Goal: Task Accomplishment & Management: Manage account settings

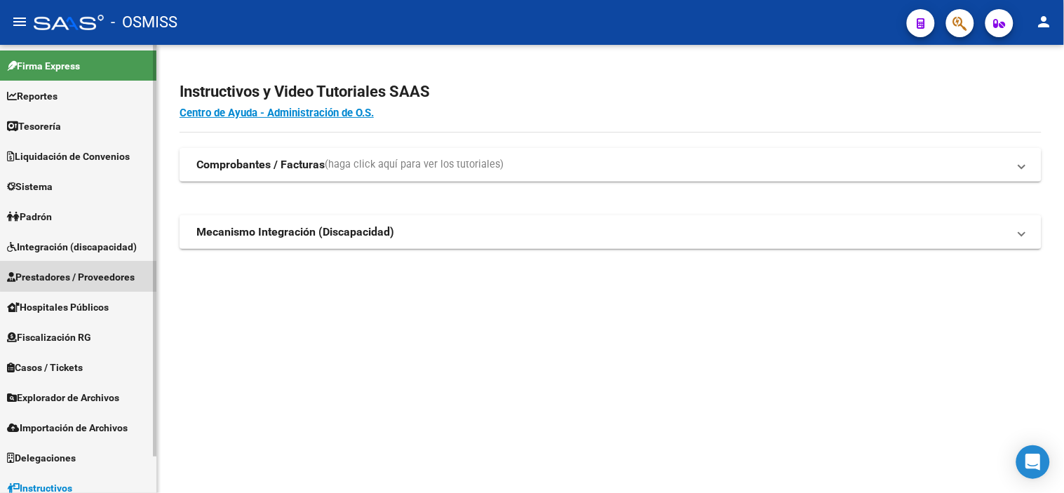
click at [120, 267] on link "Prestadores / Proveedores" at bounding box center [78, 277] width 156 height 30
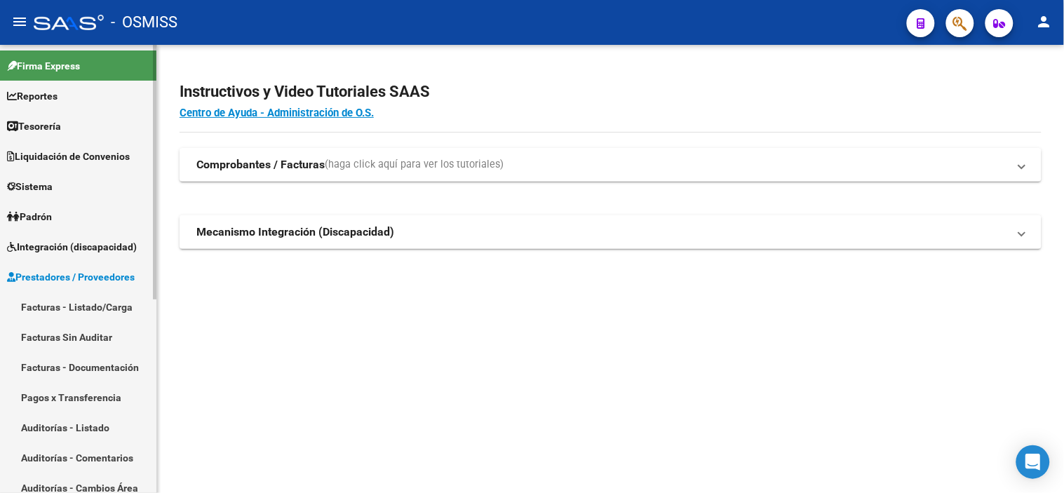
click at [101, 303] on link "Facturas - Listado/Carga" at bounding box center [78, 307] width 156 height 30
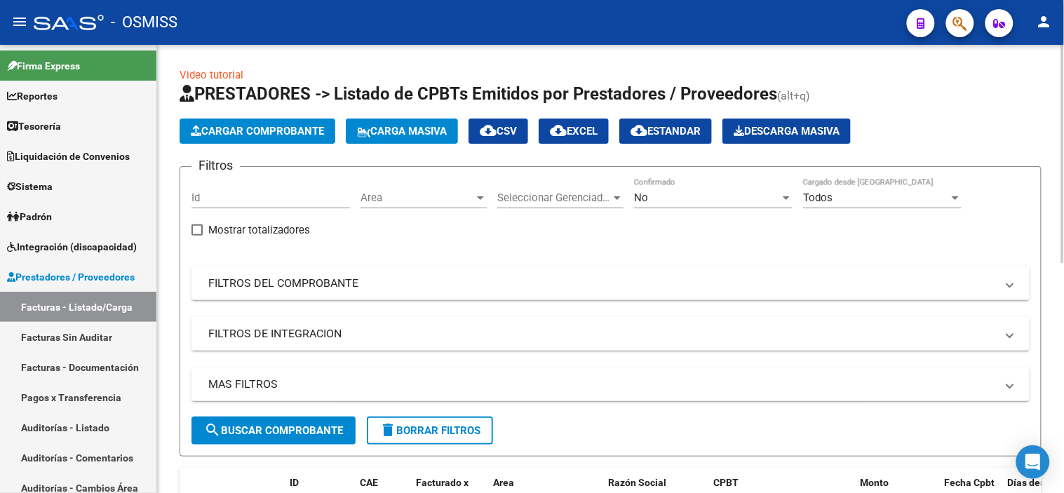
click at [422, 208] on div "Area Area" at bounding box center [424, 193] width 126 height 30
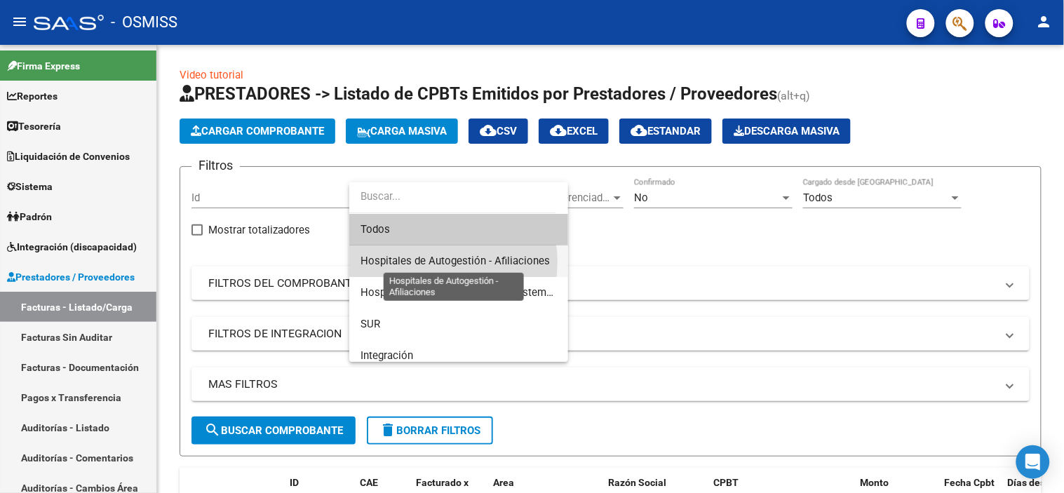
click at [436, 262] on span "Hospitales de Autogestión - Afiliaciones" at bounding box center [455, 261] width 189 height 13
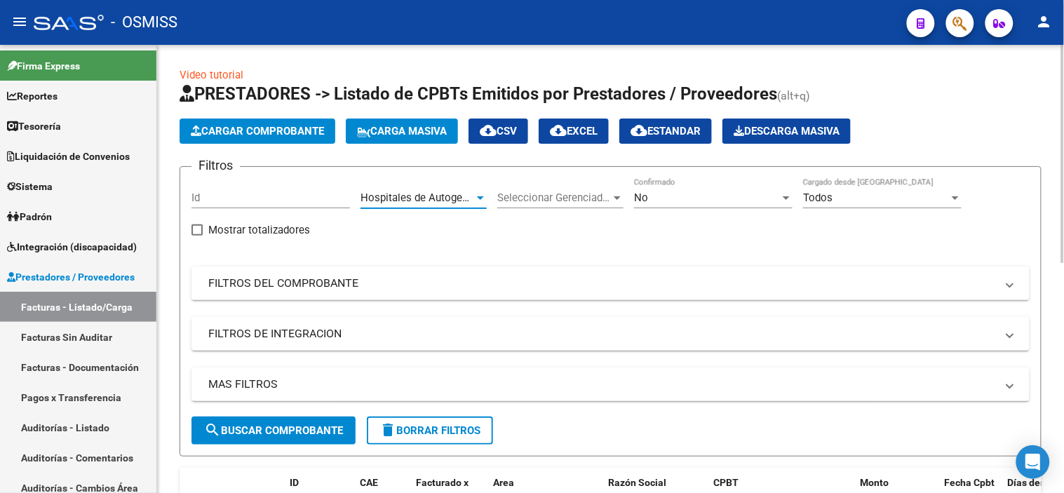
click at [312, 431] on span "search Buscar Comprobante" at bounding box center [273, 430] width 139 height 13
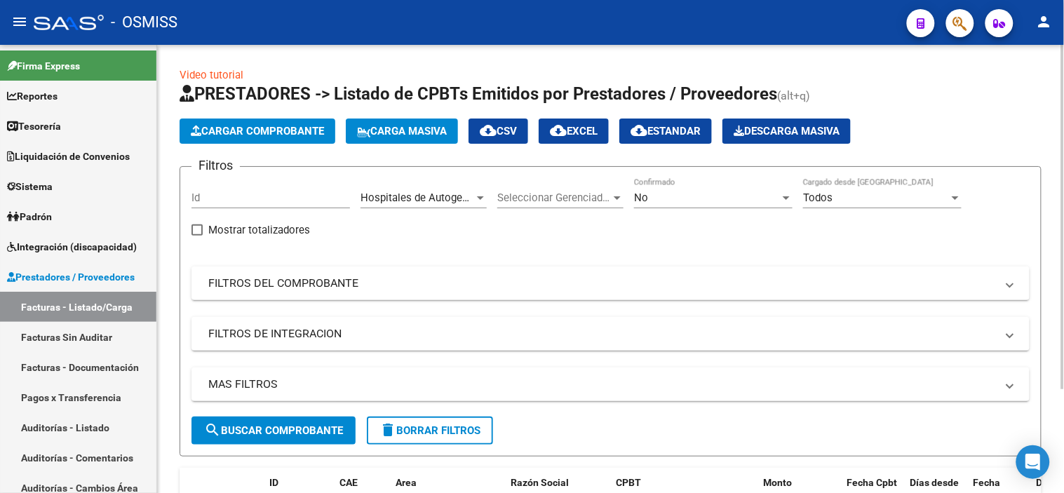
click at [653, 194] on div "No" at bounding box center [707, 198] width 146 height 13
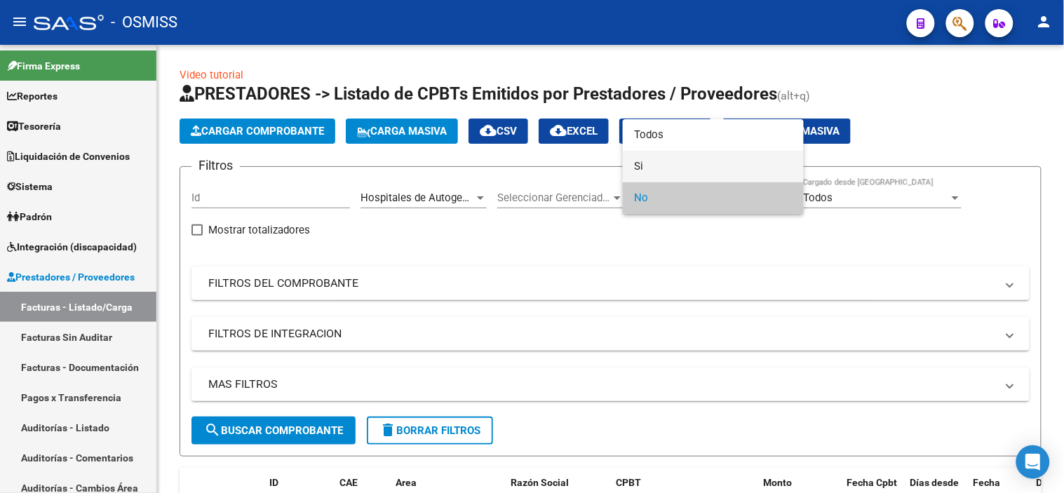
click at [654, 170] on span "Si" at bounding box center [713, 167] width 159 height 32
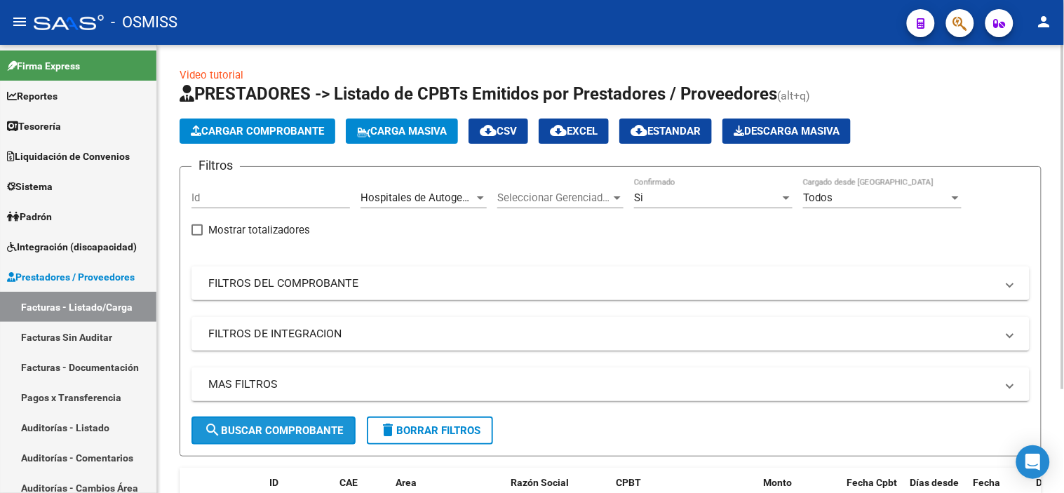
click at [326, 427] on span "search Buscar Comprobante" at bounding box center [273, 430] width 139 height 13
click at [416, 200] on span "Hospitales de Autogestión - Afiliaciones" at bounding box center [455, 198] width 189 height 13
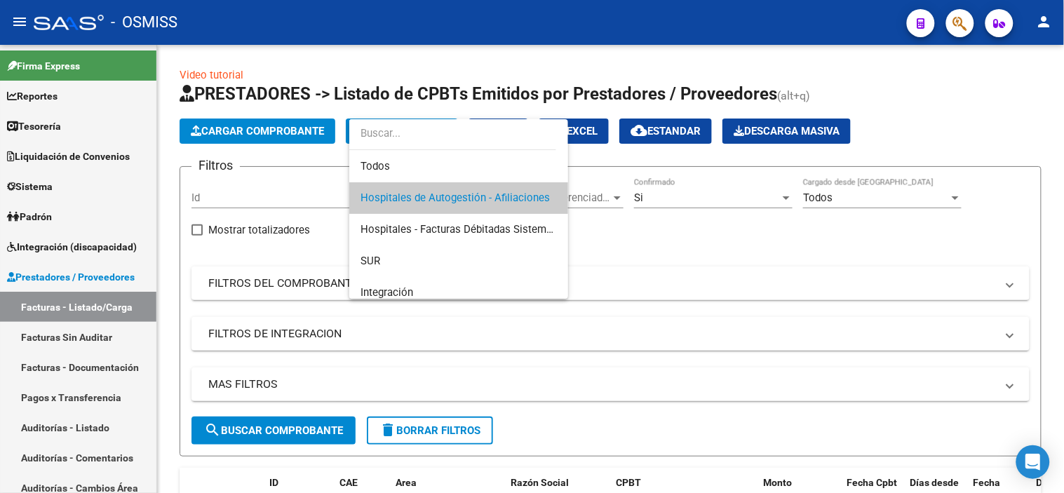
click at [442, 187] on span "Hospitales de Autogestión - Afiliaciones" at bounding box center [459, 198] width 196 height 32
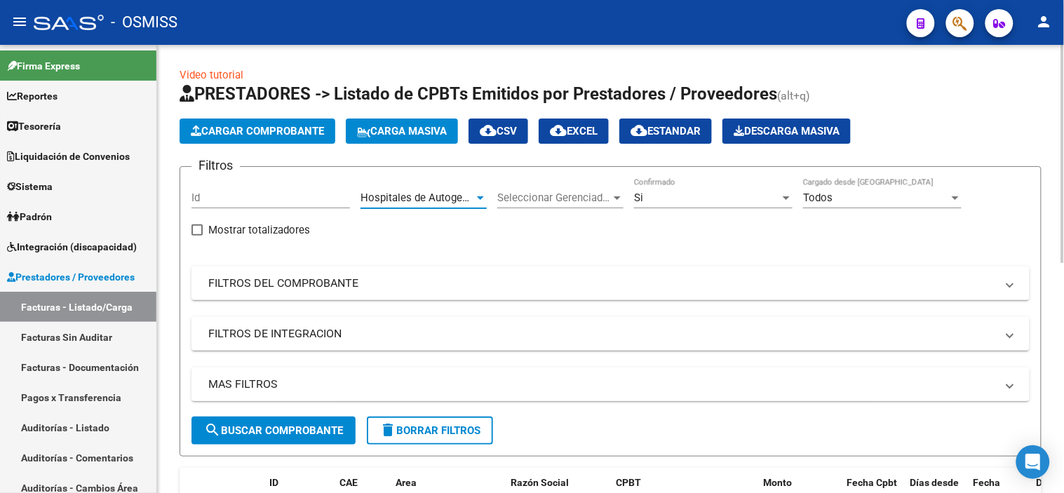
click at [470, 390] on mat-panel-title "MAS FILTROS" at bounding box center [602, 384] width 788 height 15
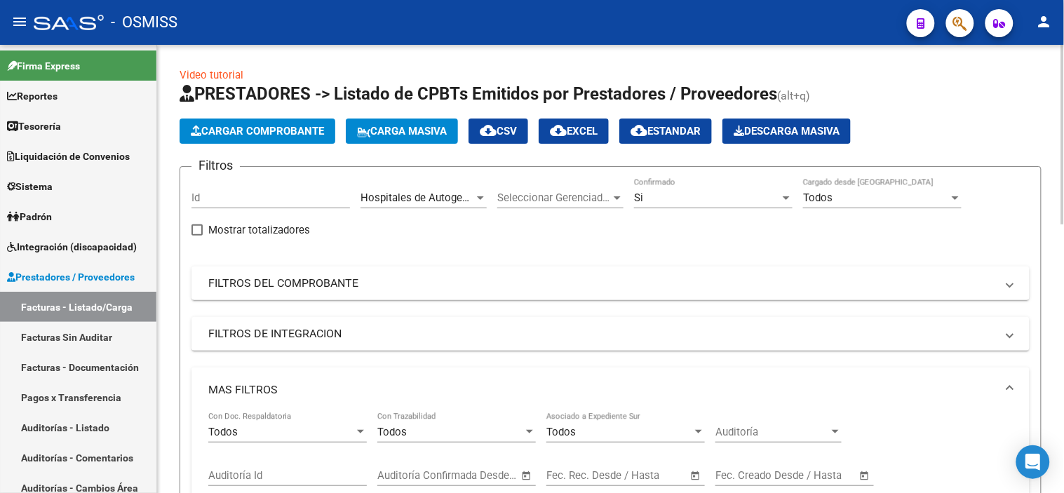
scroll to position [78, 0]
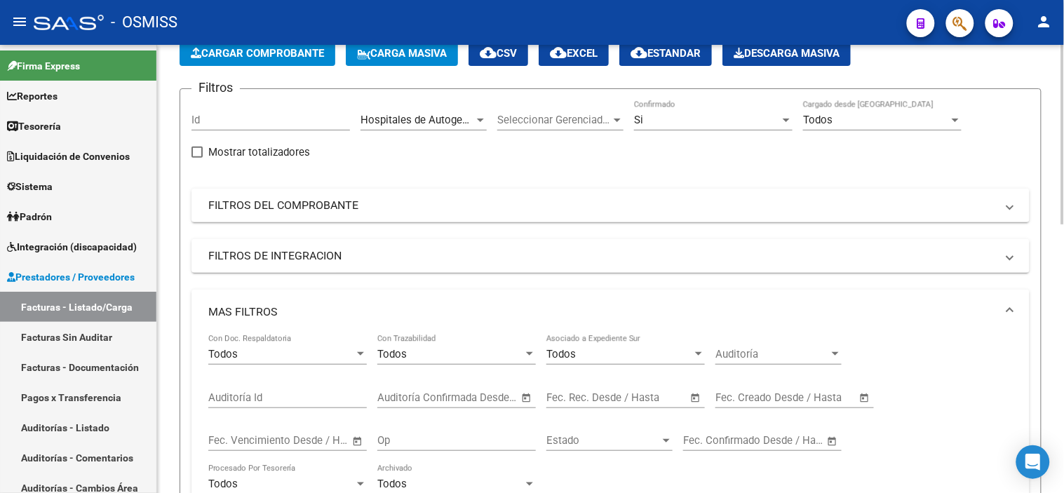
click at [600, 399] on span "–" at bounding box center [598, 397] width 7 height 13
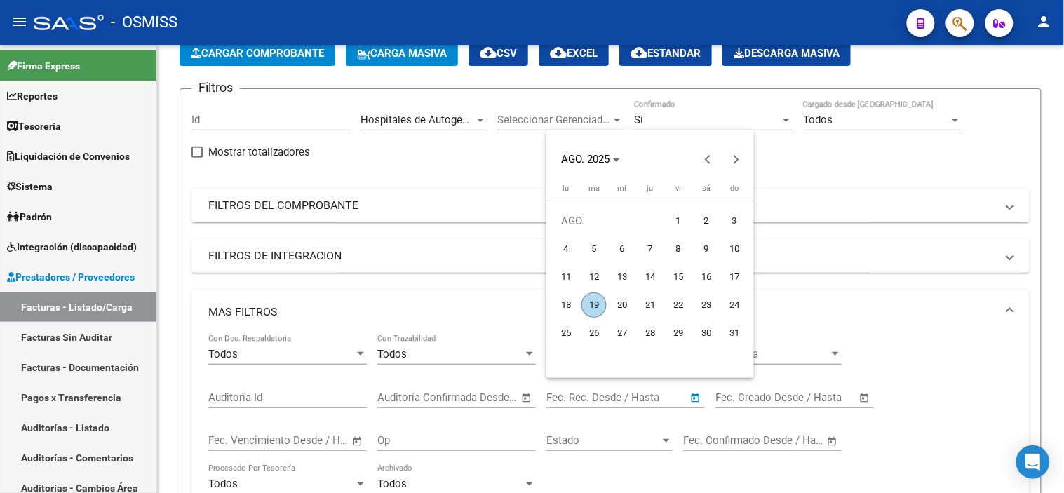
click at [565, 309] on span "18" at bounding box center [566, 305] width 25 height 25
type input "[DATE]"
click at [565, 309] on span "18" at bounding box center [566, 305] width 25 height 25
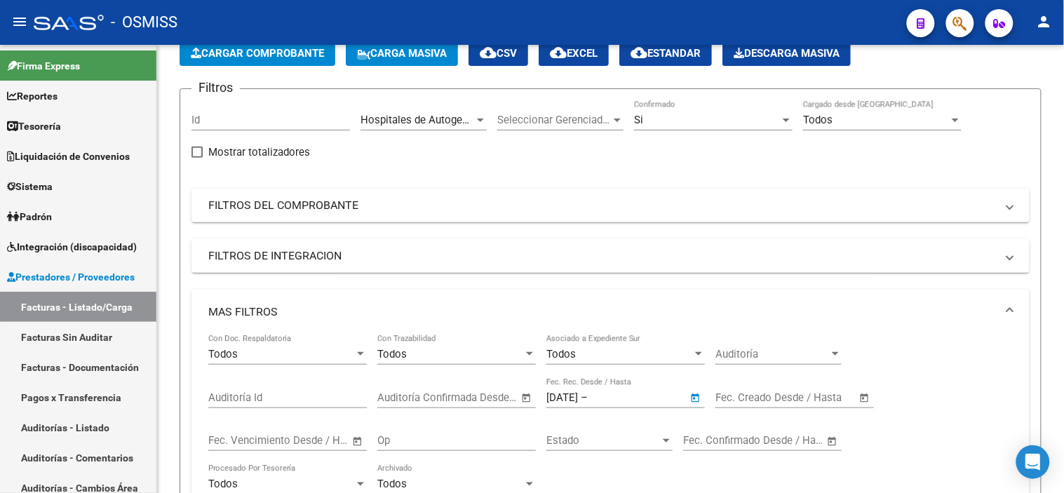
type input "[DATE]"
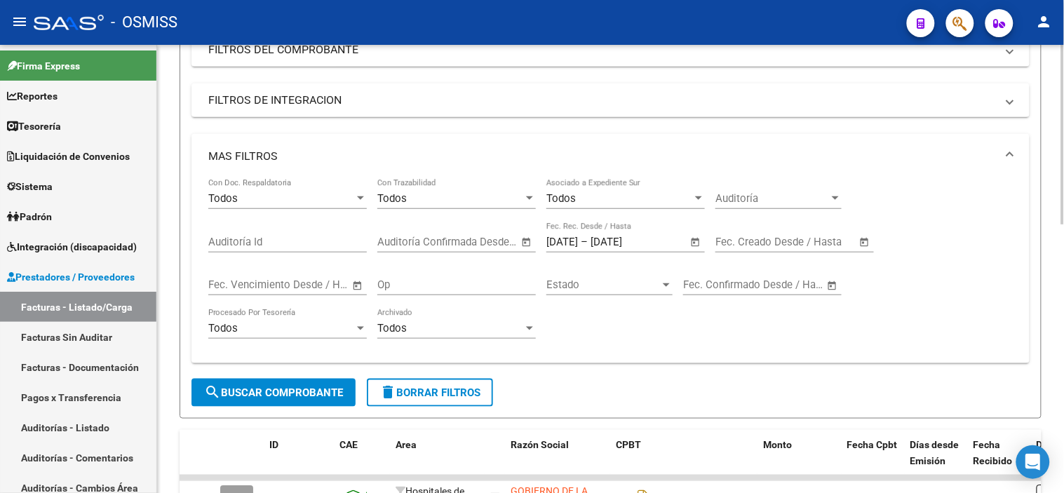
click at [291, 393] on span "search Buscar Comprobante" at bounding box center [273, 393] width 139 height 13
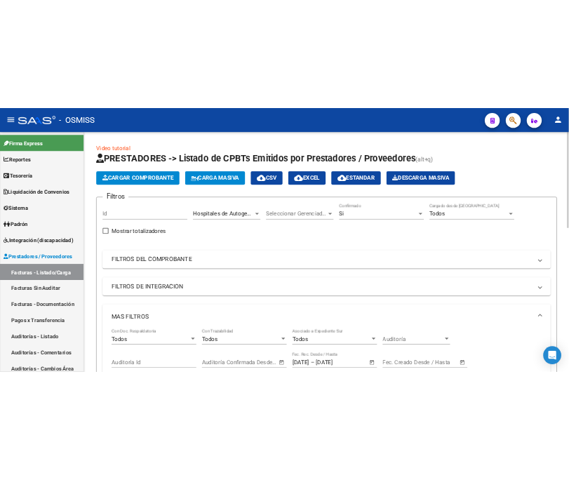
scroll to position [0, 0]
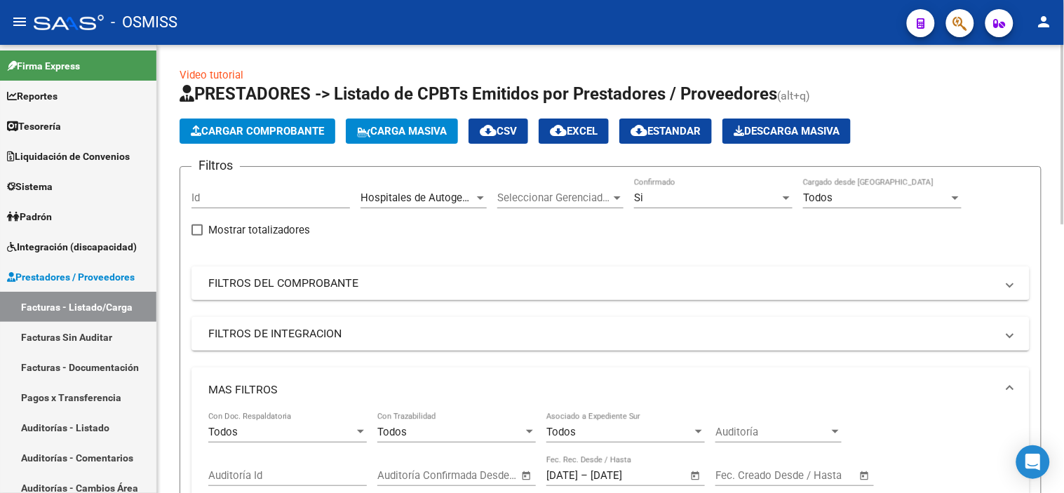
click at [587, 132] on span "cloud_download EXCEL" at bounding box center [574, 131] width 48 height 13
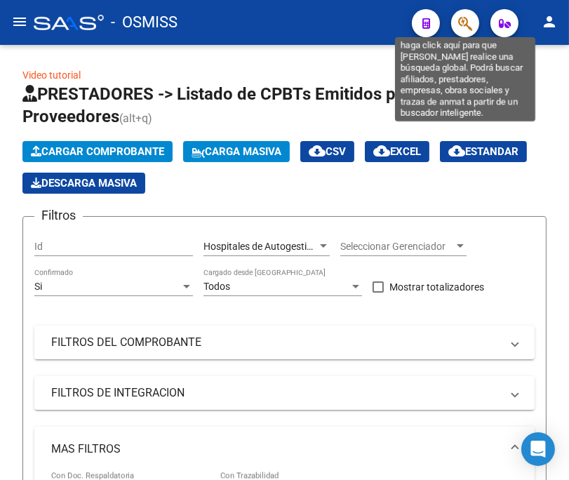
click at [467, 24] on icon "button" at bounding box center [465, 23] width 14 height 16
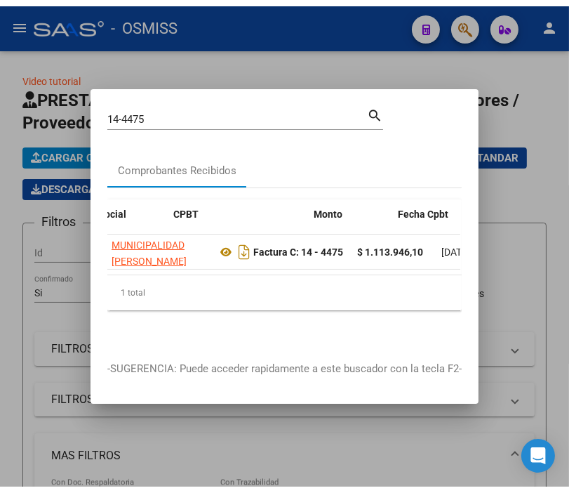
scroll to position [0, 380]
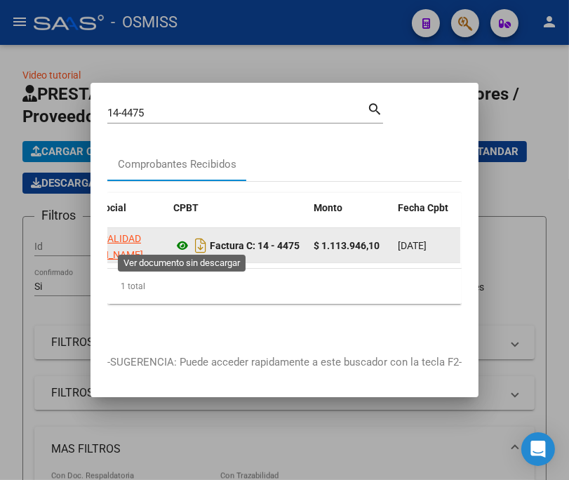
click at [181, 241] on icon at bounding box center [182, 245] width 18 height 17
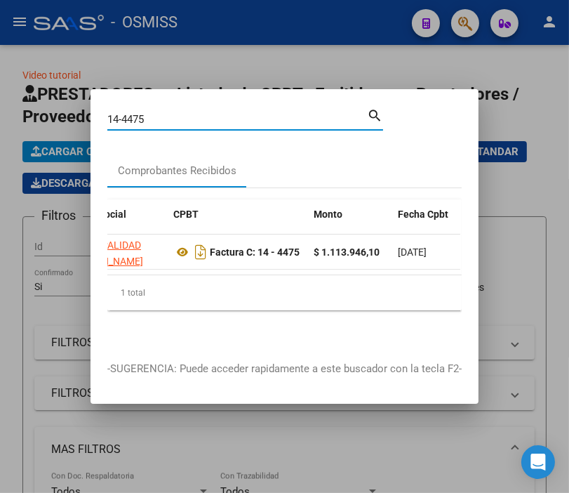
drag, startPoint x: 186, startPoint y: 116, endPoint x: 90, endPoint y: 115, distance: 96.1
click at [90, 115] on div "14-4475 Buscar (apellido, dni, cuil, nro traspaso, cuit, obra social) search Co…" at bounding box center [284, 246] width 569 height 493
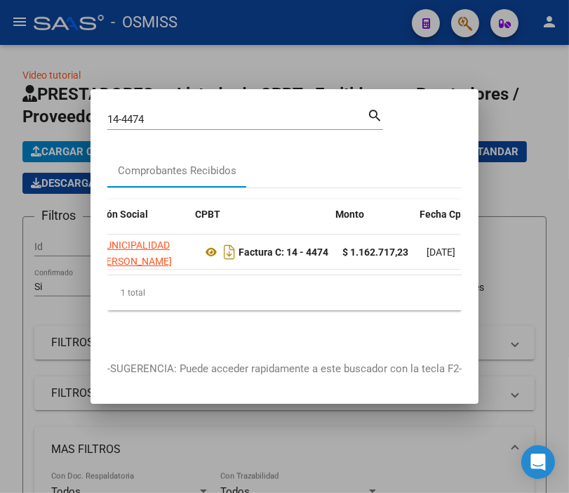
scroll to position [0, 359]
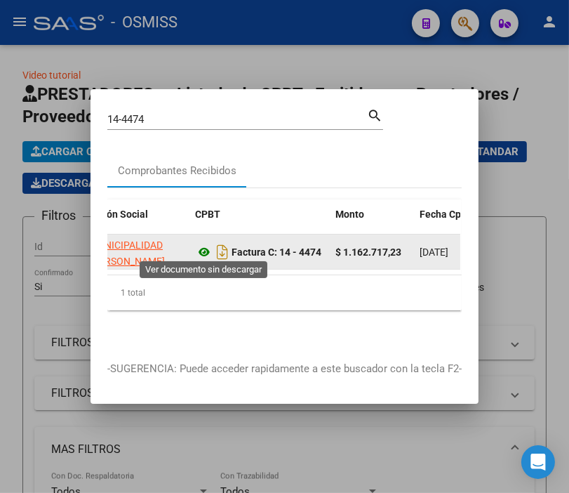
click at [208, 248] on icon at bounding box center [204, 251] width 18 height 17
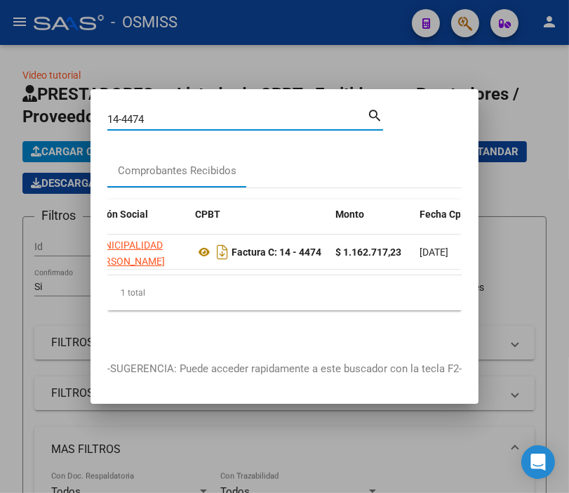
click at [162, 113] on input "14-4474" at bounding box center [237, 119] width 260 height 13
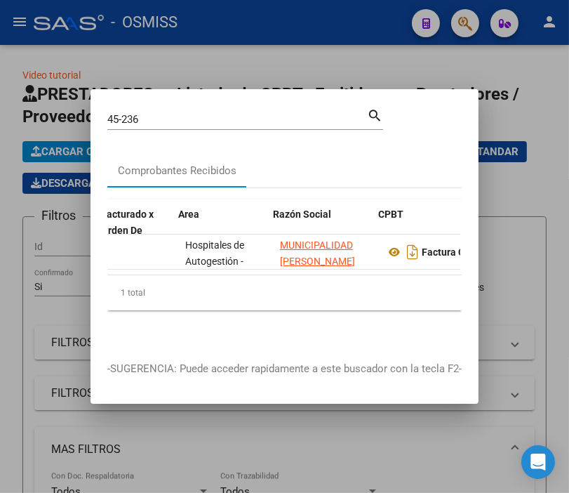
scroll to position [0, 241]
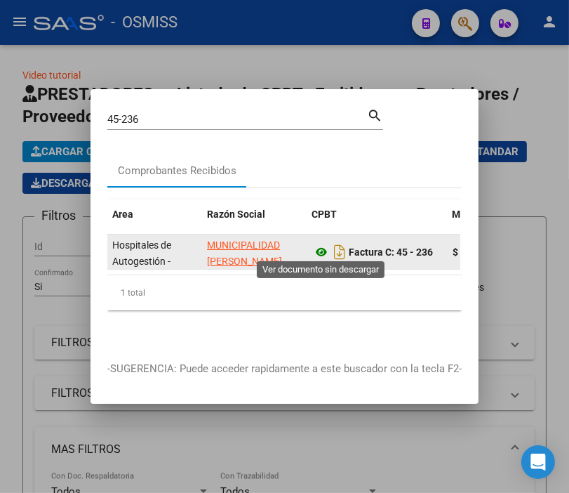
click at [325, 243] on icon at bounding box center [321, 251] width 18 height 17
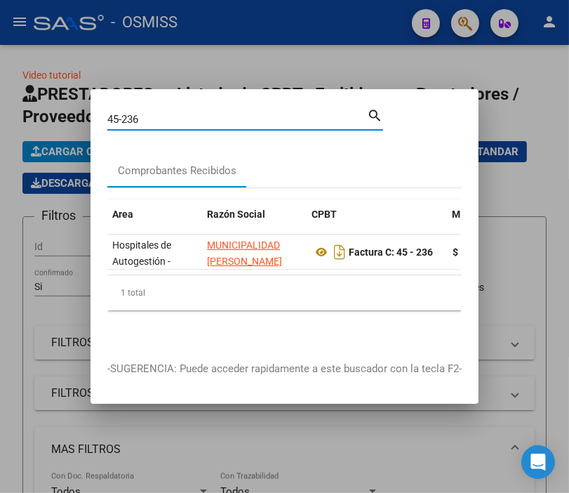
click at [218, 113] on input "45-236" at bounding box center [237, 119] width 260 height 13
click at [215, 113] on input "45-236" at bounding box center [237, 119] width 260 height 13
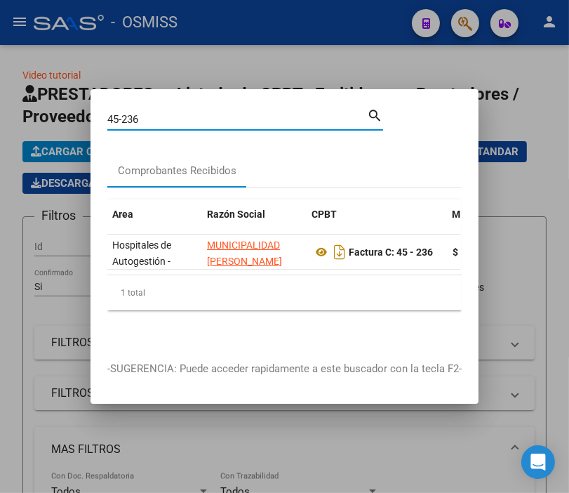
click at [215, 113] on input "45-236" at bounding box center [237, 119] width 260 height 13
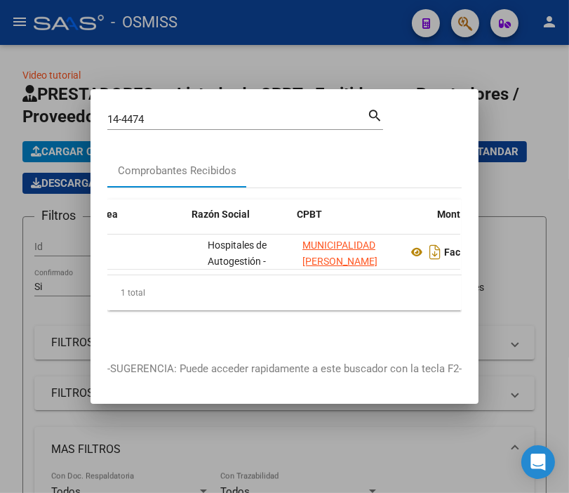
scroll to position [0, 285]
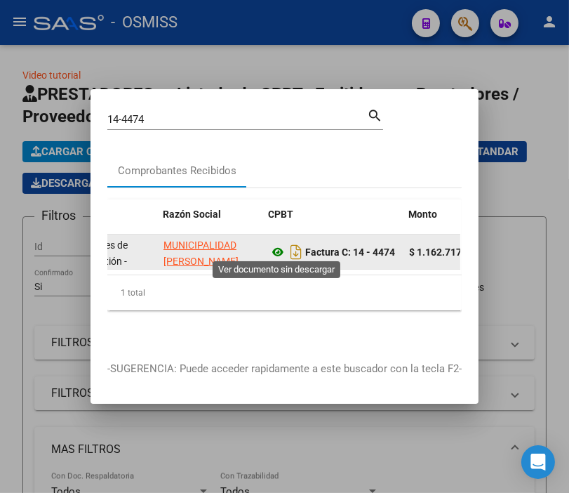
click at [282, 248] on icon at bounding box center [278, 251] width 18 height 17
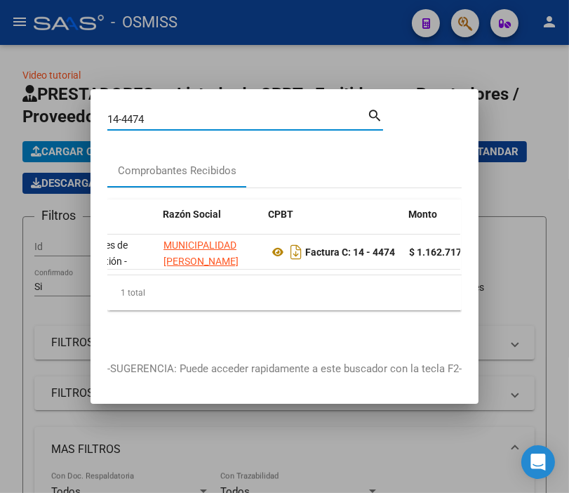
click at [178, 113] on input "14-4474" at bounding box center [237, 119] width 260 height 13
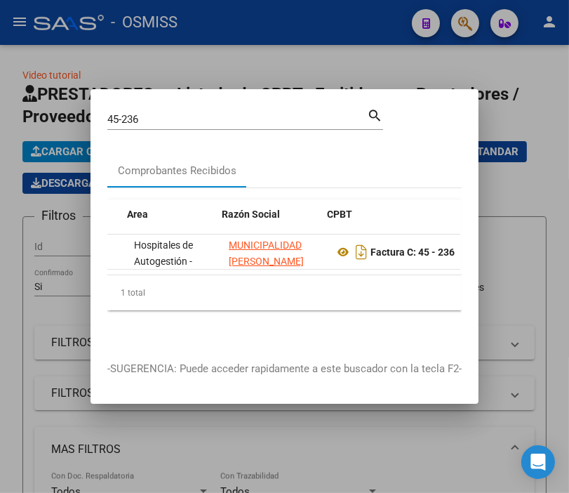
scroll to position [0, 227]
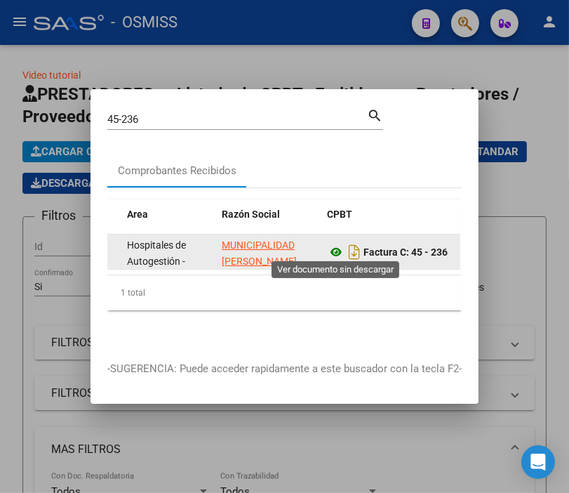
click at [338, 243] on icon at bounding box center [336, 251] width 18 height 17
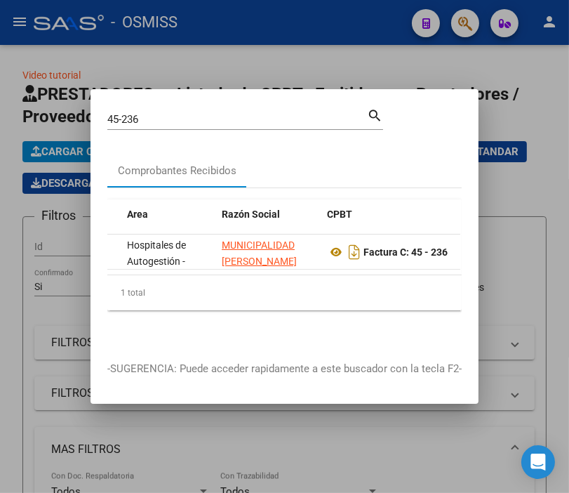
click at [152, 113] on input "45-236" at bounding box center [237, 119] width 260 height 13
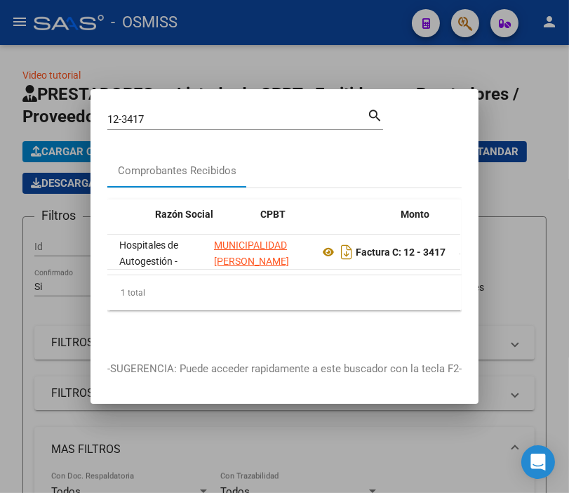
scroll to position [0, 330]
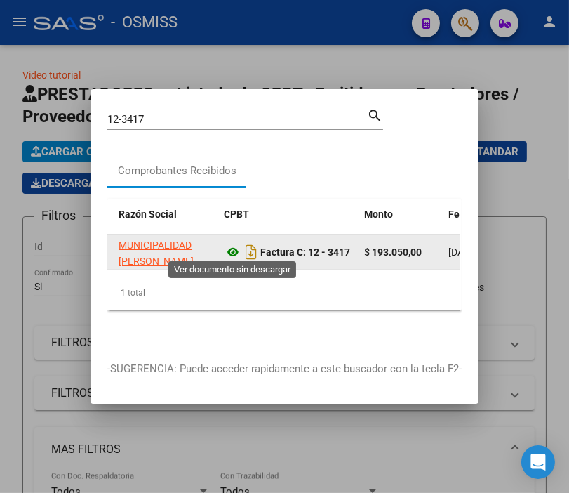
click at [236, 247] on icon at bounding box center [233, 251] width 18 height 17
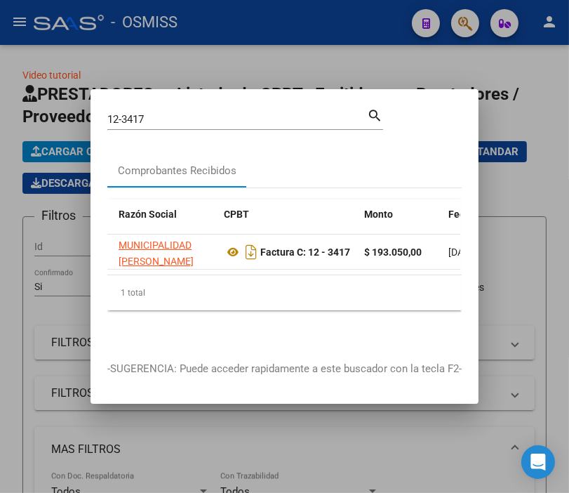
click at [165, 115] on input "12-3417" at bounding box center [237, 119] width 260 height 13
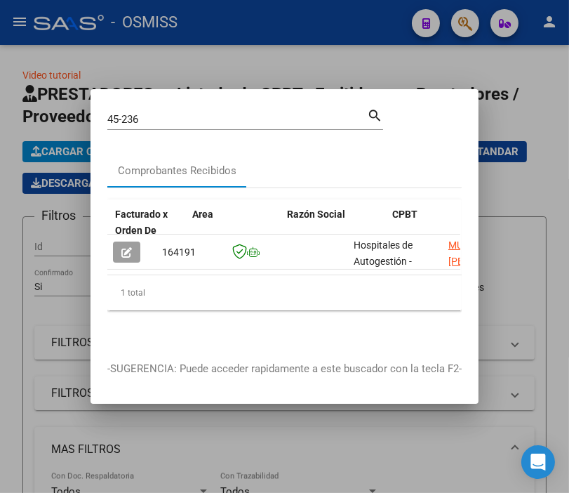
scroll to position [0, 285]
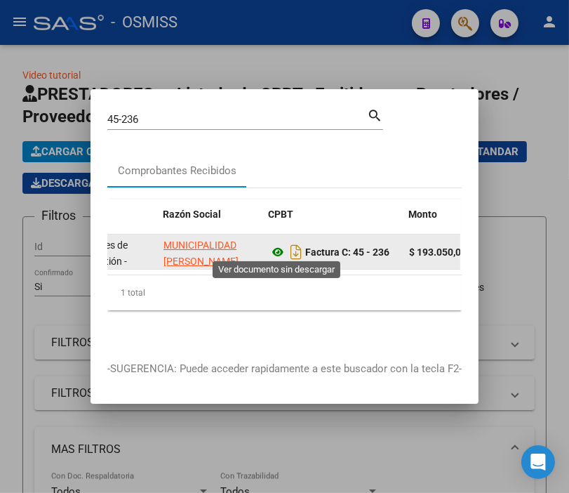
click at [281, 243] on icon at bounding box center [278, 251] width 18 height 17
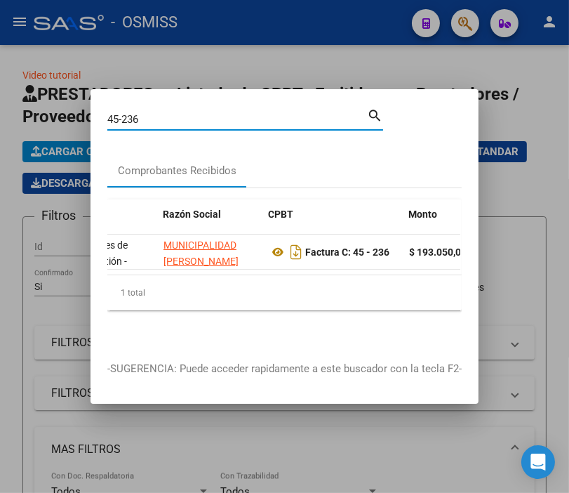
drag, startPoint x: 149, startPoint y: 112, endPoint x: 85, endPoint y: 116, distance: 64.0
click at [85, 116] on div "45-236 Buscar (apellido, dni, cuil, nro traspaso, cuit, obra social) search Com…" at bounding box center [284, 246] width 569 height 493
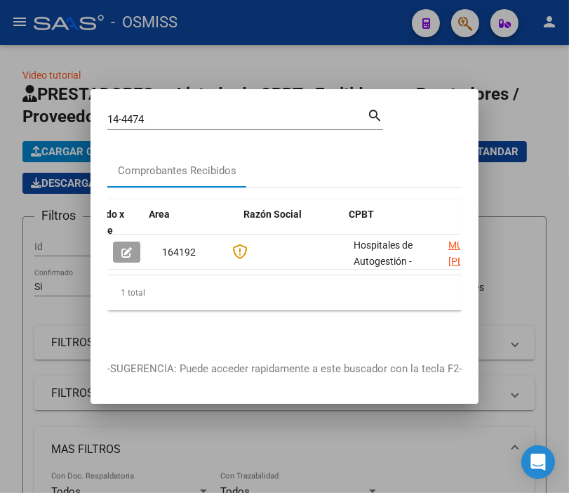
scroll to position [0, 256]
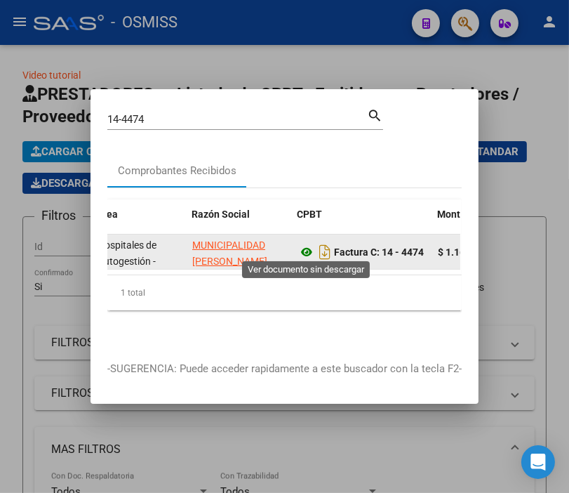
click at [304, 249] on icon at bounding box center [306, 251] width 18 height 17
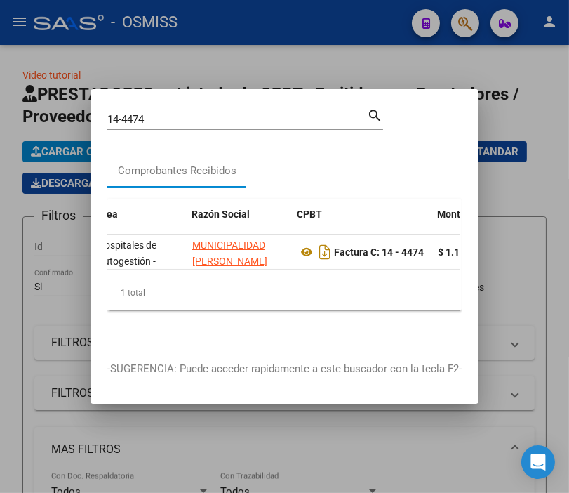
click at [163, 113] on input "14-4474" at bounding box center [237, 119] width 260 height 13
type input "1"
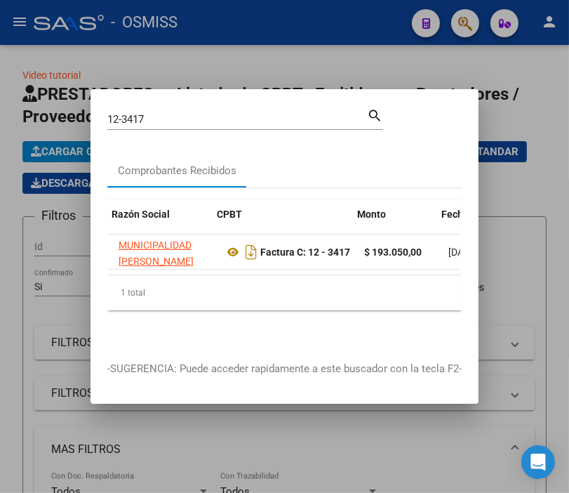
scroll to position [0, 344]
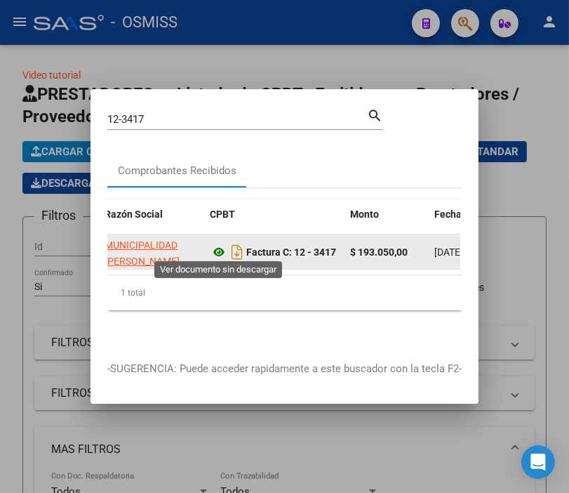
click at [215, 248] on icon at bounding box center [219, 251] width 18 height 17
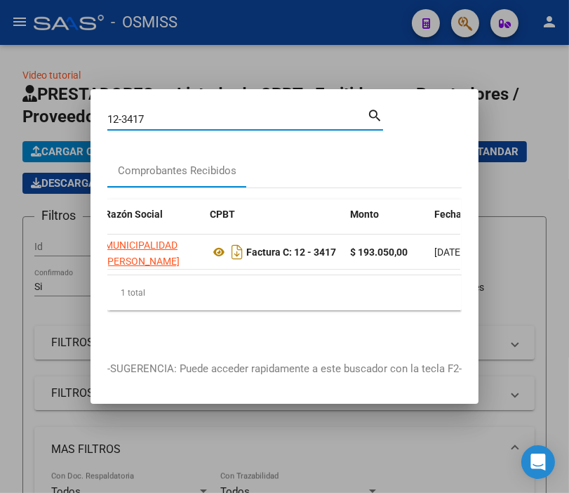
drag, startPoint x: 150, startPoint y: 113, endPoint x: 128, endPoint y: 116, distance: 21.9
click at [128, 116] on input "12-3417" at bounding box center [237, 119] width 260 height 13
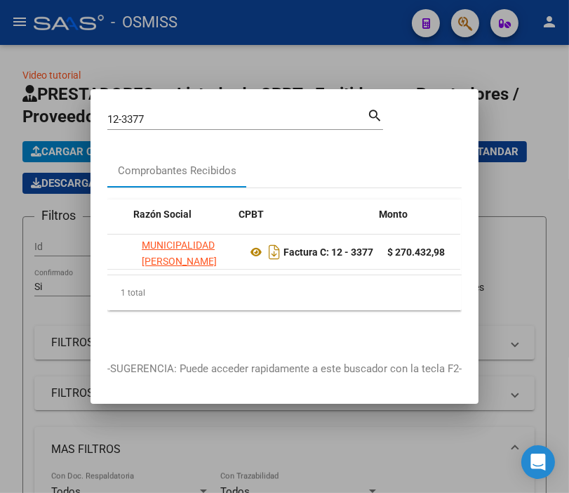
scroll to position [0, 314]
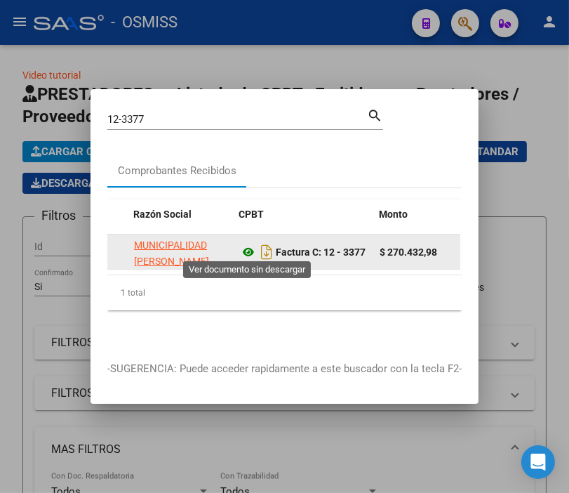
click at [247, 243] on icon at bounding box center [248, 251] width 18 height 17
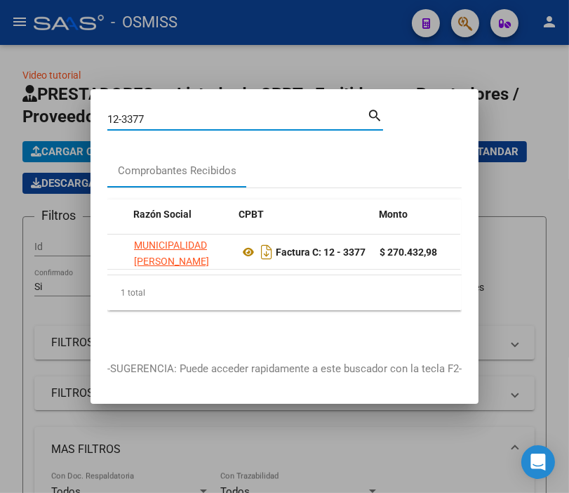
drag, startPoint x: 185, startPoint y: 115, endPoint x: 132, endPoint y: 113, distance: 52.7
click at [132, 113] on input "12-3377" at bounding box center [237, 119] width 260 height 13
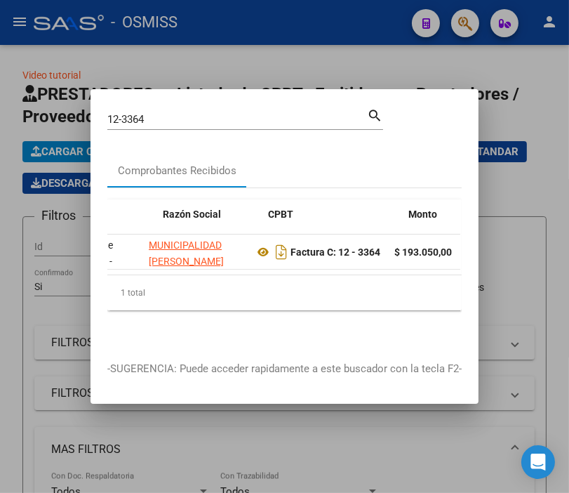
scroll to position [0, 337]
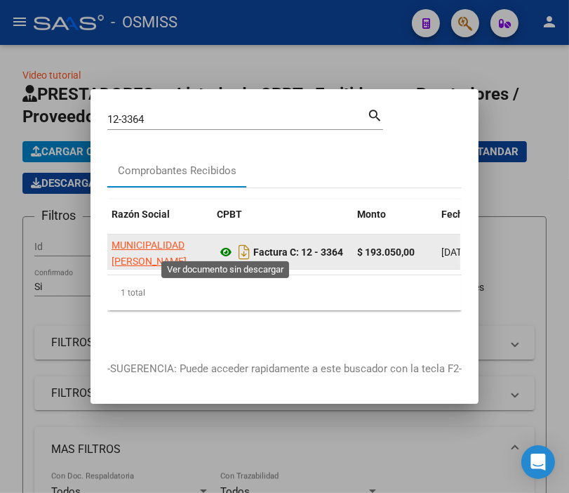
click at [222, 248] on icon at bounding box center [226, 251] width 18 height 17
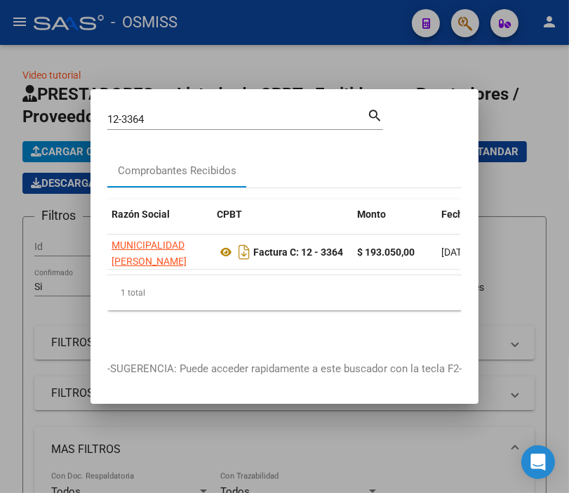
click at [179, 115] on input "12-3364" at bounding box center [237, 119] width 260 height 13
drag, startPoint x: 179, startPoint y: 115, endPoint x: 119, endPoint y: 110, distance: 59.8
click at [119, 113] on input "12-3364" at bounding box center [237, 119] width 260 height 13
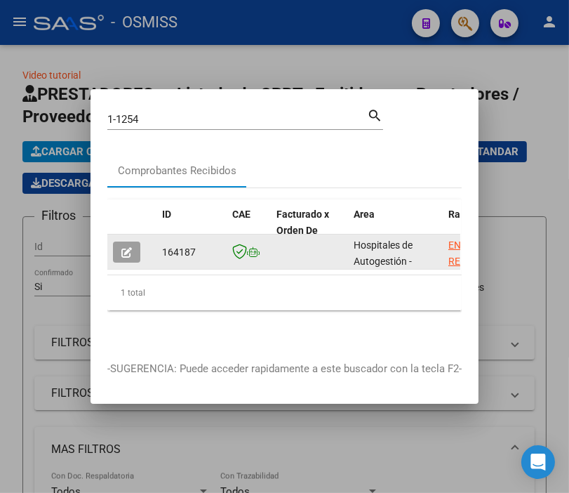
drag, startPoint x: 159, startPoint y: 257, endPoint x: 236, endPoint y: 258, distance: 77.2
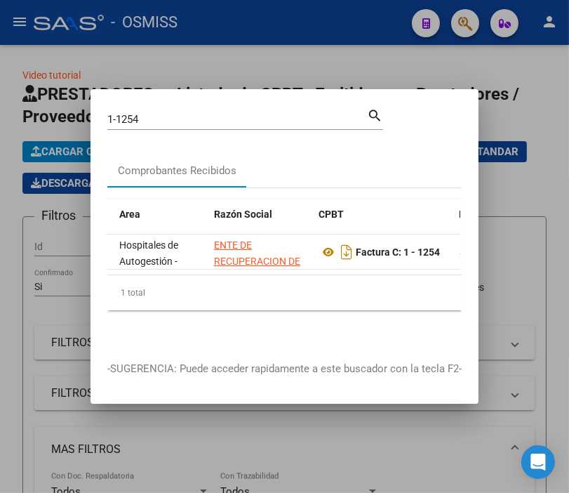
scroll to position [0, 248]
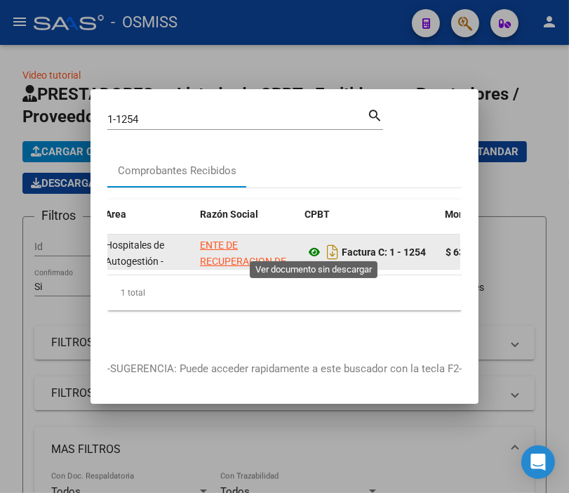
click at [309, 243] on icon at bounding box center [314, 251] width 18 height 17
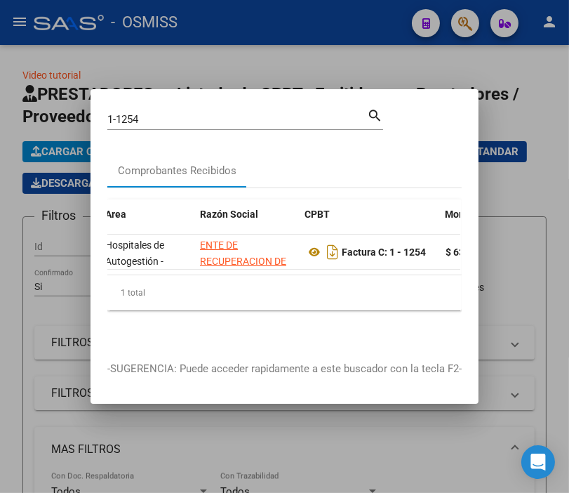
click at [162, 113] on input "1-1254" at bounding box center [237, 119] width 260 height 13
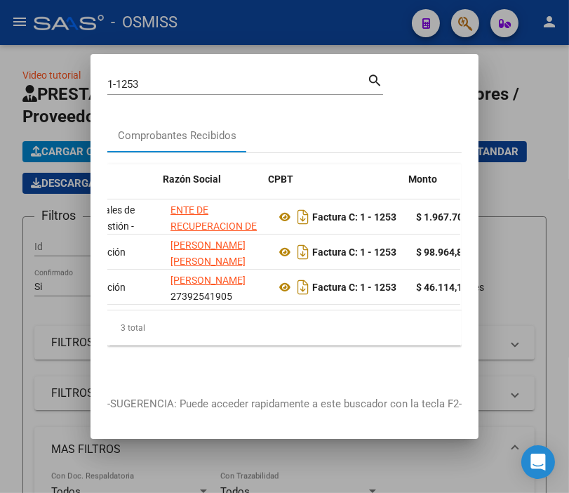
scroll to position [0, 307]
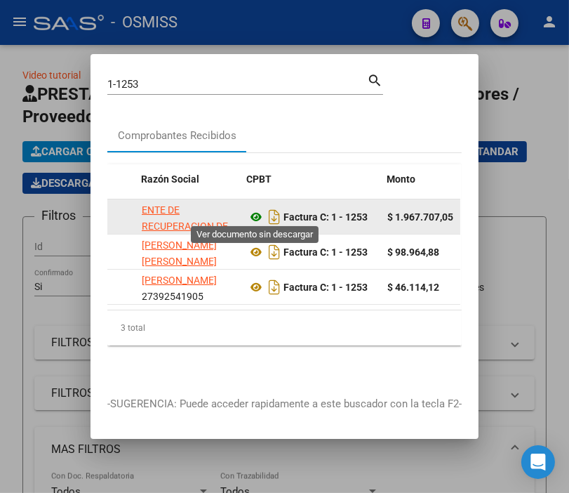
click at [262, 214] on icon at bounding box center [256, 216] width 18 height 17
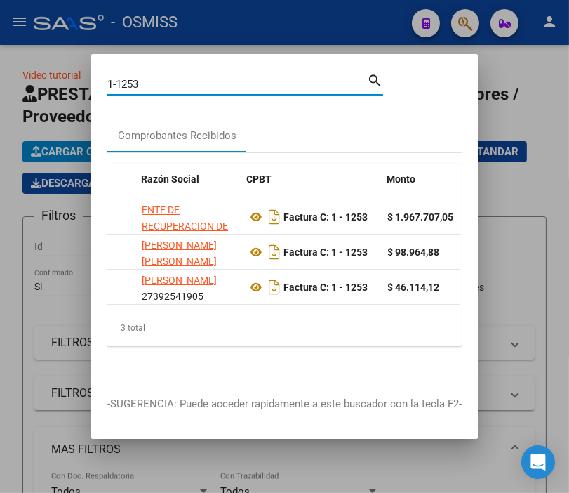
drag, startPoint x: 188, startPoint y: 79, endPoint x: 118, endPoint y: 75, distance: 70.2
click at [118, 78] on input "1-1253" at bounding box center [237, 84] width 260 height 13
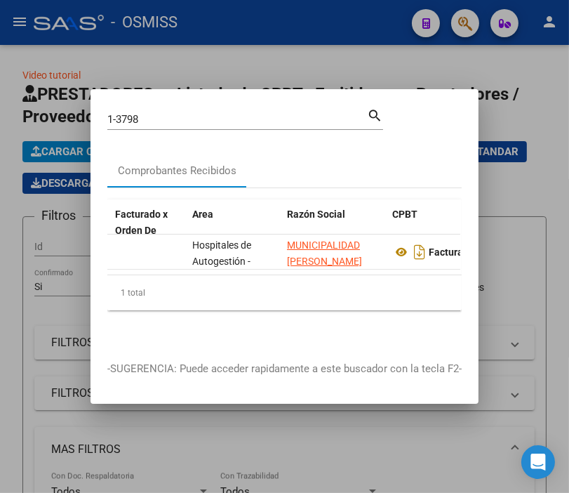
scroll to position [0, 285]
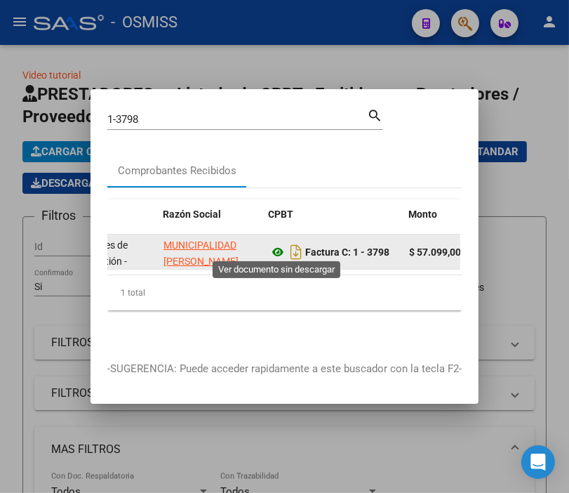
click at [276, 244] on icon at bounding box center [278, 251] width 18 height 17
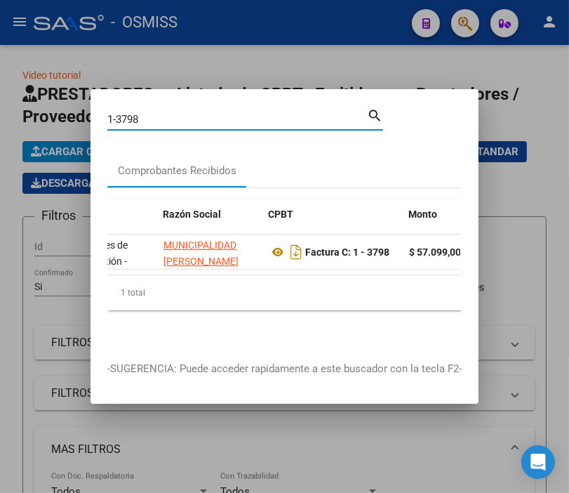
click at [148, 114] on input "1-3798" at bounding box center [237, 119] width 260 height 13
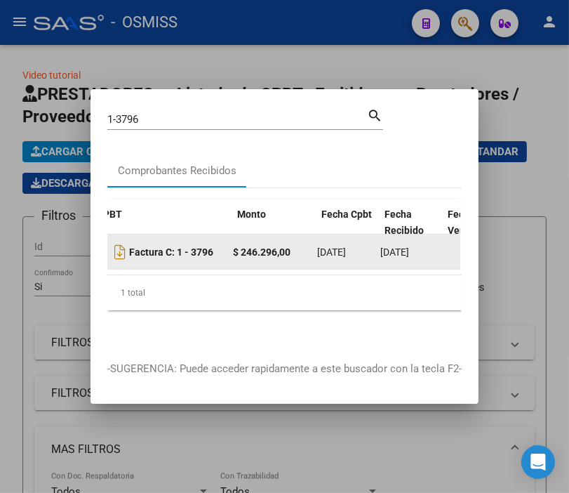
scroll to position [0, 430]
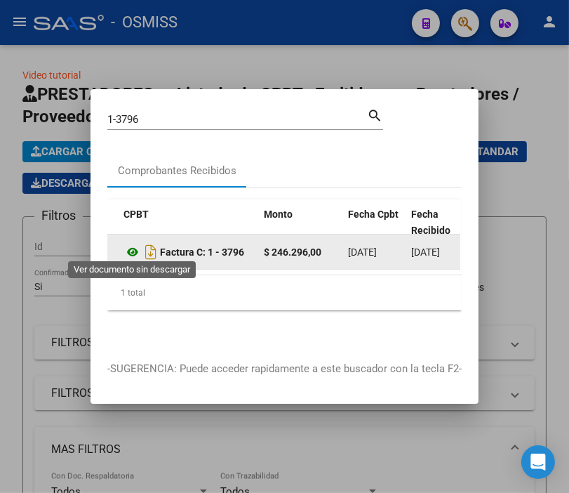
click at [136, 244] on icon at bounding box center [132, 251] width 18 height 17
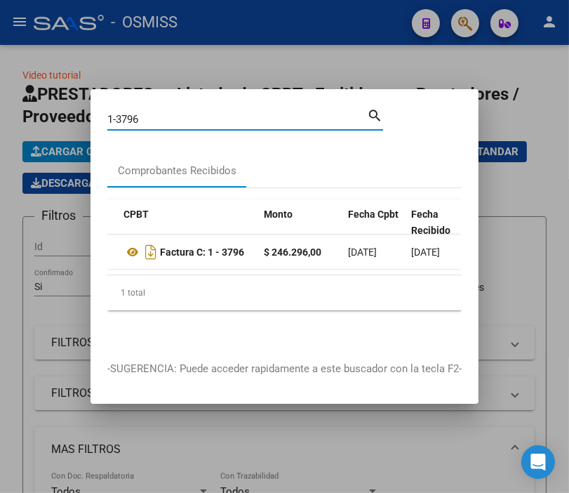
drag, startPoint x: 167, startPoint y: 116, endPoint x: 28, endPoint y: 116, distance: 138.9
click at [28, 116] on div "1-3796 Buscar (apellido, dni, cuil, nro traspaso, cuit, obra social) search Com…" at bounding box center [284, 246] width 569 height 493
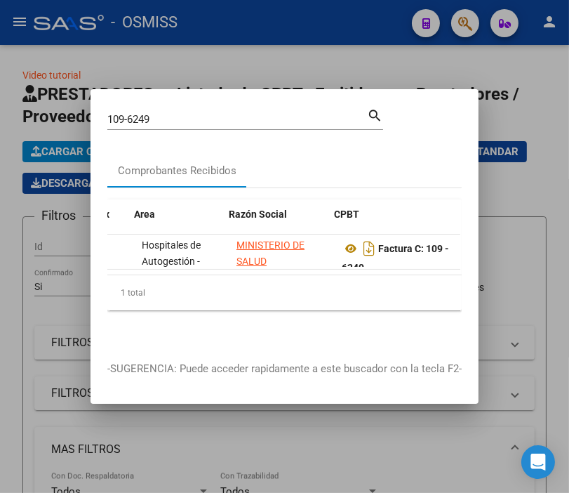
scroll to position [0, 220]
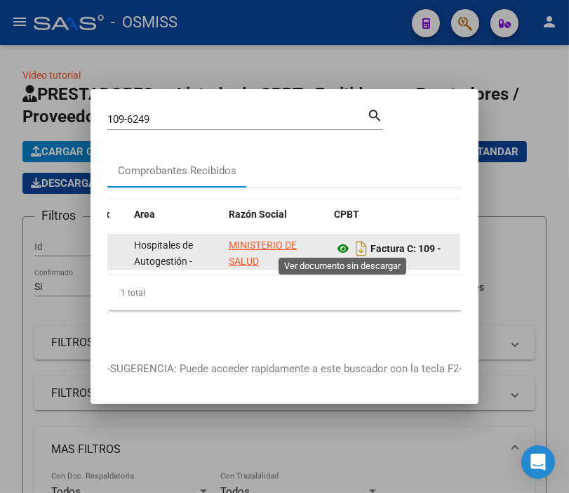
click at [338, 243] on icon at bounding box center [343, 248] width 18 height 17
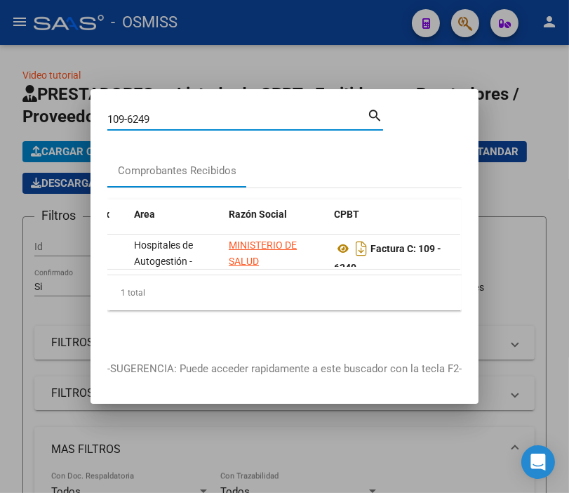
click at [187, 116] on input "109-6249" at bounding box center [237, 119] width 260 height 13
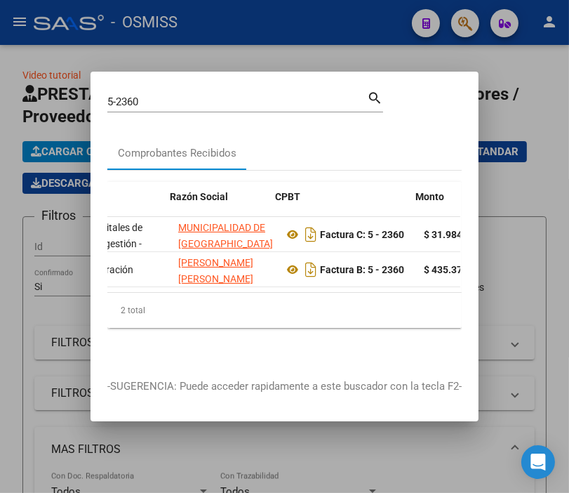
scroll to position [0, 278]
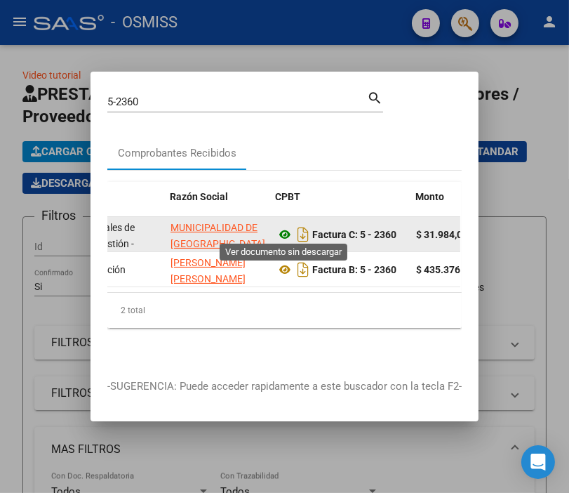
click at [279, 227] on icon at bounding box center [285, 234] width 18 height 17
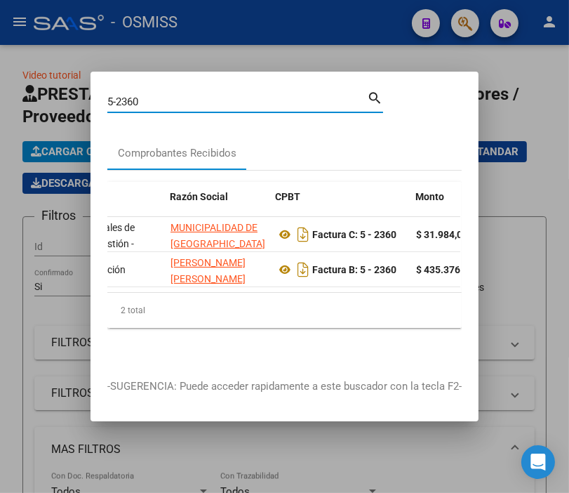
click at [157, 95] on input "5-2360" at bounding box center [237, 101] width 260 height 13
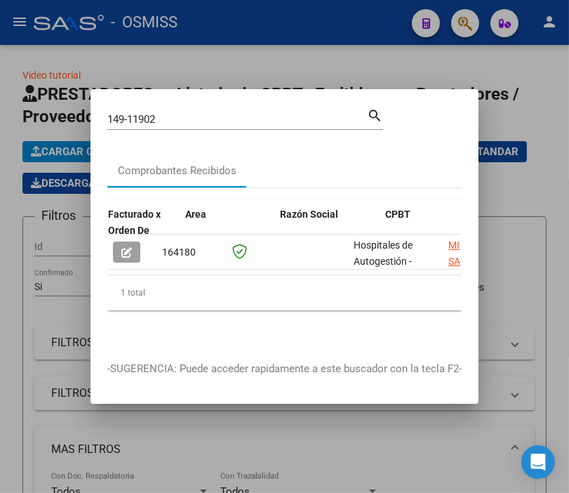
scroll to position [0, 248]
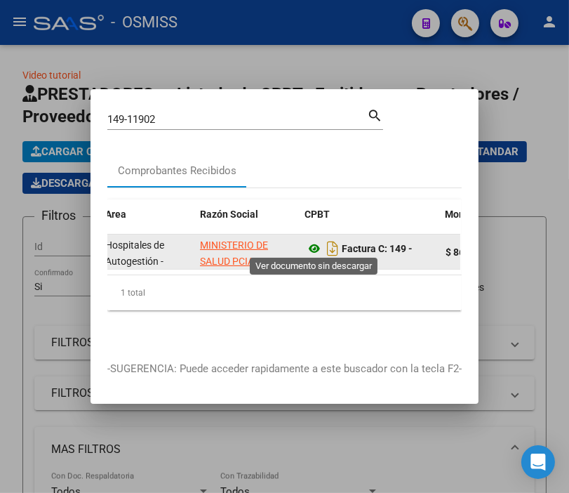
click at [306, 243] on icon at bounding box center [314, 248] width 18 height 17
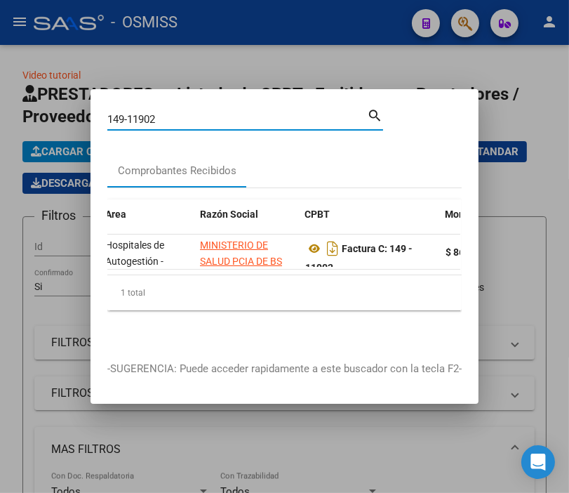
drag, startPoint x: 163, startPoint y: 113, endPoint x: 129, endPoint y: 112, distance: 34.4
click at [129, 113] on input "149-11902" at bounding box center [237, 119] width 260 height 13
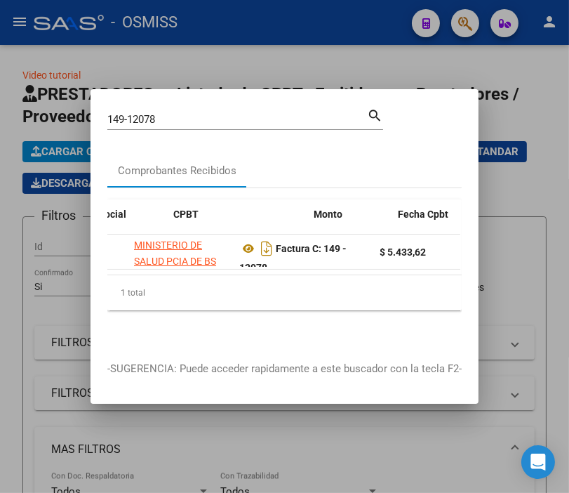
scroll to position [0, 380]
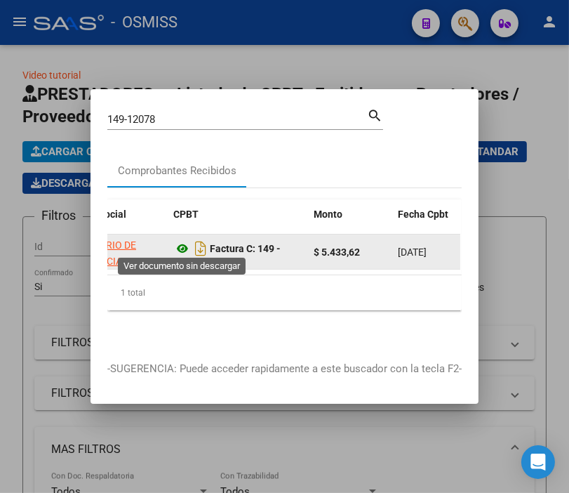
click at [181, 240] on icon at bounding box center [182, 248] width 18 height 17
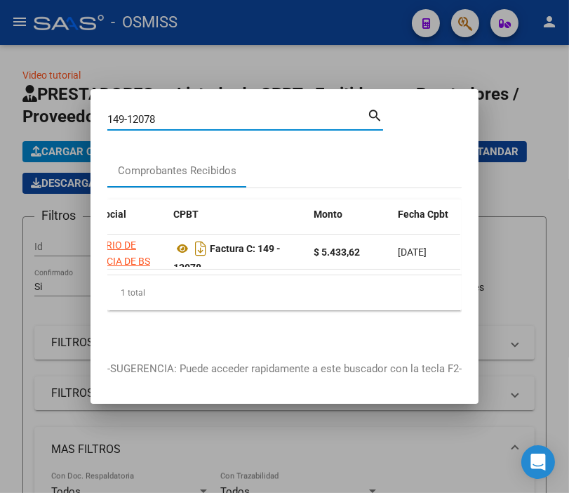
click at [210, 113] on input "149-12078" at bounding box center [237, 119] width 260 height 13
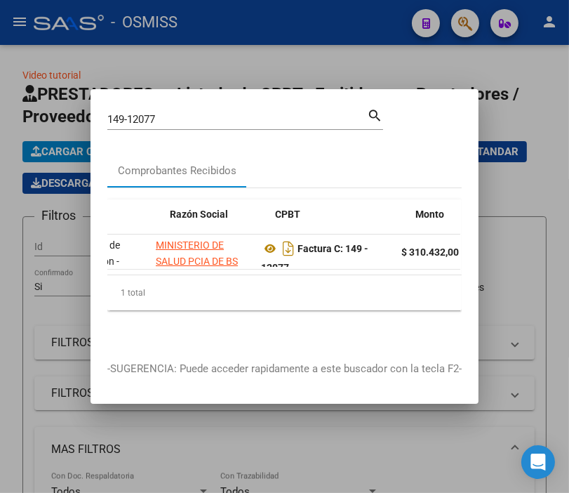
scroll to position [0, 307]
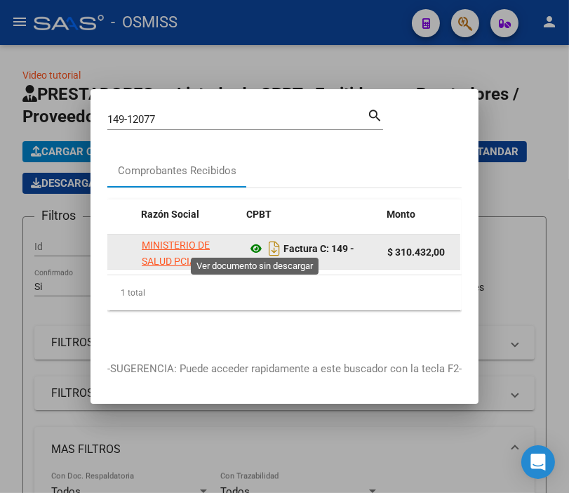
click at [249, 241] on icon at bounding box center [256, 248] width 18 height 17
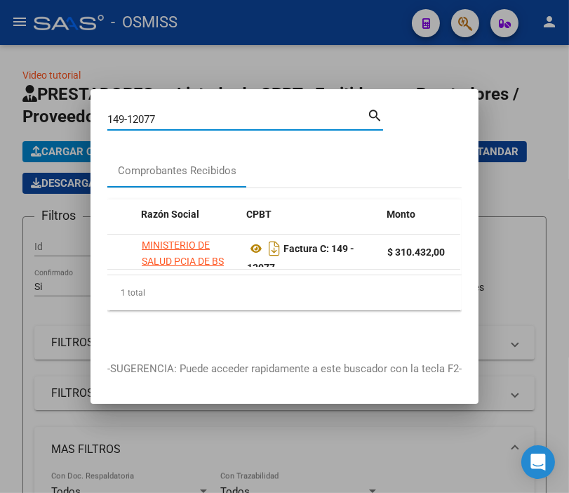
drag, startPoint x: 185, startPoint y: 113, endPoint x: 135, endPoint y: 113, distance: 49.8
click at [135, 113] on input "149-12077" at bounding box center [237, 119] width 260 height 13
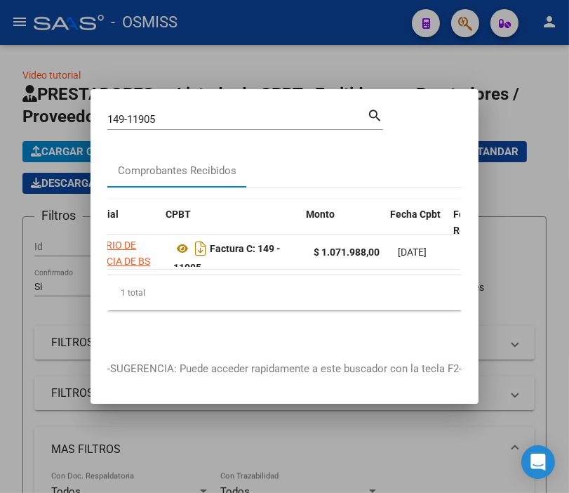
scroll to position [0, 439]
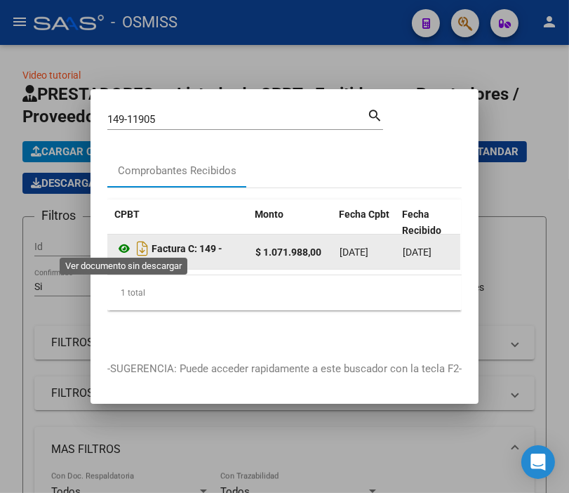
click at [126, 240] on icon at bounding box center [124, 248] width 18 height 17
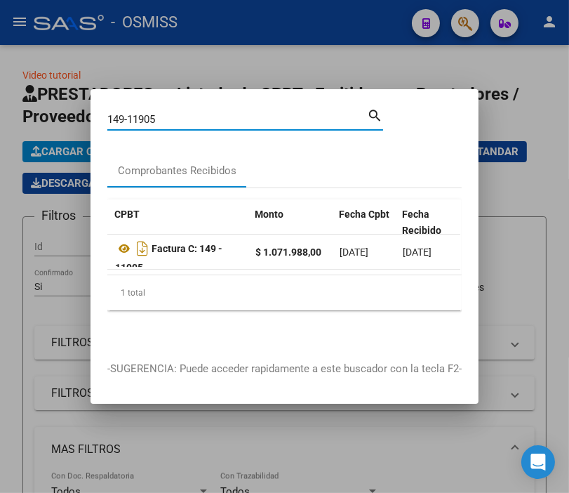
click at [178, 113] on input "149-11905" at bounding box center [237, 119] width 260 height 13
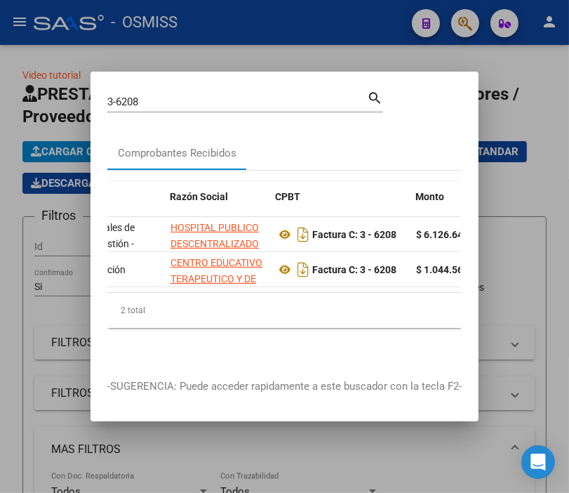
scroll to position [0, 293]
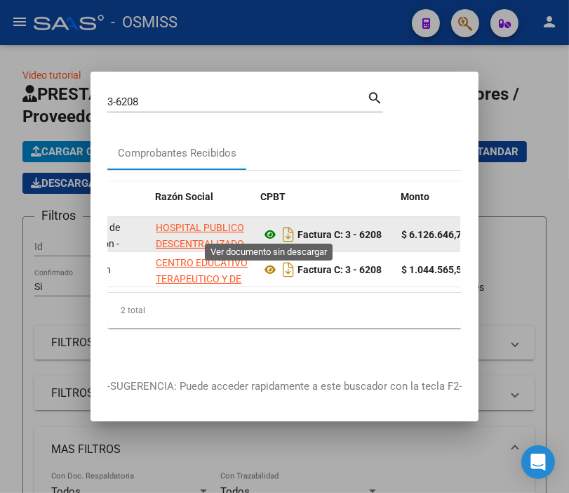
click at [274, 227] on icon at bounding box center [270, 234] width 18 height 17
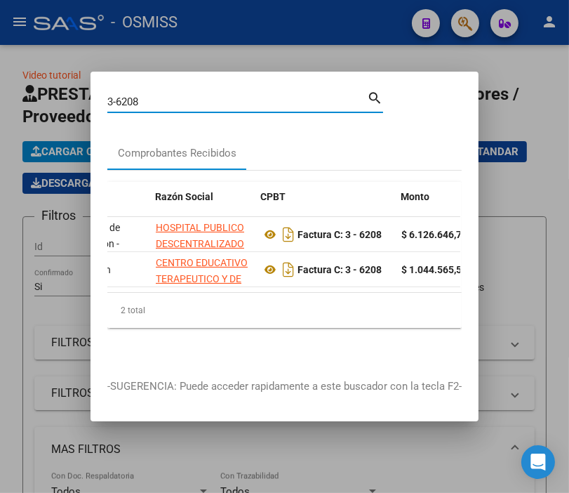
drag, startPoint x: 145, startPoint y: 92, endPoint x: 60, endPoint y: 37, distance: 101.0
click at [72, 73] on div "3-6208 Buscar (apellido, dni, cuil, nro traspaso, cuit, obra social) search Com…" at bounding box center [284, 246] width 569 height 493
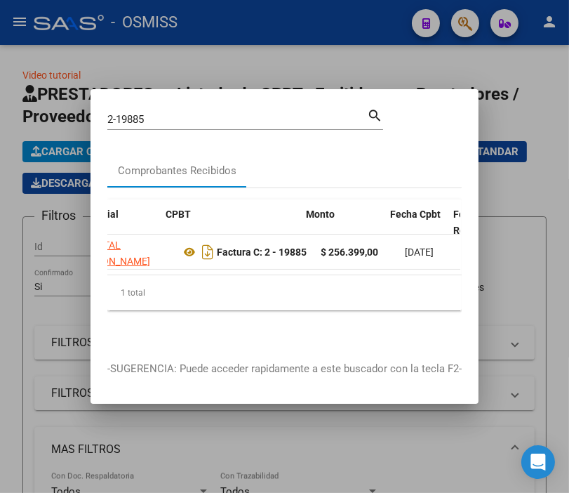
scroll to position [0, 388]
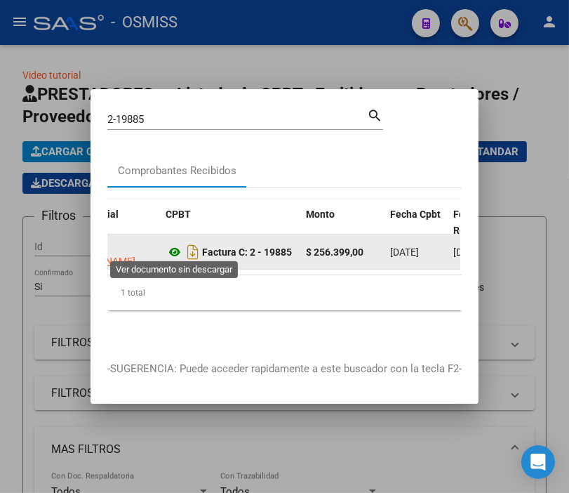
click at [176, 246] on icon at bounding box center [175, 251] width 18 height 17
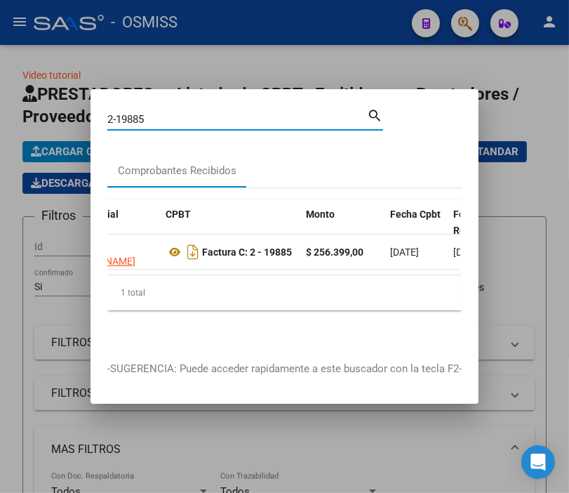
drag, startPoint x: 156, startPoint y: 114, endPoint x: 116, endPoint y: 102, distance: 42.6
click at [116, 109] on div "2-19885 Buscar (apellido, dni, [PERSON_NAME], [PERSON_NAME], cuit, obra social)" at bounding box center [237, 119] width 260 height 21
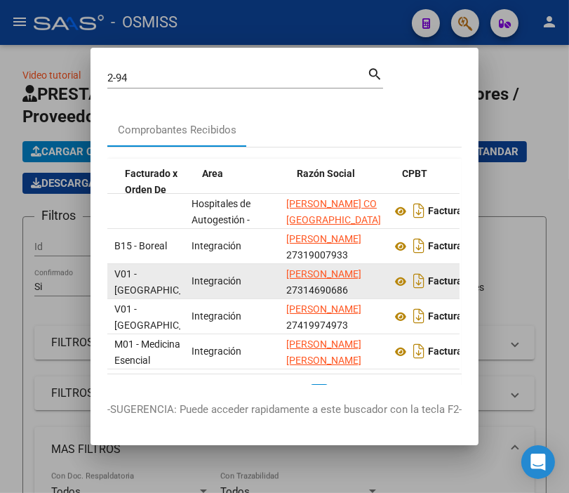
drag, startPoint x: 190, startPoint y: 279, endPoint x: 236, endPoint y: 276, distance: 46.4
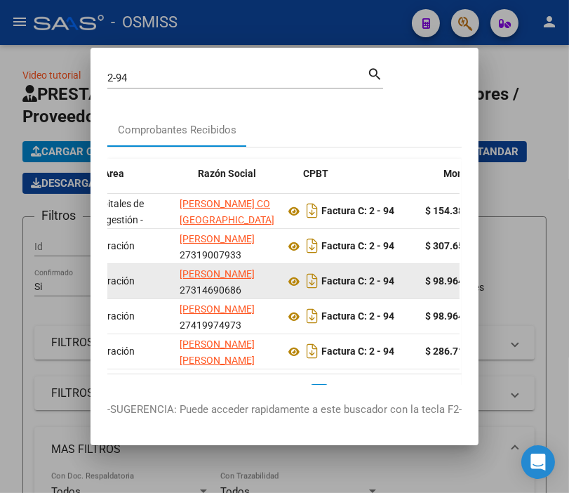
drag, startPoint x: 196, startPoint y: 284, endPoint x: 233, endPoint y: 284, distance: 36.5
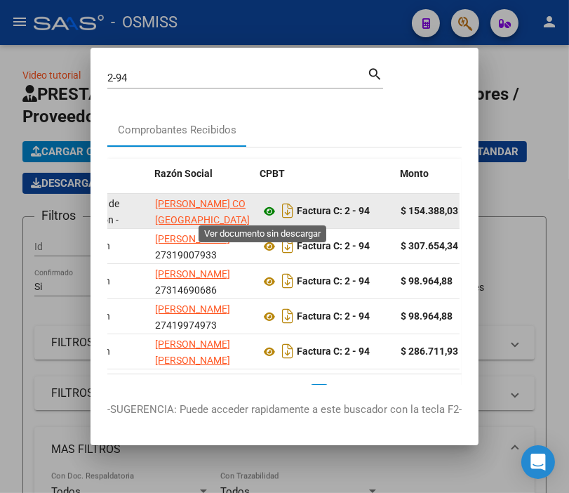
click at [263, 208] on icon at bounding box center [269, 211] width 18 height 17
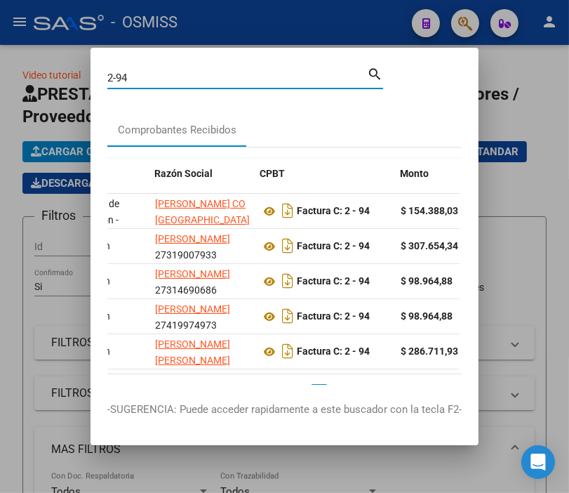
drag, startPoint x: 180, startPoint y: 79, endPoint x: 55, endPoint y: 80, distance: 124.9
click at [55, 80] on div "2-94 Buscar (apellido, dni, cuil, nro traspaso, cuit, obra social) search Compr…" at bounding box center [284, 246] width 569 height 493
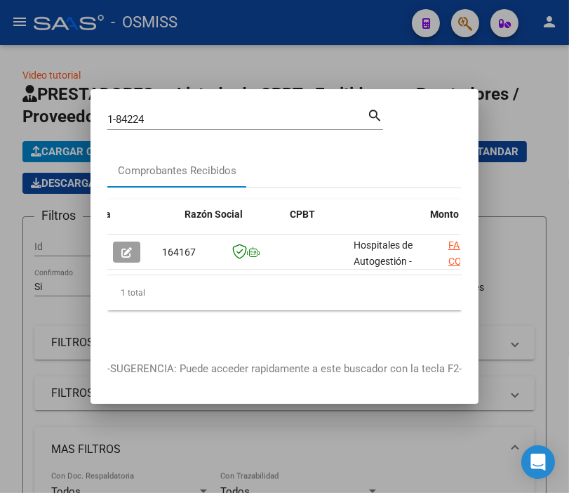
scroll to position [0, 293]
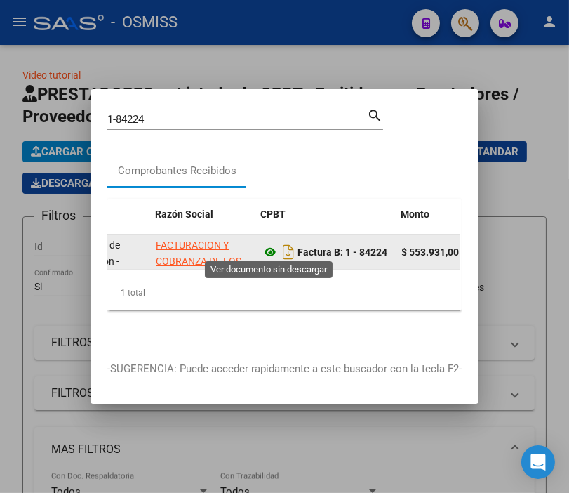
click at [269, 246] on icon at bounding box center [270, 251] width 18 height 17
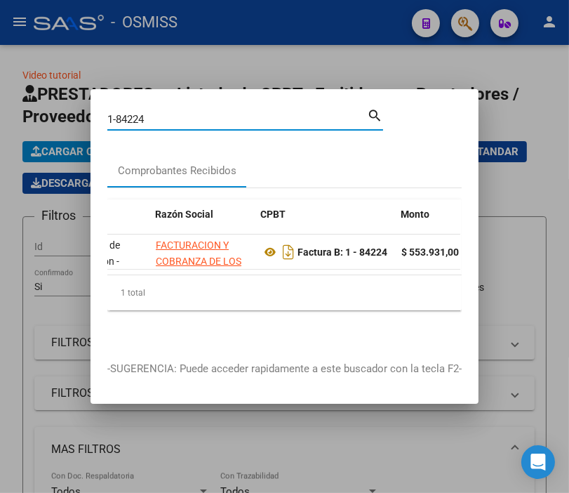
drag, startPoint x: 153, startPoint y: 110, endPoint x: 100, endPoint y: 45, distance: 83.8
click at [100, 106] on mat-dialog-content "1-84224 Buscar (apellido, dni, cuil, nro traspaso, cuit, obra social) search Co…" at bounding box center [285, 225] width 388 height 238
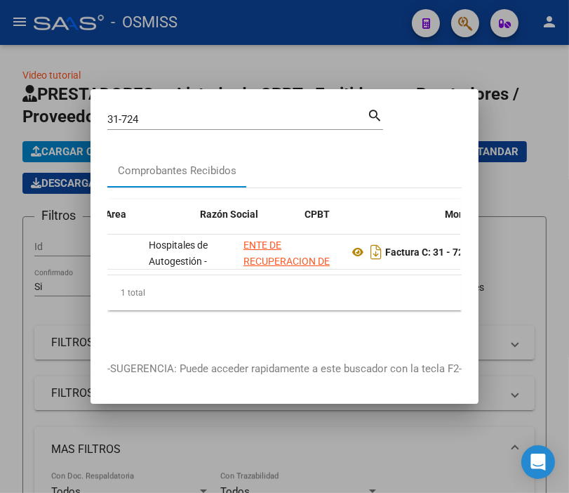
scroll to position [0, 248]
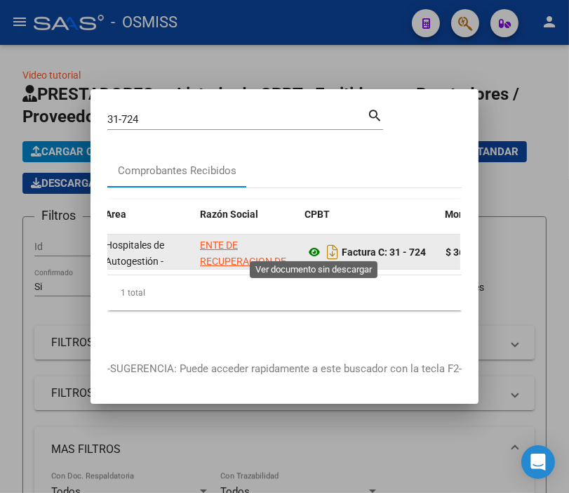
click at [311, 246] on icon at bounding box center [314, 251] width 18 height 17
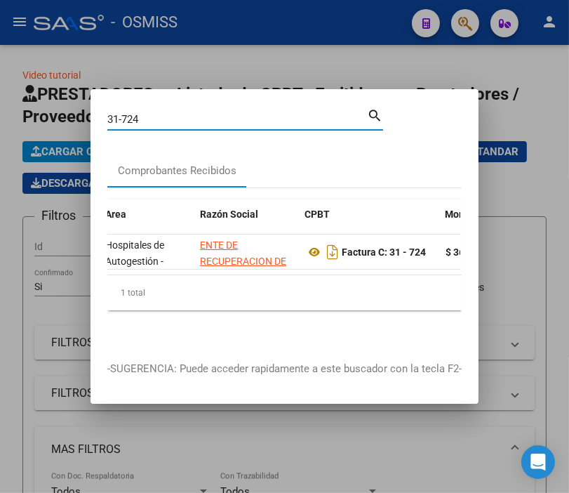
click at [153, 114] on input "31-724" at bounding box center [237, 119] width 260 height 13
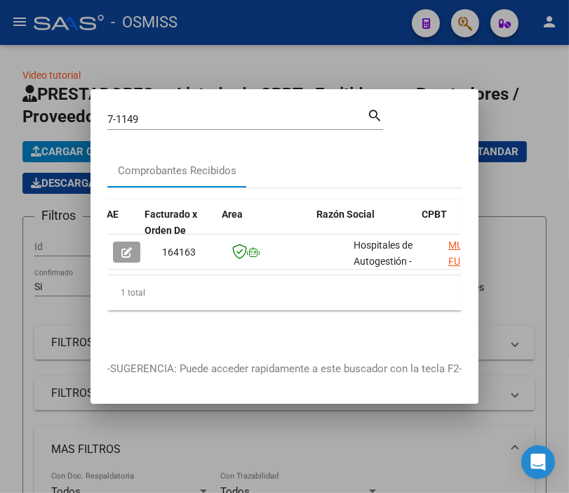
scroll to position [0, 220]
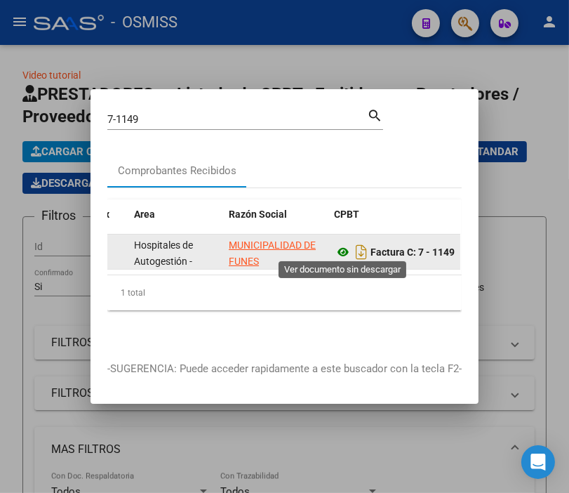
click at [342, 243] on icon at bounding box center [343, 251] width 18 height 17
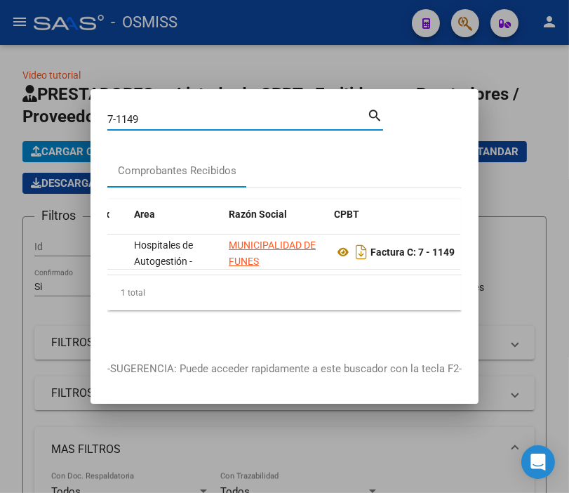
drag, startPoint x: 156, startPoint y: 114, endPoint x: 88, endPoint y: 115, distance: 68.1
click at [88, 115] on div "7-1149 Buscar (apellido, dni, cuil, nro traspaso, cuit, obra social) search Com…" at bounding box center [284, 246] width 569 height 493
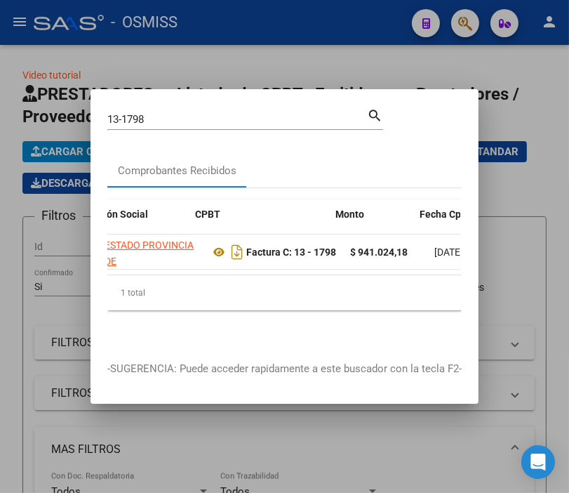
scroll to position [0, 359]
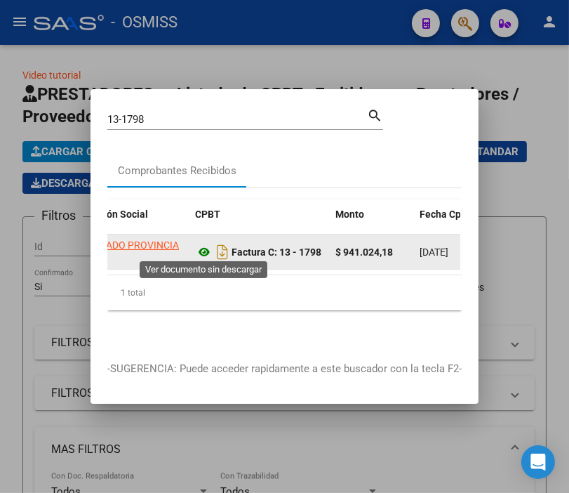
click at [200, 246] on icon at bounding box center [204, 251] width 18 height 17
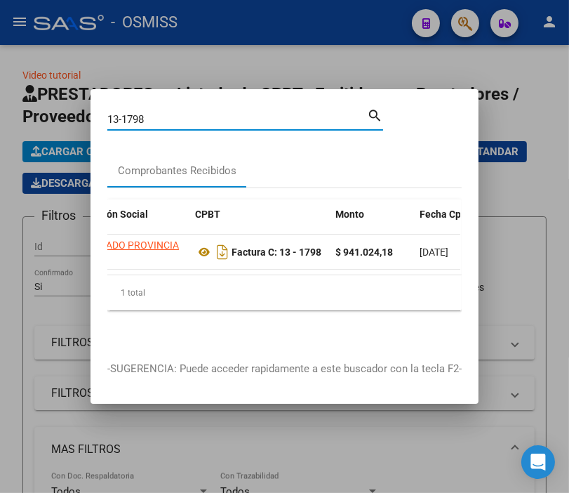
drag, startPoint x: 155, startPoint y: 112, endPoint x: 72, endPoint y: 106, distance: 83.7
click at [72, 106] on div "13-1798 Buscar (apellido, dni, cuil, nro traspaso, cuit, obra social) search Co…" at bounding box center [284, 246] width 569 height 493
type input "12-683"
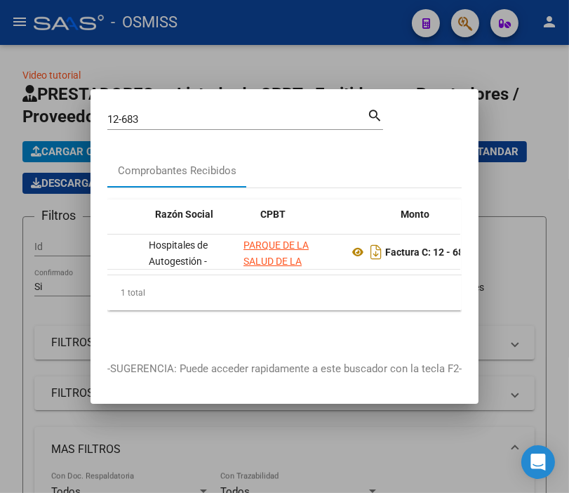
scroll to position [0, 293]
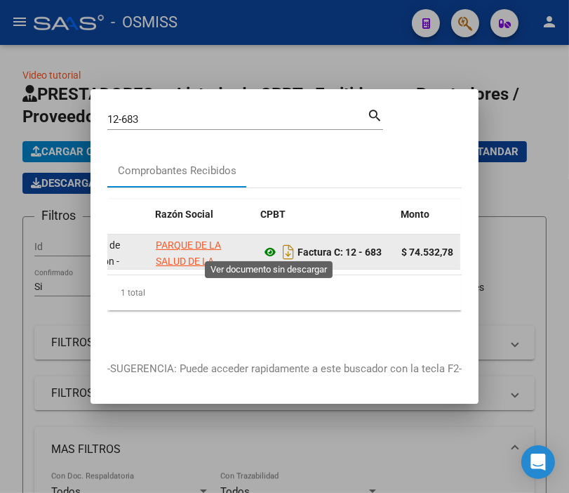
click at [270, 243] on icon at bounding box center [270, 251] width 18 height 17
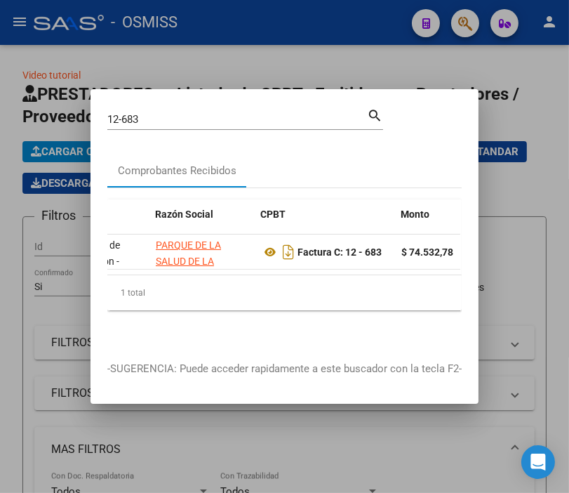
click at [566, 478] on div at bounding box center [284, 246] width 569 height 493
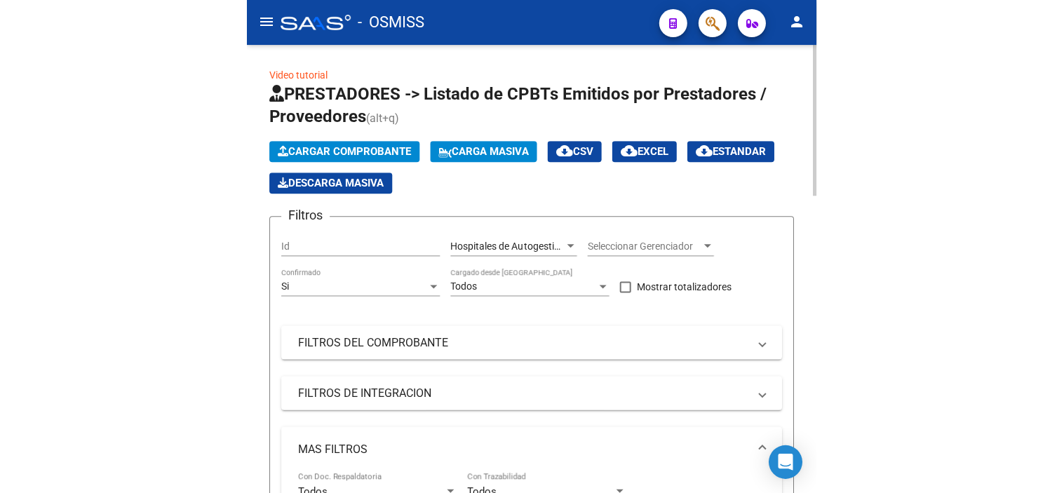
scroll to position [447, 0]
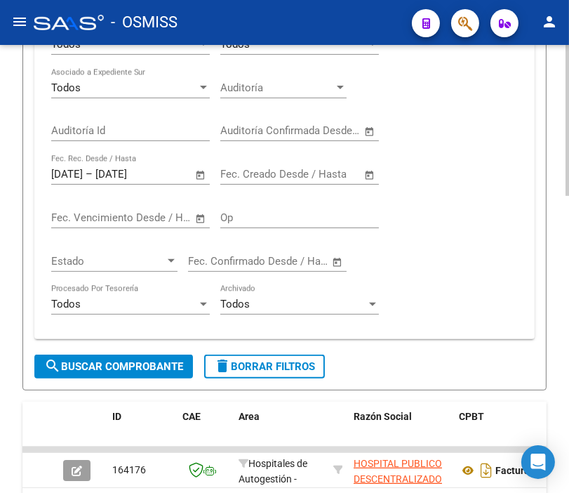
click at [566, 467] on div at bounding box center [567, 269] width 4 height 448
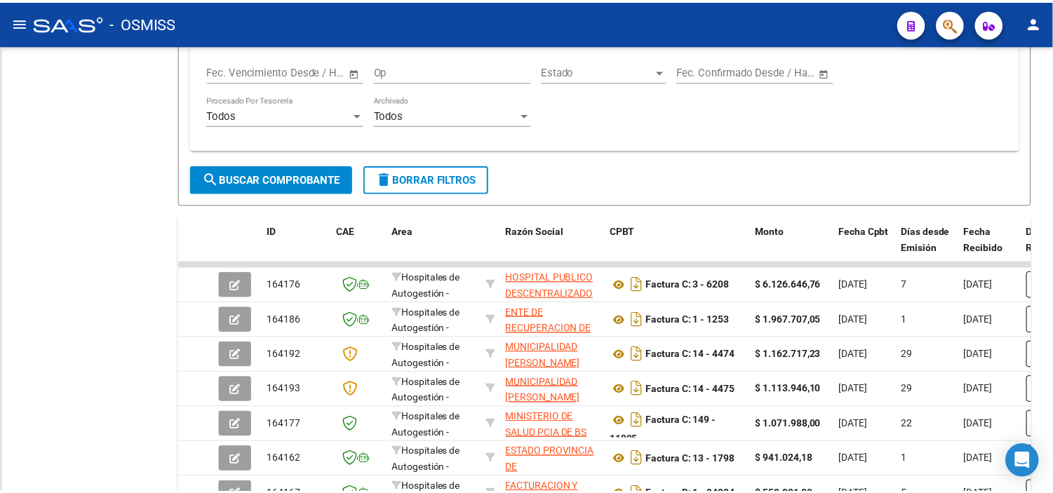
scroll to position [388, 0]
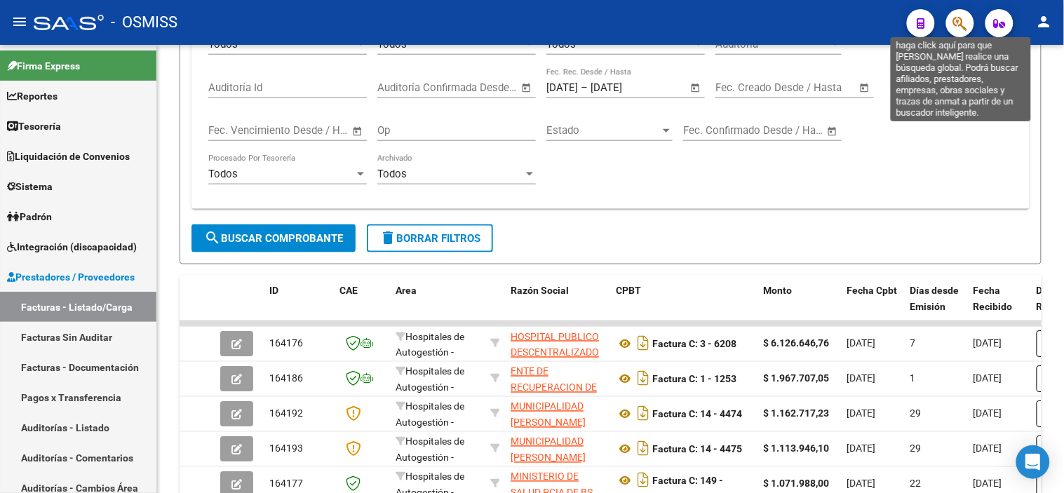
click at [959, 28] on icon "button" at bounding box center [960, 23] width 14 height 16
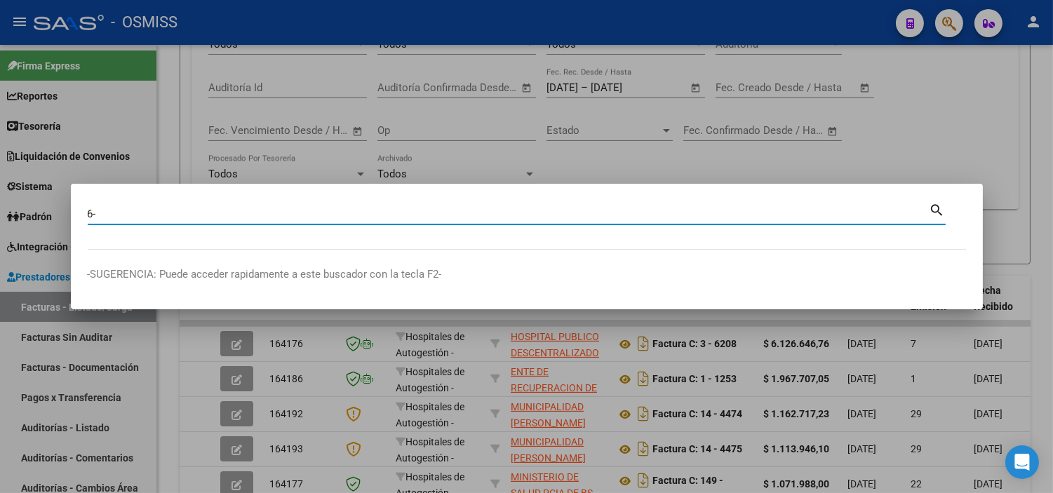
paste input "18577"
type input "6-18577"
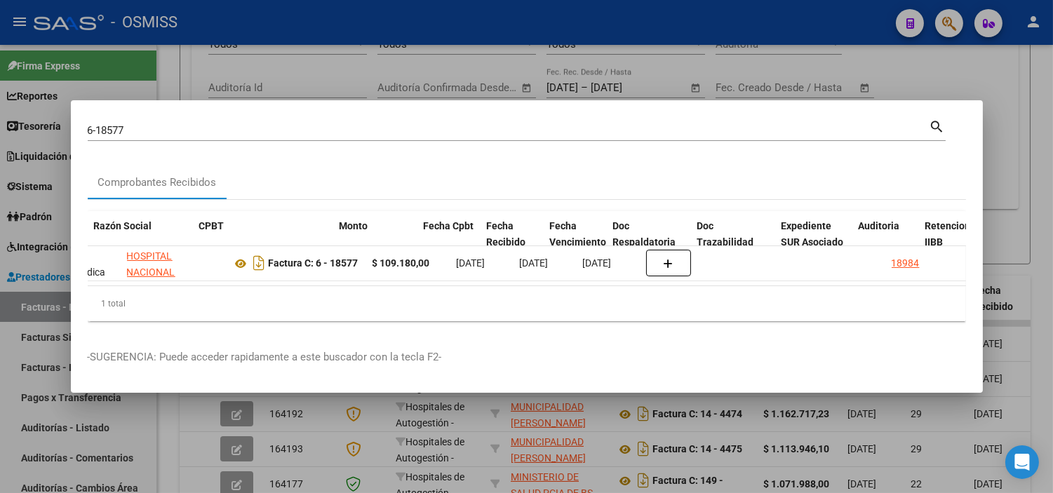
scroll to position [0, 374]
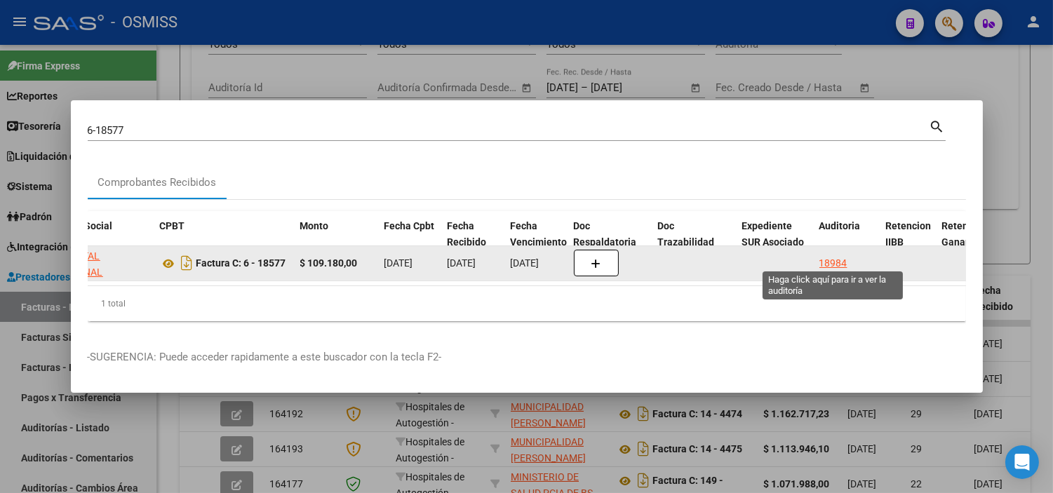
click at [838, 255] on div "18984" at bounding box center [833, 263] width 28 height 16
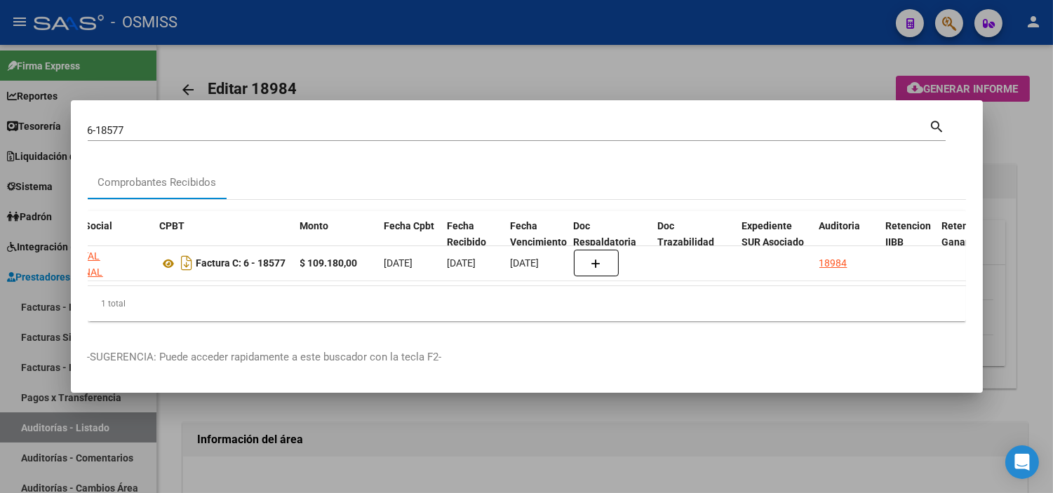
click at [639, 471] on div at bounding box center [526, 246] width 1053 height 493
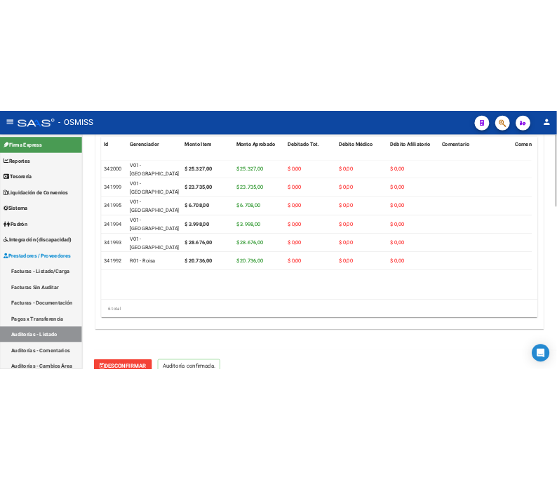
scroll to position [1011, 0]
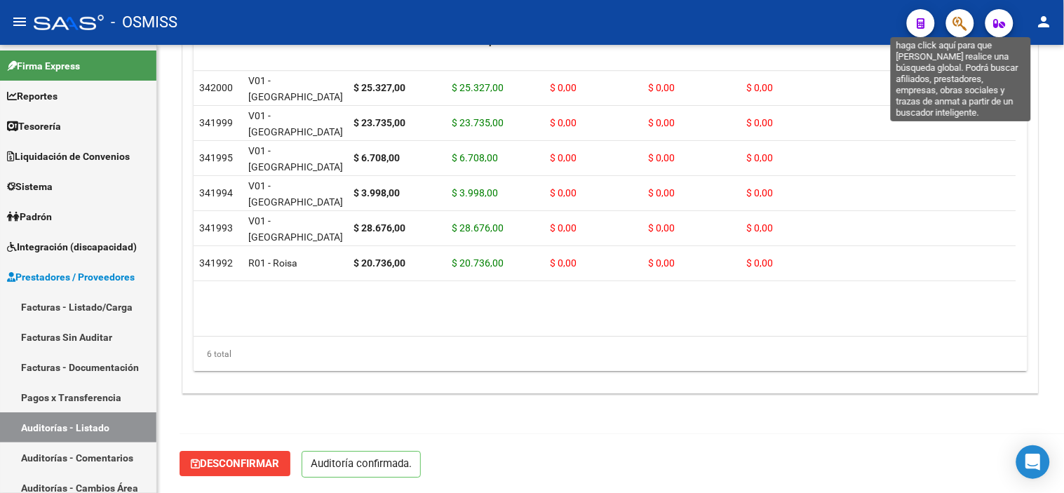
click at [965, 22] on icon "button" at bounding box center [960, 23] width 14 height 16
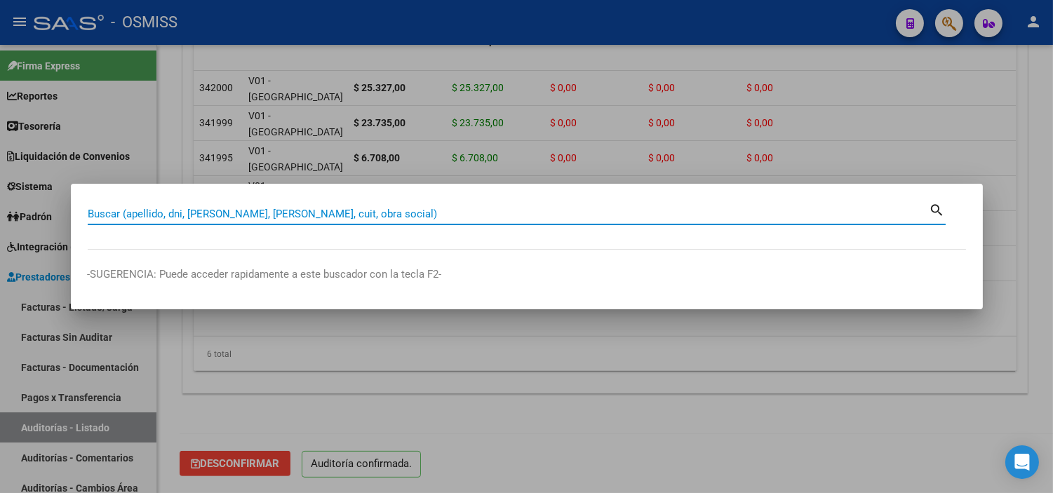
paste input "C0000600000732"
click at [122, 209] on input "C0000600000732" at bounding box center [509, 214] width 842 height 13
type input "00006-00000732"
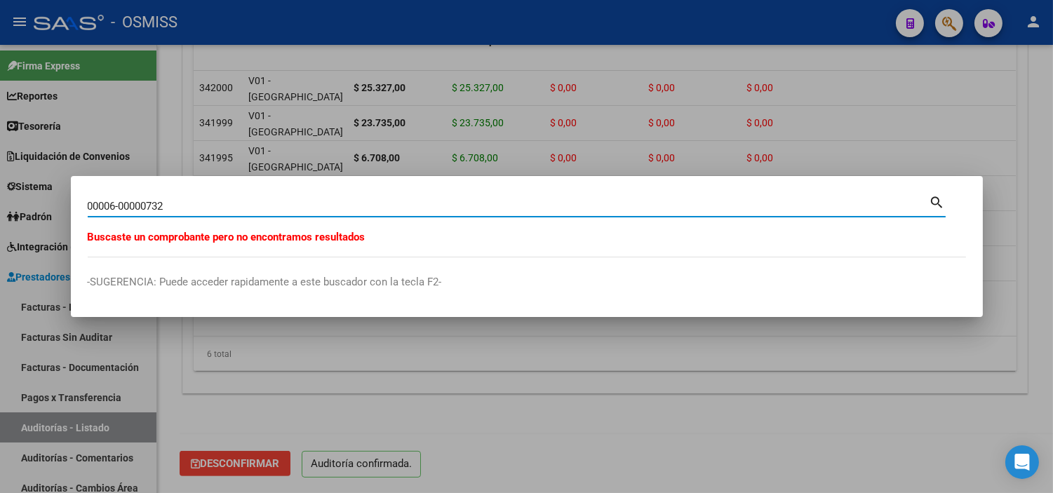
drag, startPoint x: 110, startPoint y: 205, endPoint x: 20, endPoint y: 178, distance: 94.6
click at [15, 185] on div "00006-00000732 Buscar (apellido, dni, cuil, nro traspaso, cuit, obra social) se…" at bounding box center [526, 246] width 1053 height 493
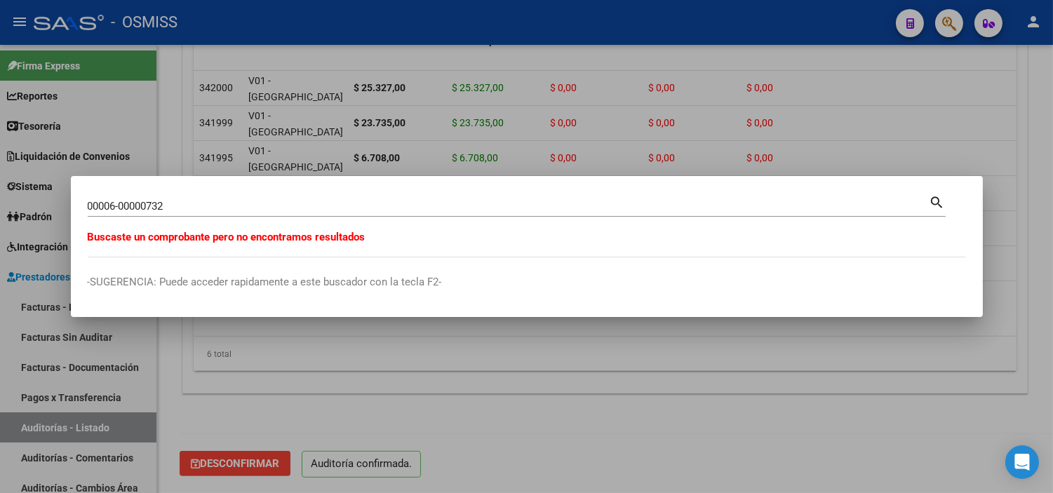
click at [321, 147] on div at bounding box center [526, 246] width 1053 height 493
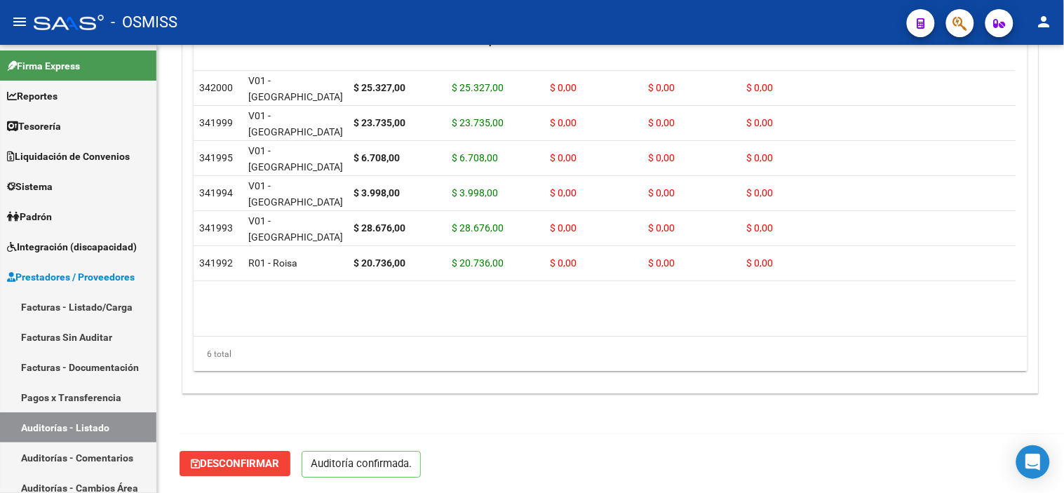
click at [955, 33] on span "button" at bounding box center [960, 23] width 14 height 29
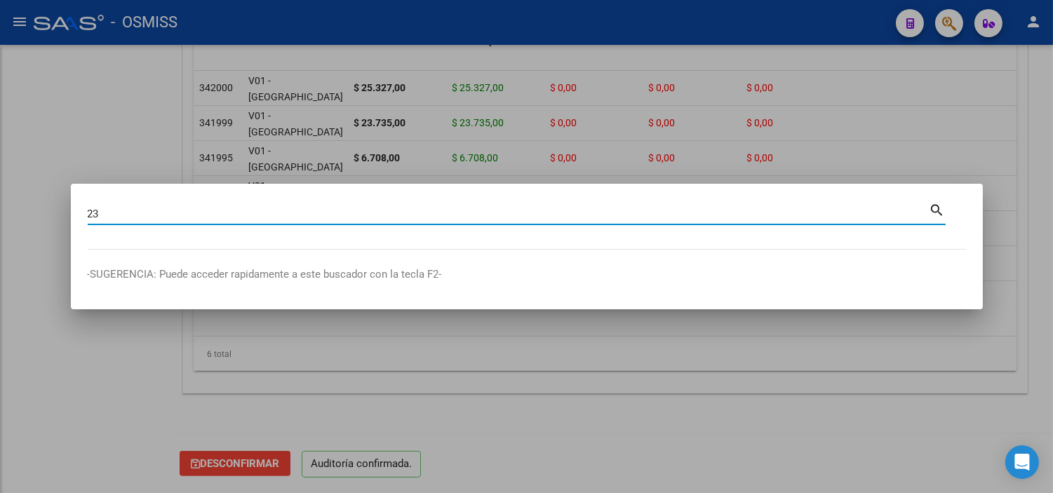
scroll to position [885, 0]
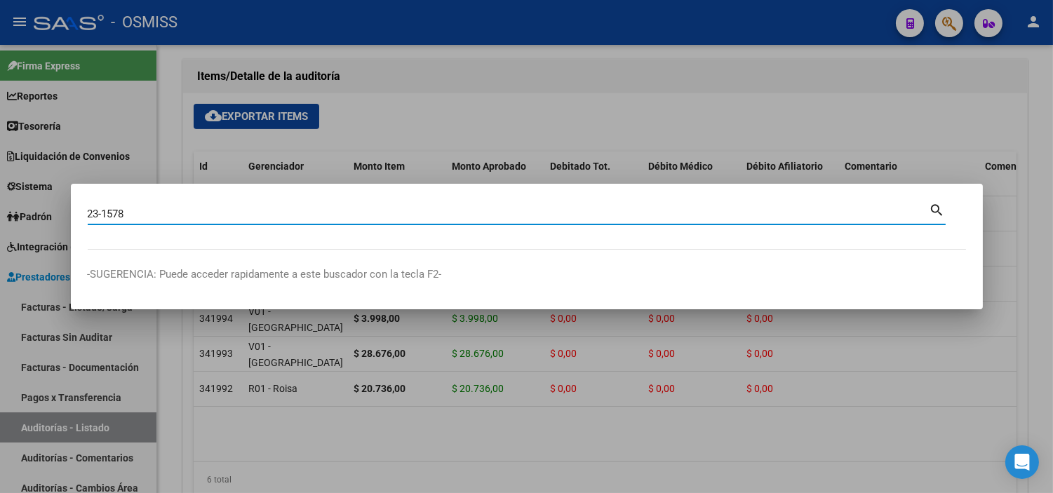
type input "23-1578"
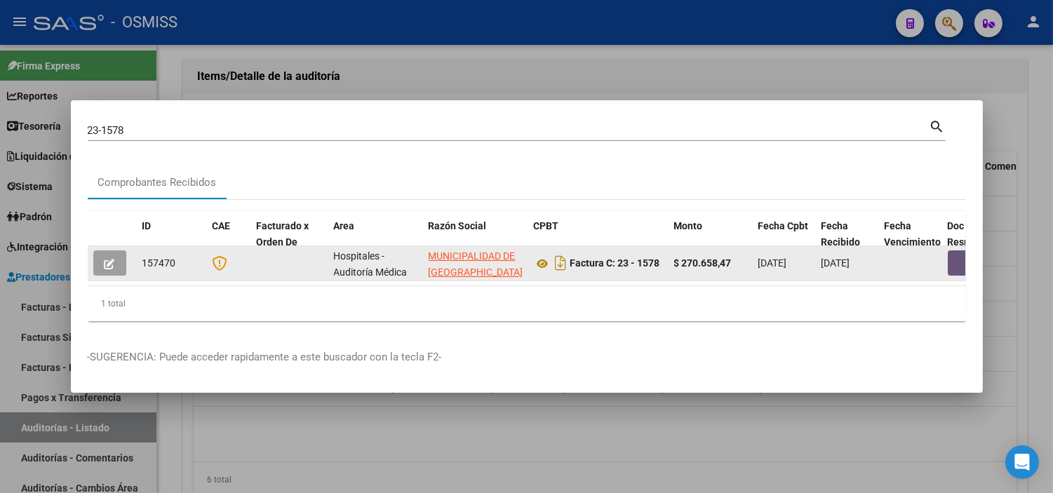
click at [951, 253] on button "button" at bounding box center [970, 262] width 45 height 25
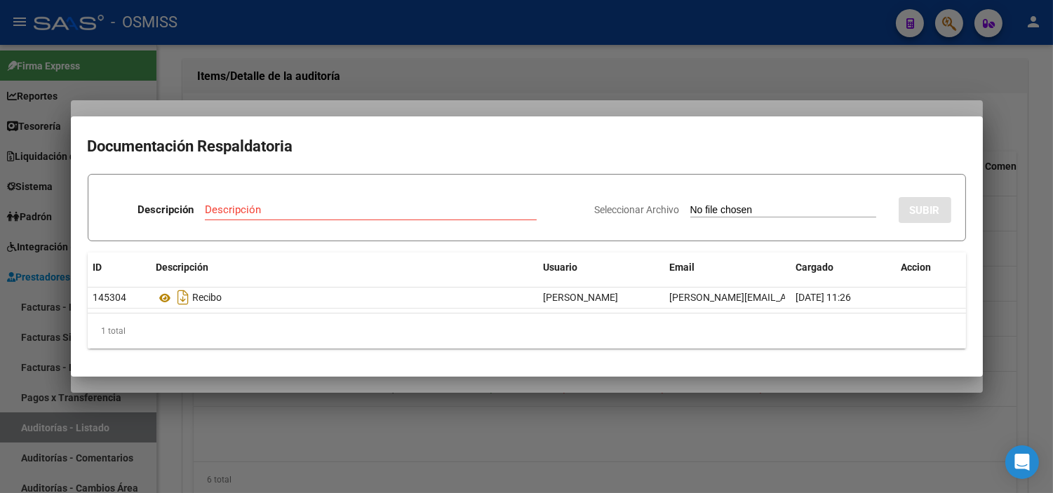
click at [216, 405] on div at bounding box center [526, 246] width 1053 height 493
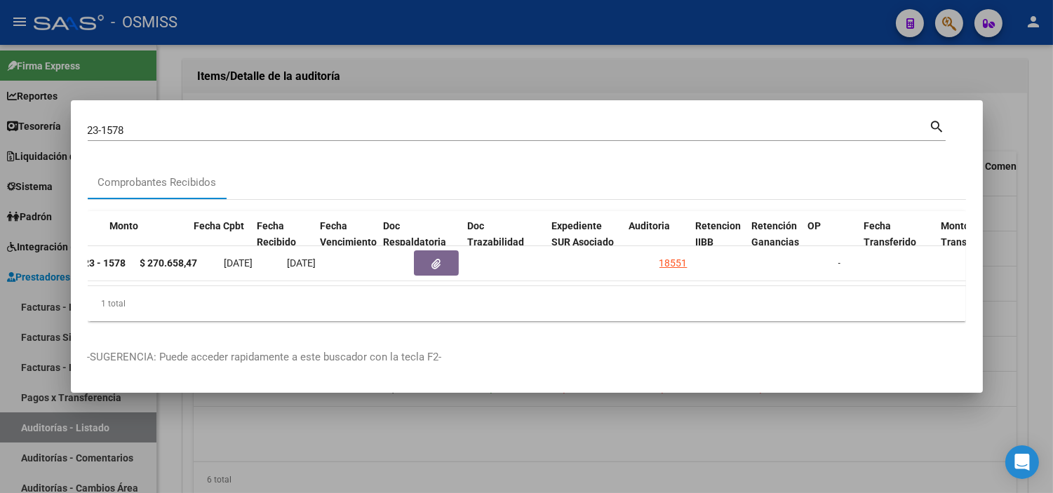
scroll to position [0, 564]
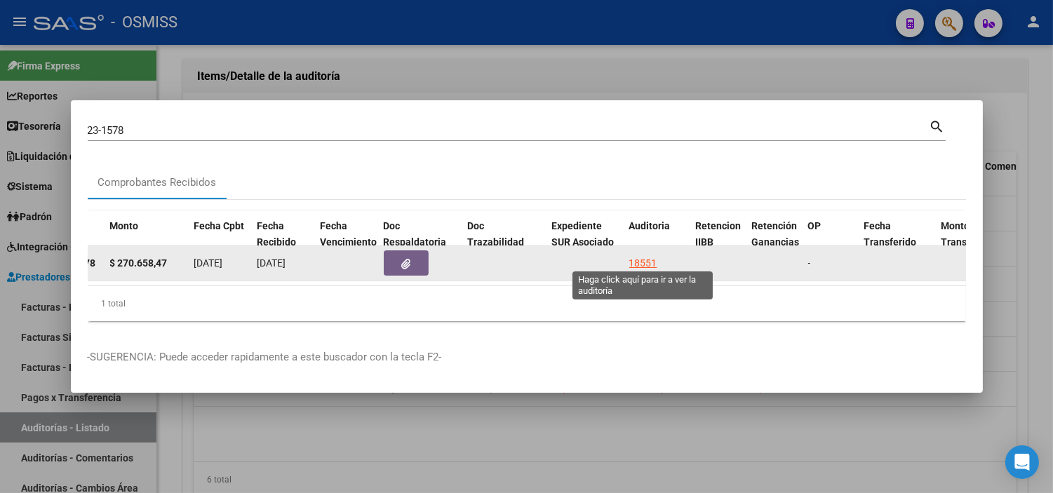
click at [645, 255] on div "18551" at bounding box center [643, 263] width 28 height 16
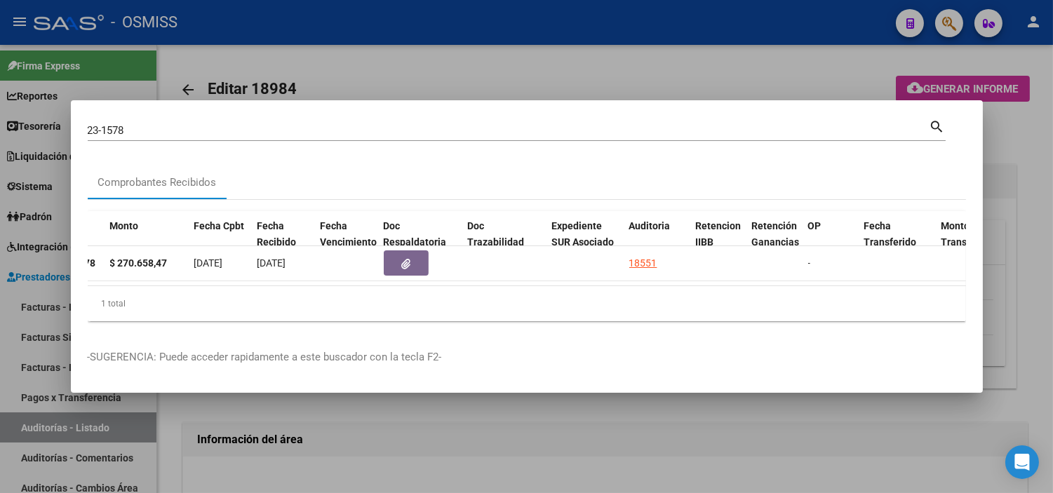
click at [407, 46] on div at bounding box center [526, 246] width 1053 height 493
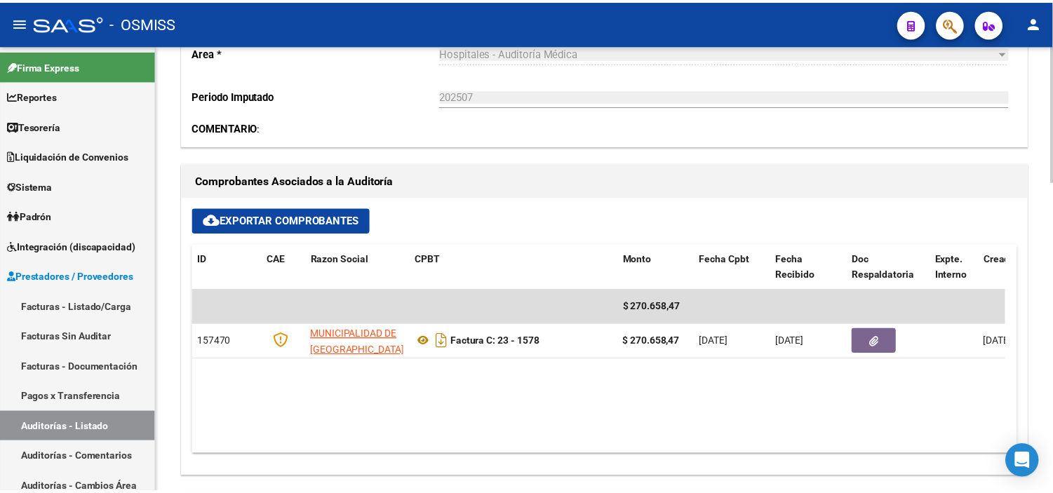
scroll to position [467, 0]
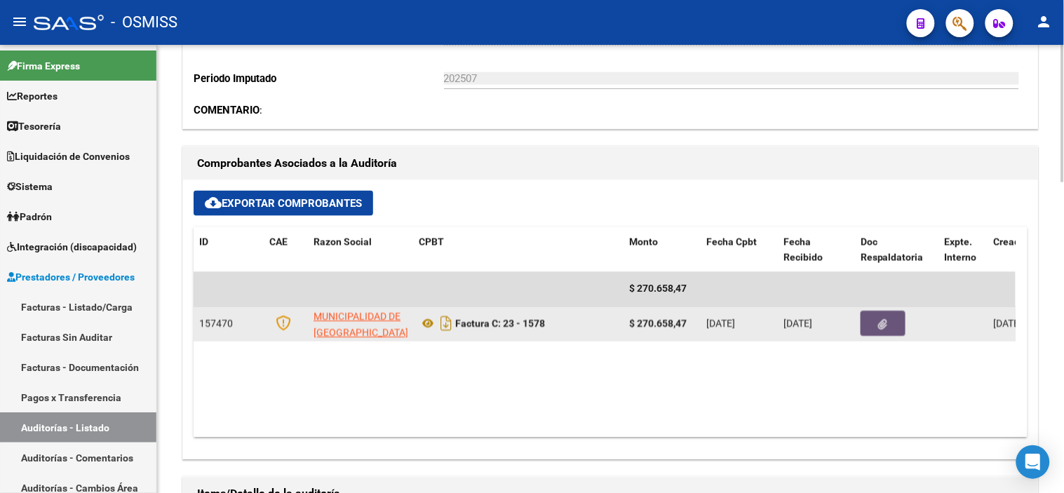
click at [882, 328] on icon "button" at bounding box center [883, 325] width 9 height 11
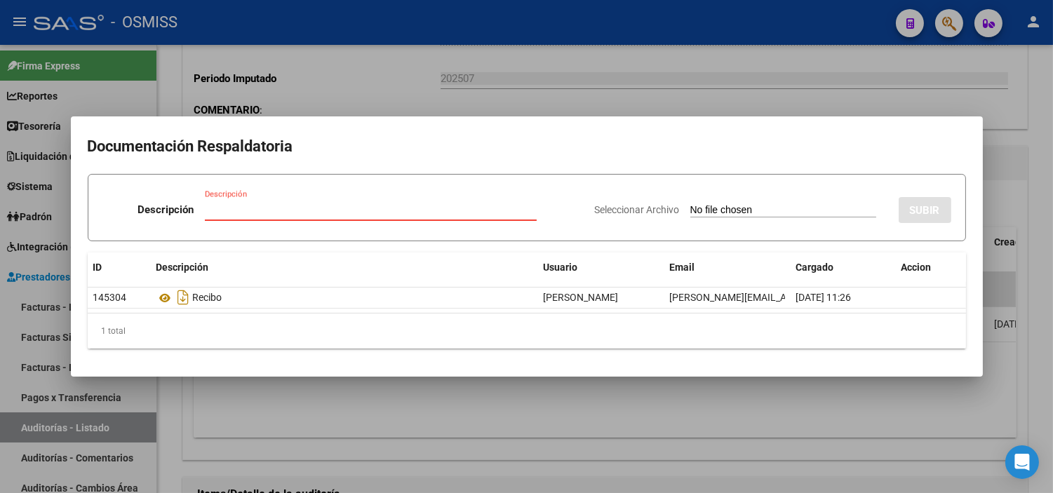
click at [735, 209] on input "Seleccionar Archivo" at bounding box center [783, 210] width 186 height 13
type input "C:\fakepath\NC347 TAFI VIEJO FC1578.pdf"
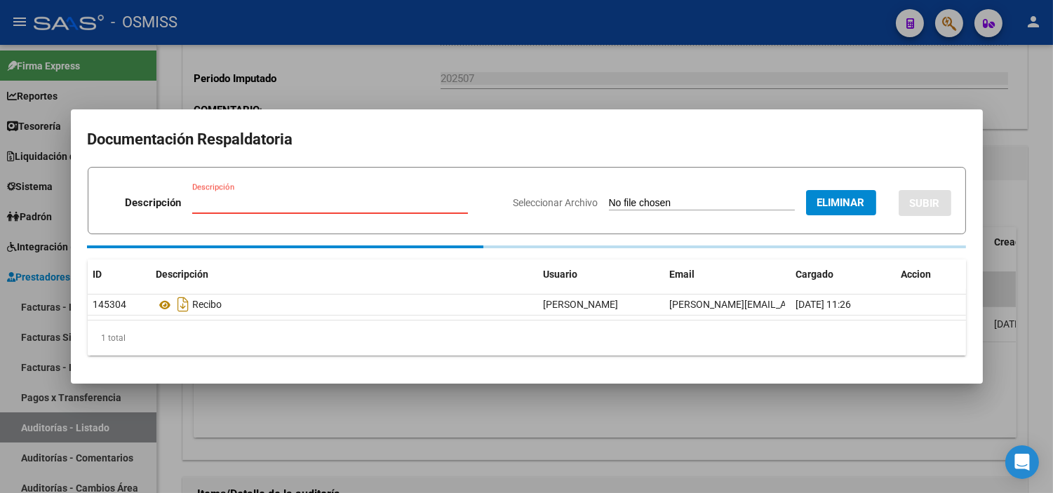
click at [241, 198] on input "Descripción" at bounding box center [330, 202] width 276 height 13
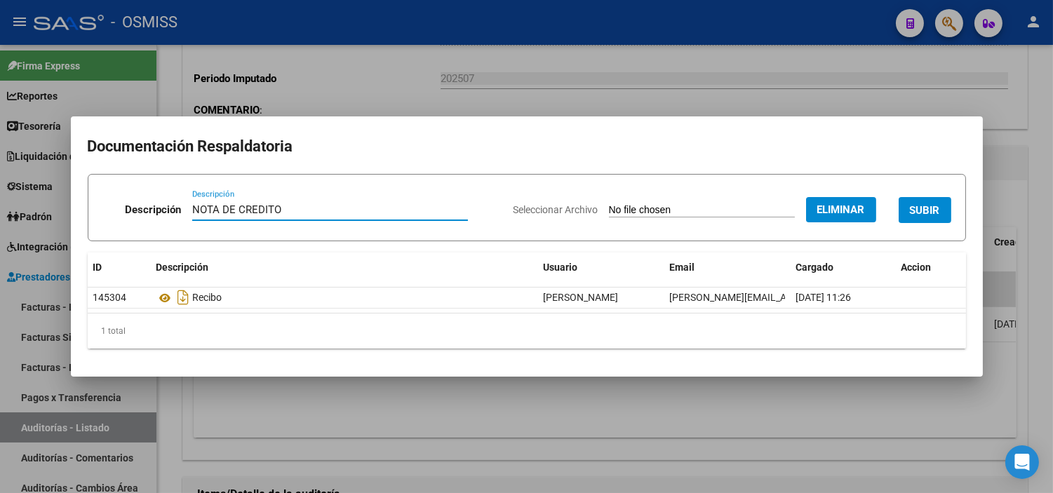
type input "NOTA DE CREDITO"
click at [948, 210] on button "SUBIR" at bounding box center [925, 210] width 53 height 26
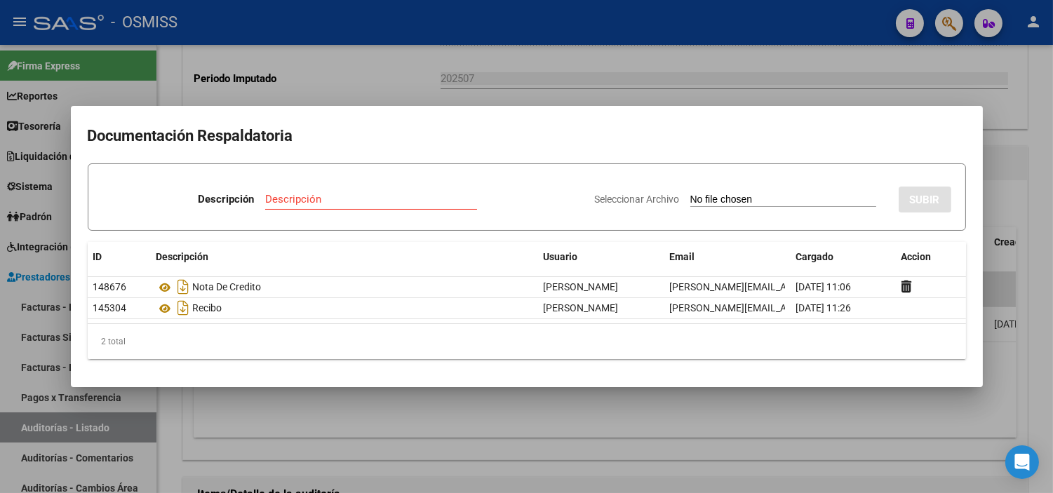
click at [270, 60] on div at bounding box center [526, 246] width 1053 height 493
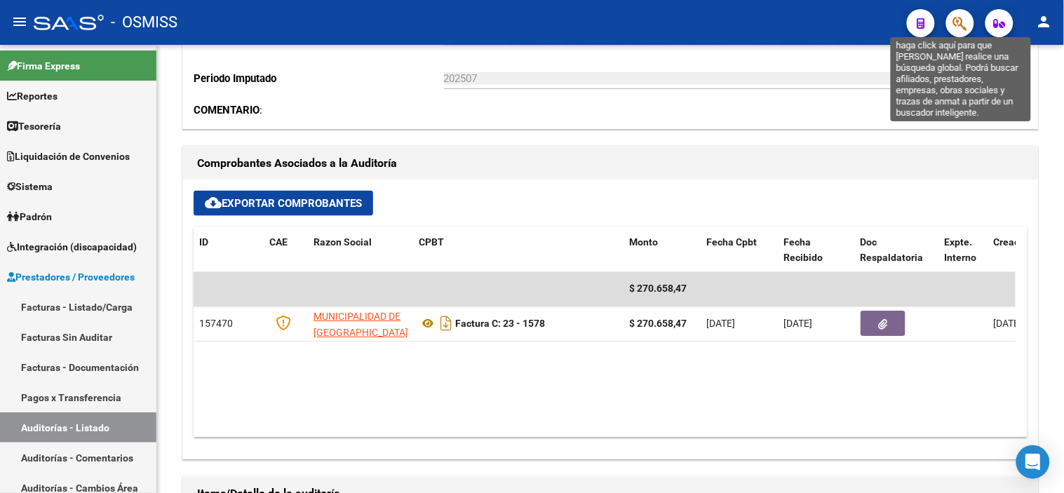
click at [961, 25] on icon "button" at bounding box center [960, 23] width 14 height 16
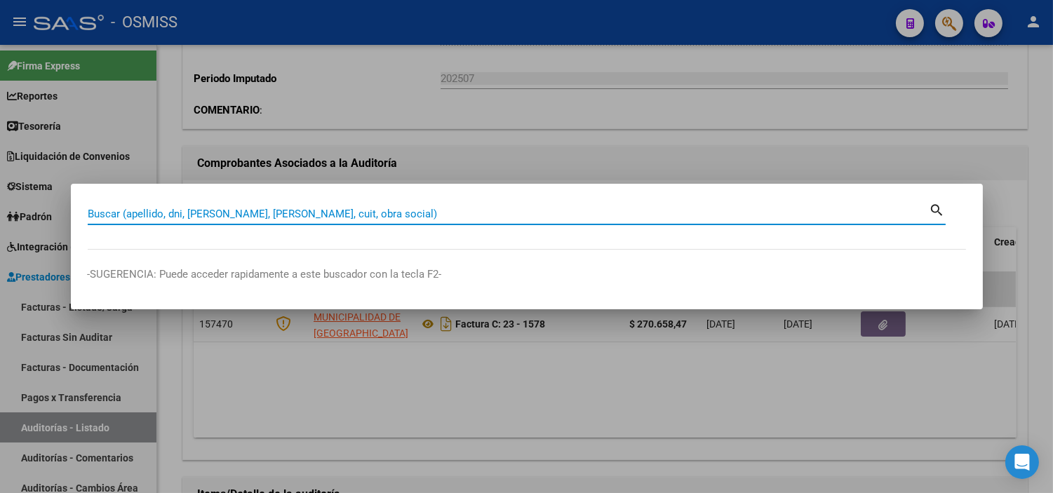
paste input "C0156-00018919"
type input "0156-00018919"
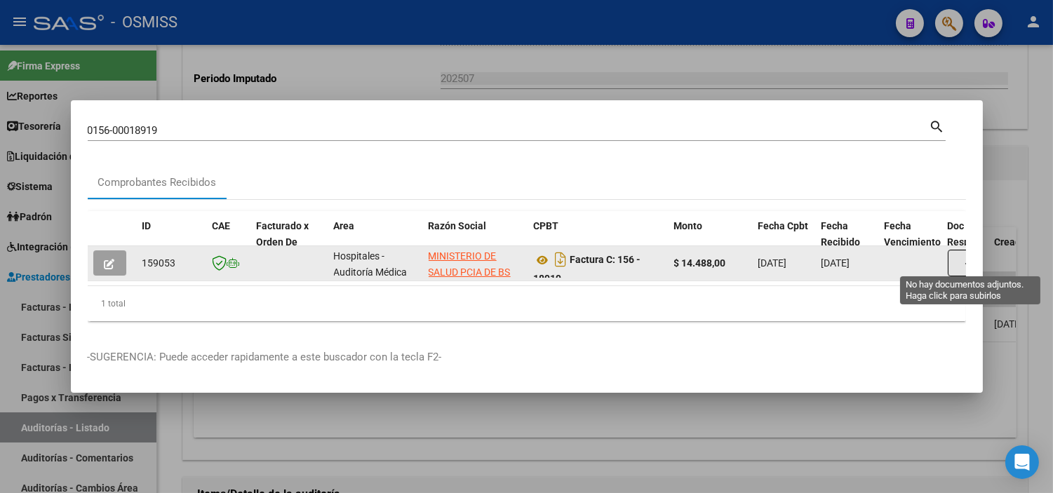
click at [956, 250] on button "button" at bounding box center [970, 263] width 45 height 27
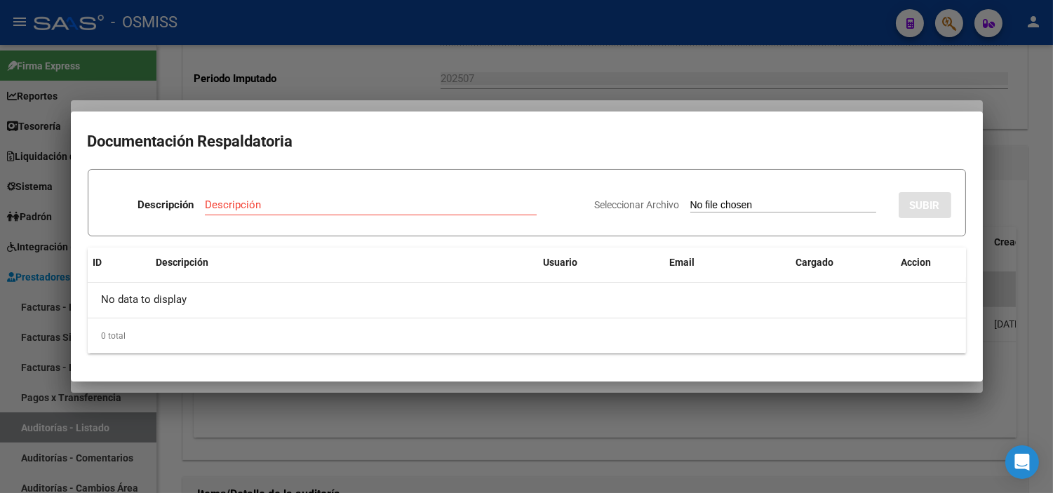
click at [702, 203] on input "Seleccionar Archivo" at bounding box center [783, 205] width 186 height 13
type input "C:\fakepath\FC VARIAS HOSPITAL [PERSON_NAME] RC5316.pdf"
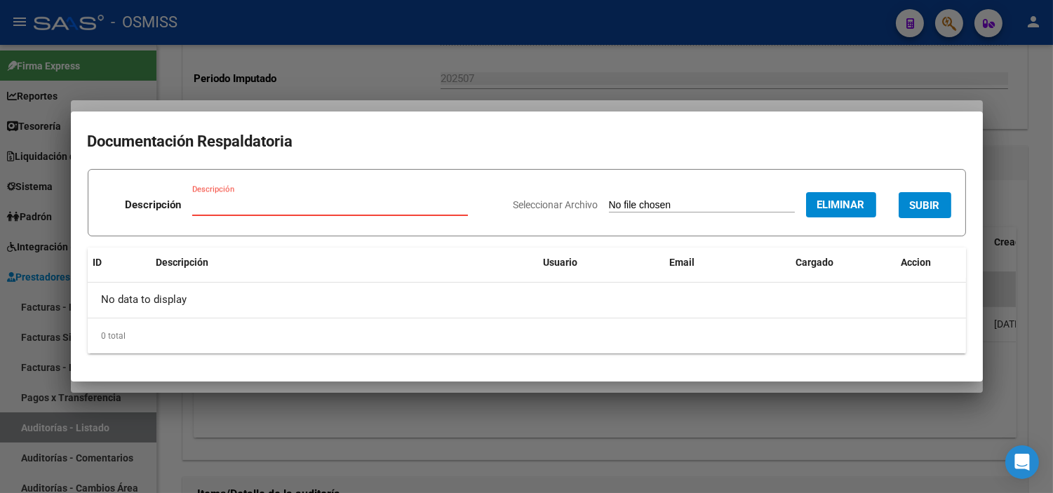
click at [261, 206] on input "Descripción" at bounding box center [330, 205] width 276 height 13
type input "RECIBO"
click at [902, 203] on button "SUBIR" at bounding box center [925, 205] width 53 height 26
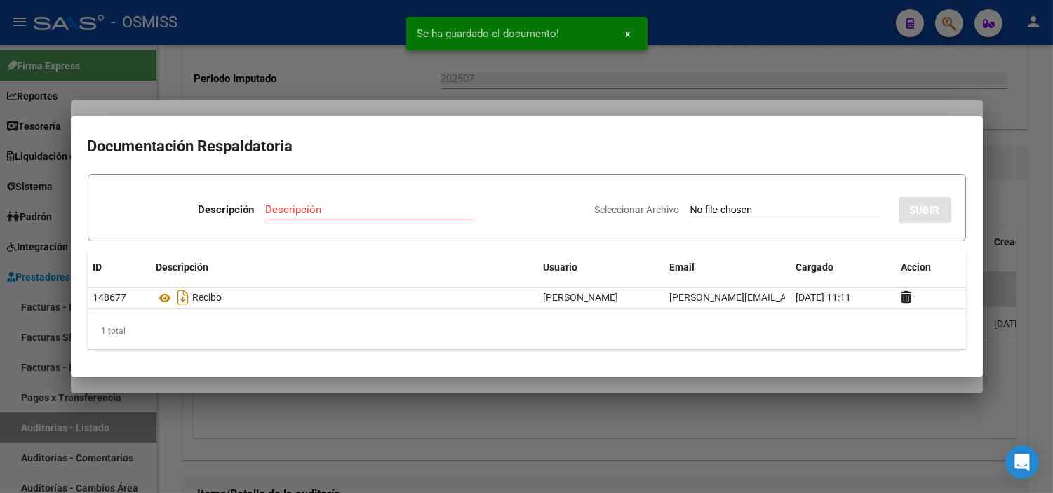
click at [253, 72] on div at bounding box center [526, 246] width 1053 height 493
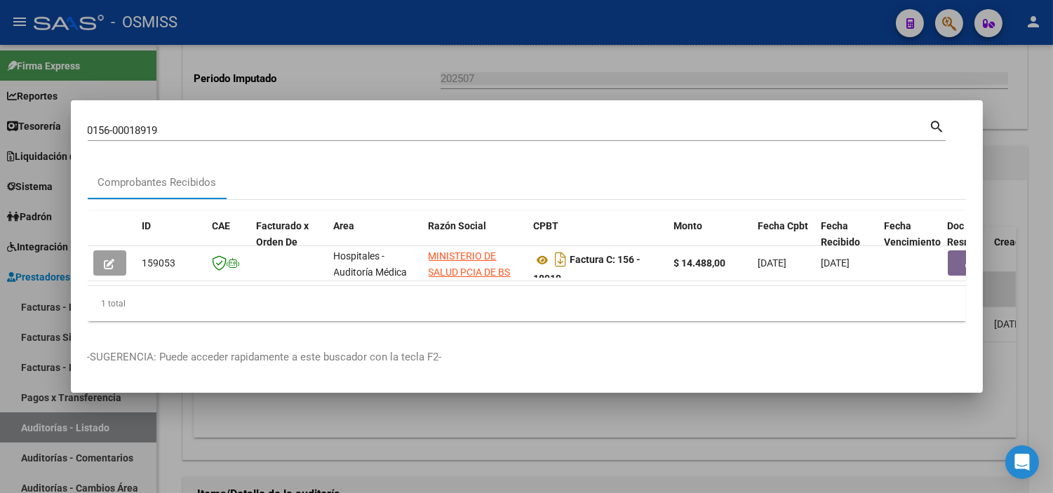
click at [225, 124] on input "0156-00018919" at bounding box center [509, 130] width 842 height 13
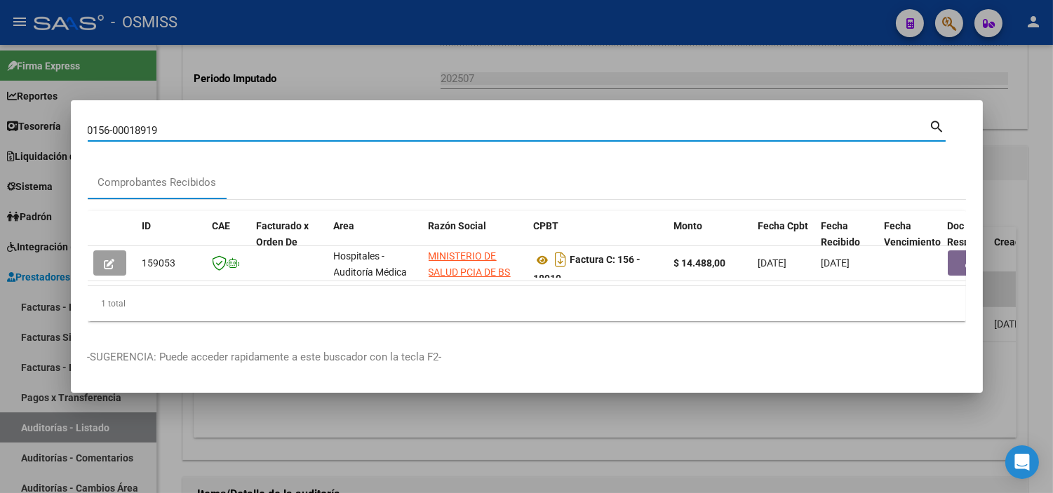
click at [222, 124] on input "0156-00018919" at bounding box center [509, 130] width 842 height 13
paste input "C0156-00018963"
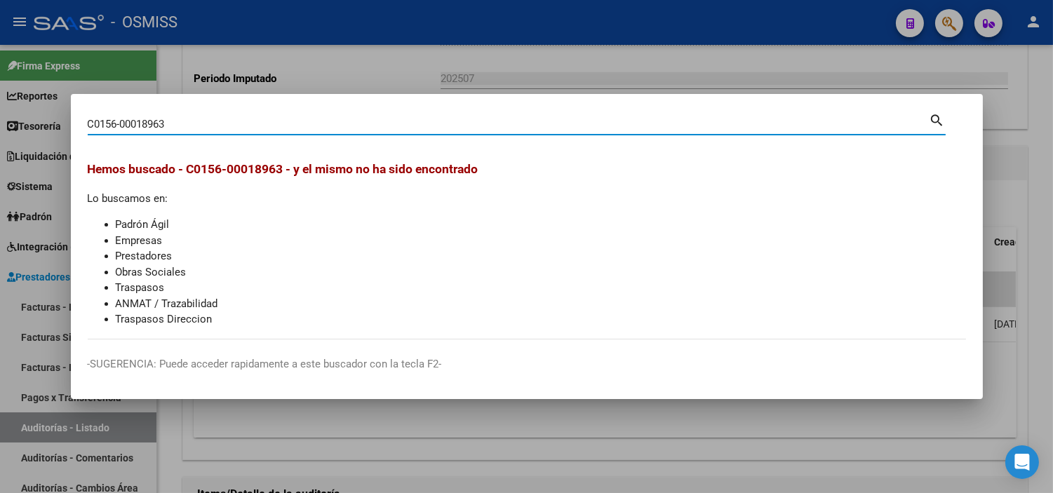
click at [89, 121] on input "C0156-00018963" at bounding box center [509, 124] width 842 height 13
type input "0156-00018963"
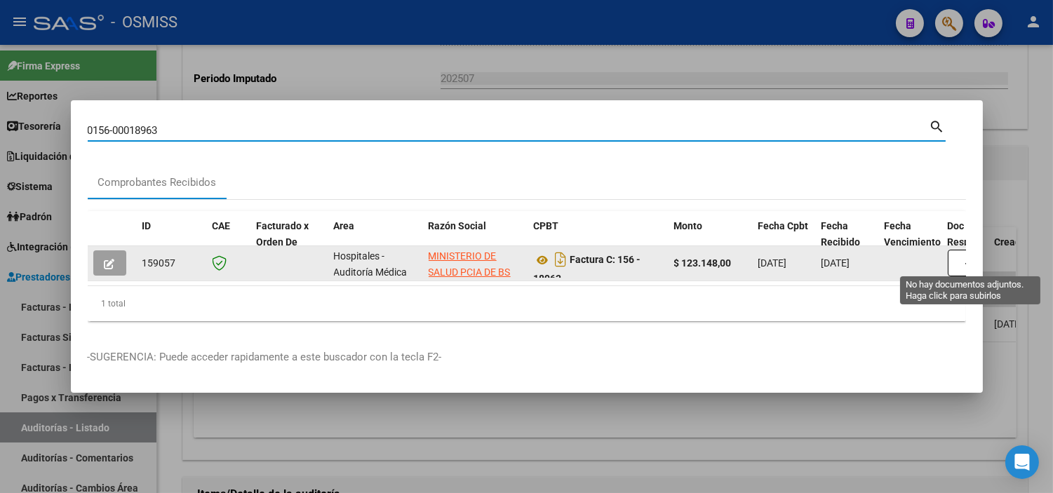
click at [955, 255] on button "button" at bounding box center [970, 263] width 45 height 27
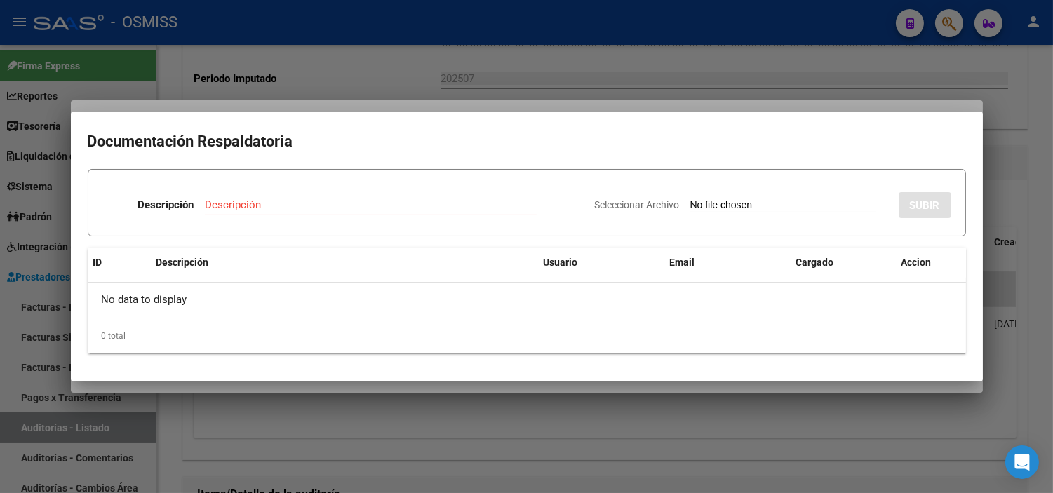
click at [690, 203] on input "Seleccionar Archivo" at bounding box center [783, 205] width 186 height 13
type input "C:\fakepath\FC VARIAS HOSPITAL [PERSON_NAME] RC5316.pdf"
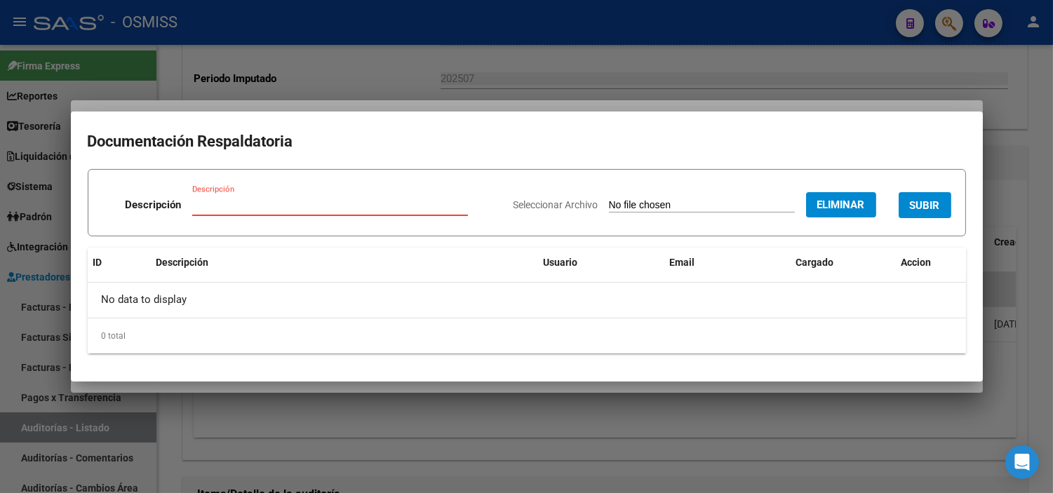
click at [246, 201] on input "Descripción" at bounding box center [330, 205] width 276 height 13
type input "RECIBO"
click at [917, 203] on span "SUBIR" at bounding box center [925, 205] width 30 height 13
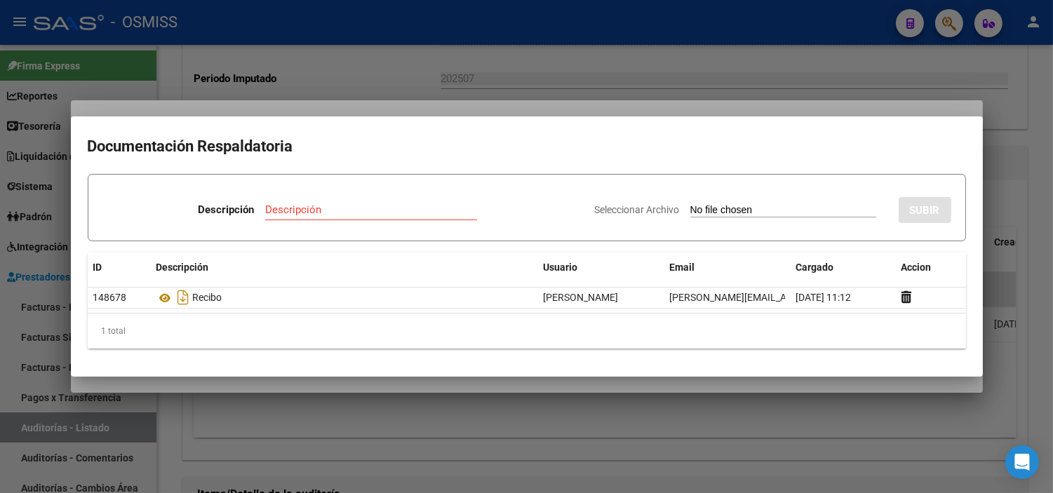
click at [279, 45] on div at bounding box center [526, 246] width 1053 height 493
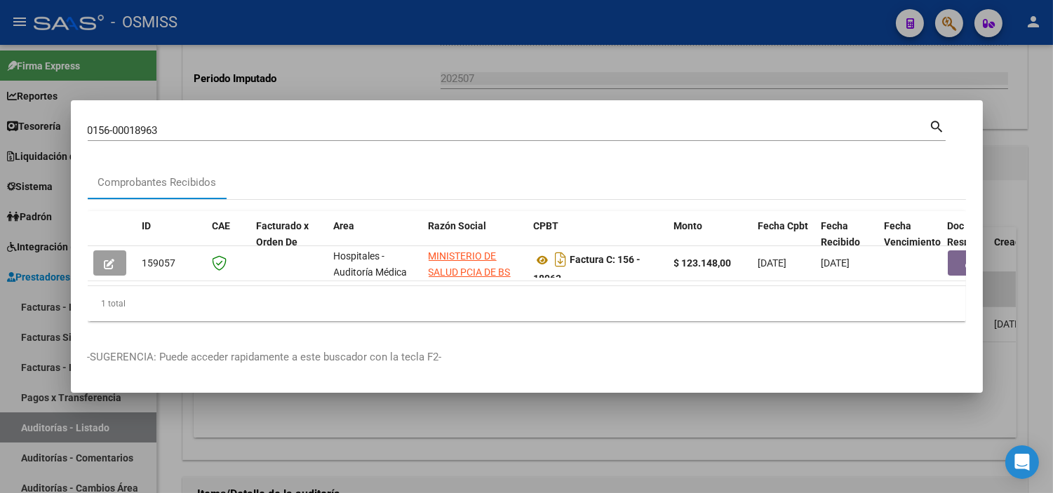
click at [223, 126] on input "0156-00018963" at bounding box center [509, 130] width 842 height 13
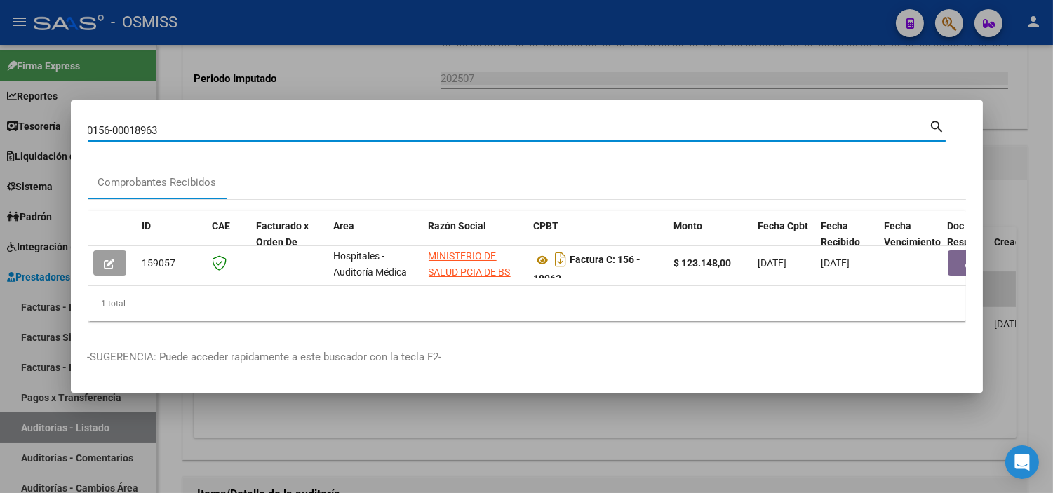
click at [223, 126] on input "0156-00018963" at bounding box center [509, 130] width 842 height 13
paste input "C0156-00018964"
type input "0156-00018964"
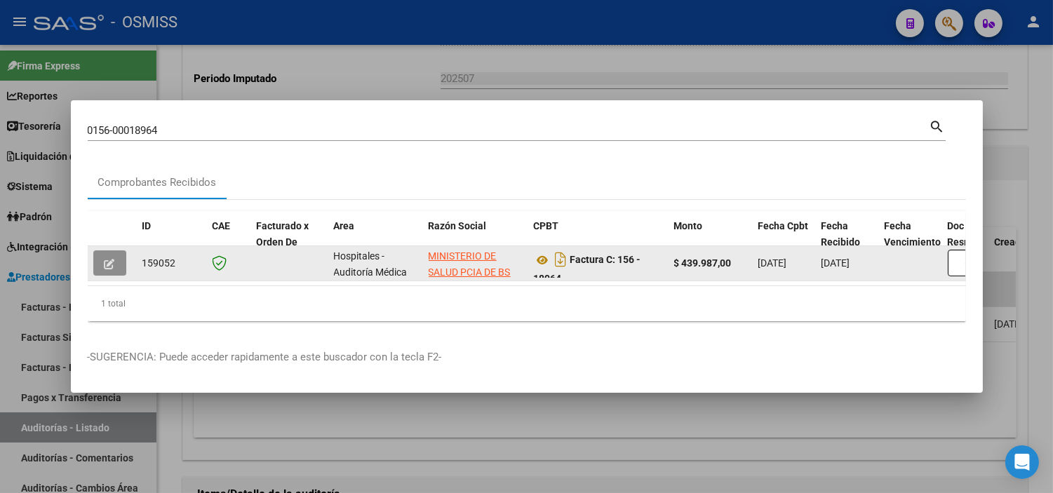
click at [107, 260] on icon "button" at bounding box center [110, 264] width 11 height 11
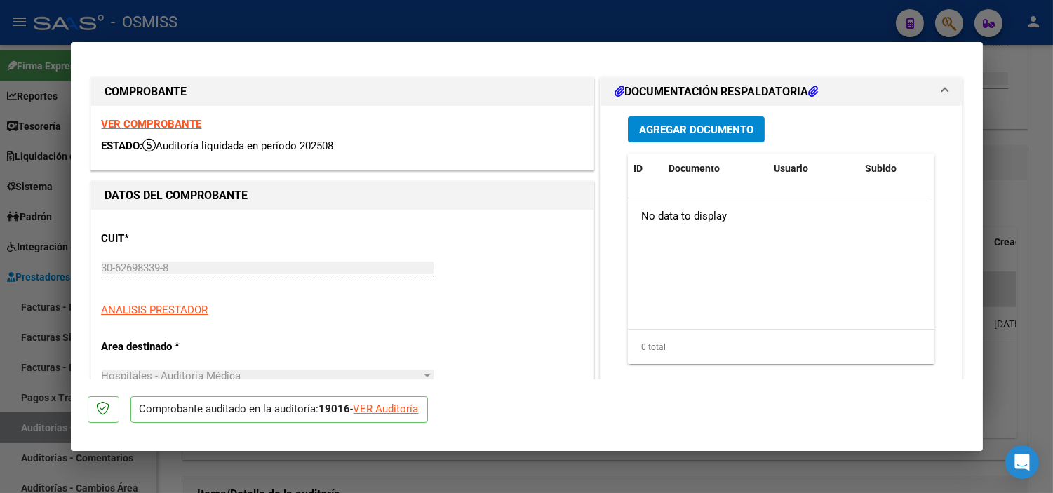
type input "[DATE]"
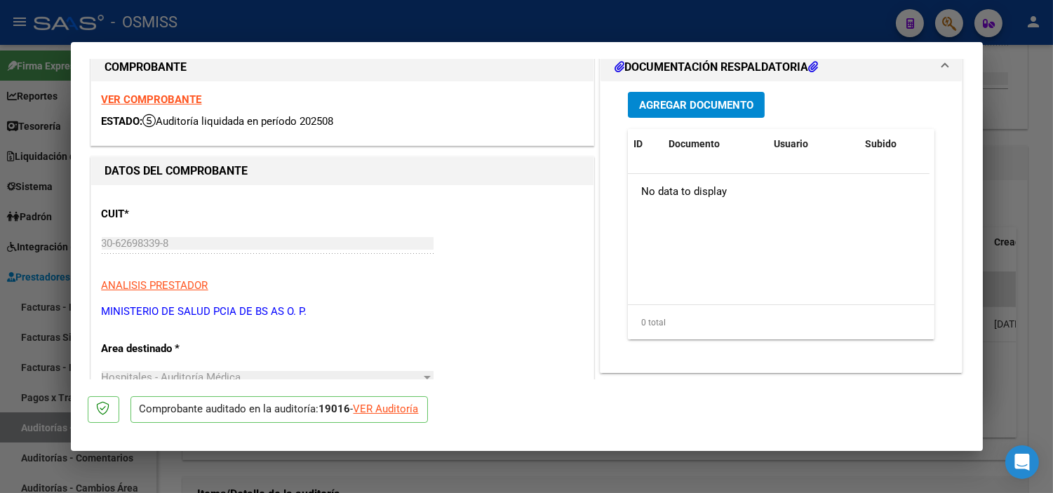
scroll to position [0, 0]
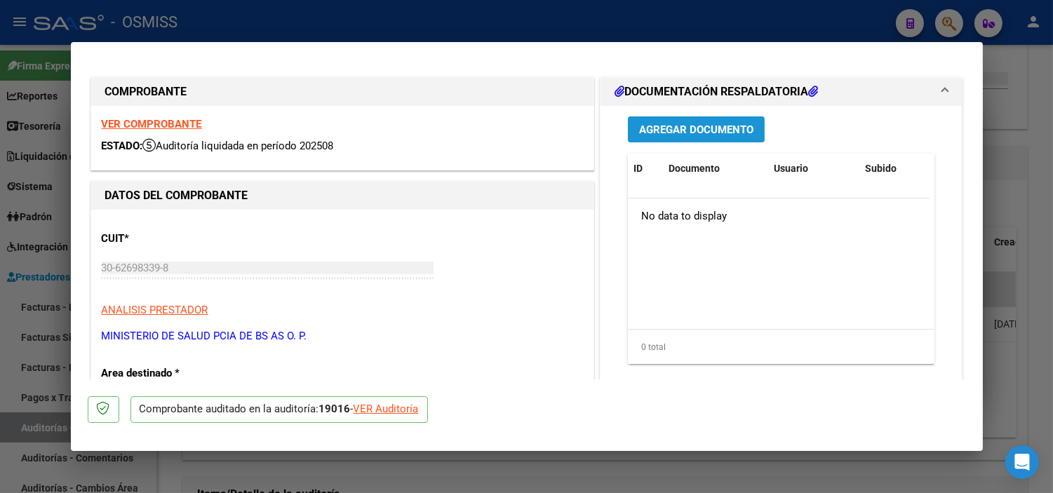
click at [723, 124] on span "Agregar Documento" at bounding box center [696, 129] width 114 height 13
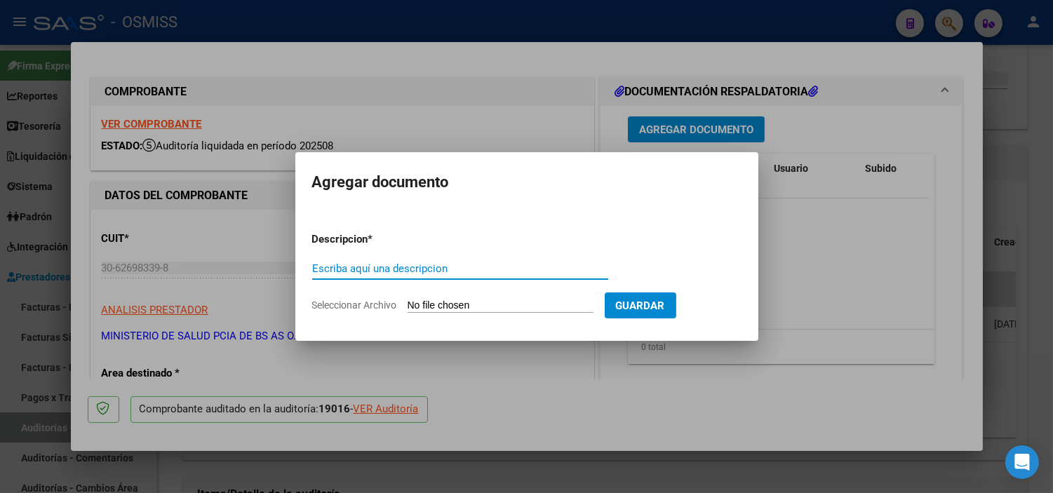
click at [516, 310] on input "Seleccionar Archivo" at bounding box center [501, 306] width 186 height 13
type input "C:\fakepath\FC VARIAS HOSPITAL [PERSON_NAME] RC5316.pdf"
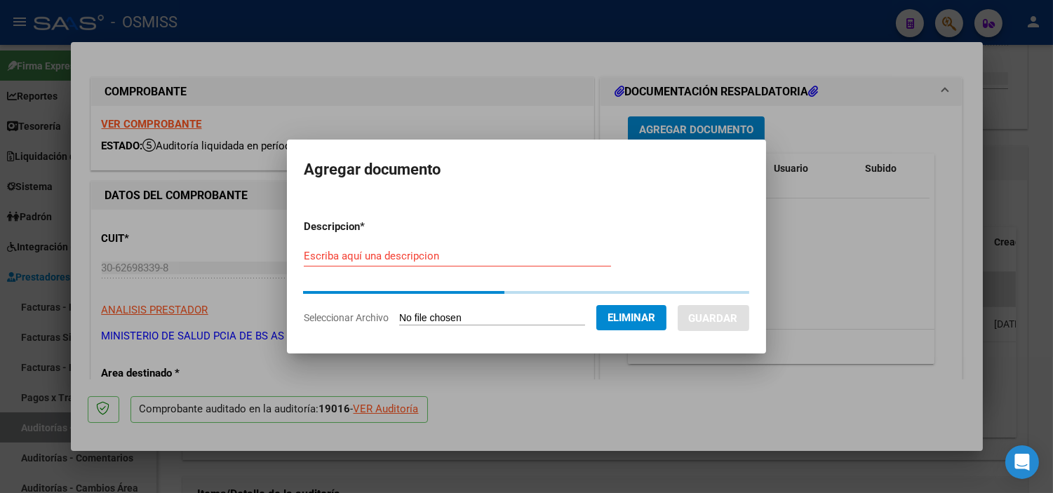
click at [391, 258] on input "Escriba aquí una descripcion" at bounding box center [457, 256] width 307 height 13
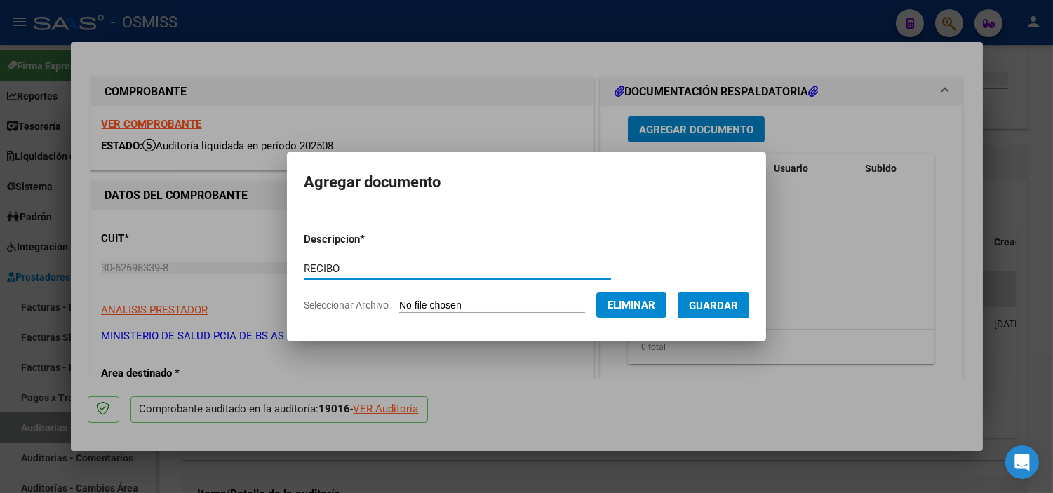
type input "RECIBO"
click at [721, 300] on span "Guardar" at bounding box center [713, 306] width 49 height 13
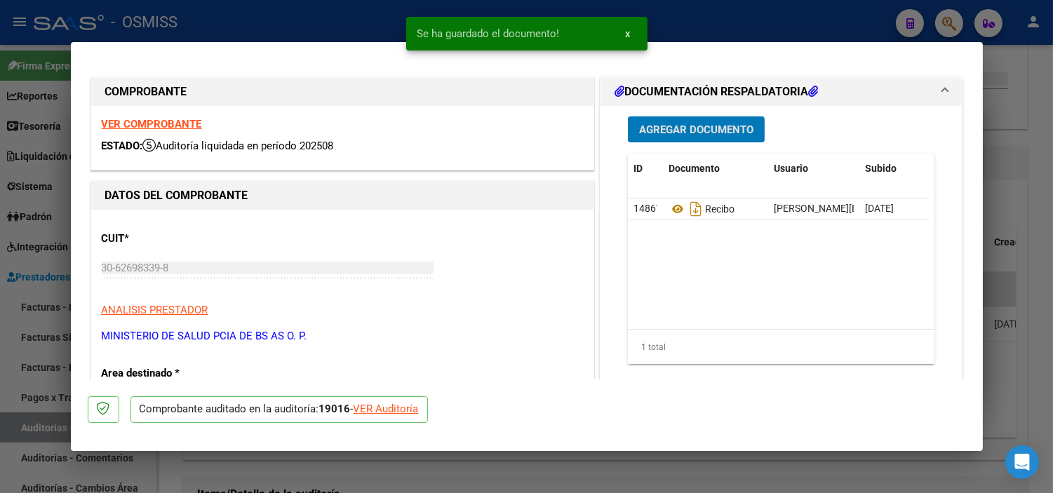
click at [4, 134] on div at bounding box center [526, 246] width 1053 height 493
type input "$ 0,00"
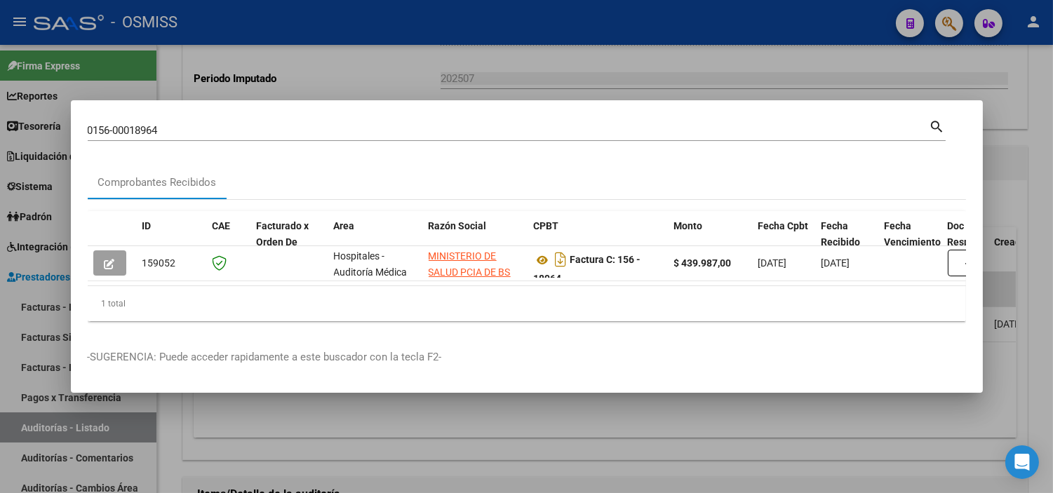
click at [183, 126] on input "0156-00018964" at bounding box center [509, 130] width 842 height 13
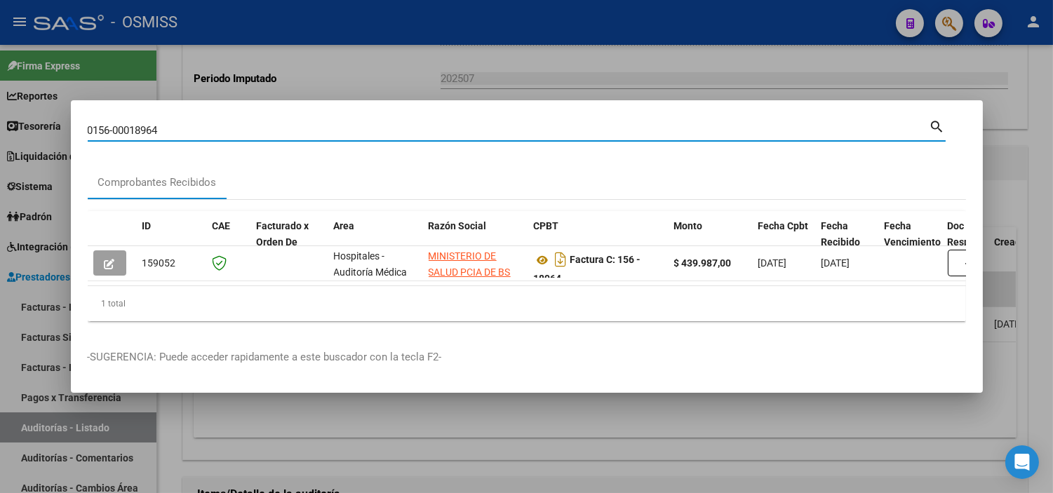
click at [183, 126] on input "0156-00018964" at bounding box center [509, 130] width 842 height 13
paste input "002-00003130"
type input "0002-00003130"
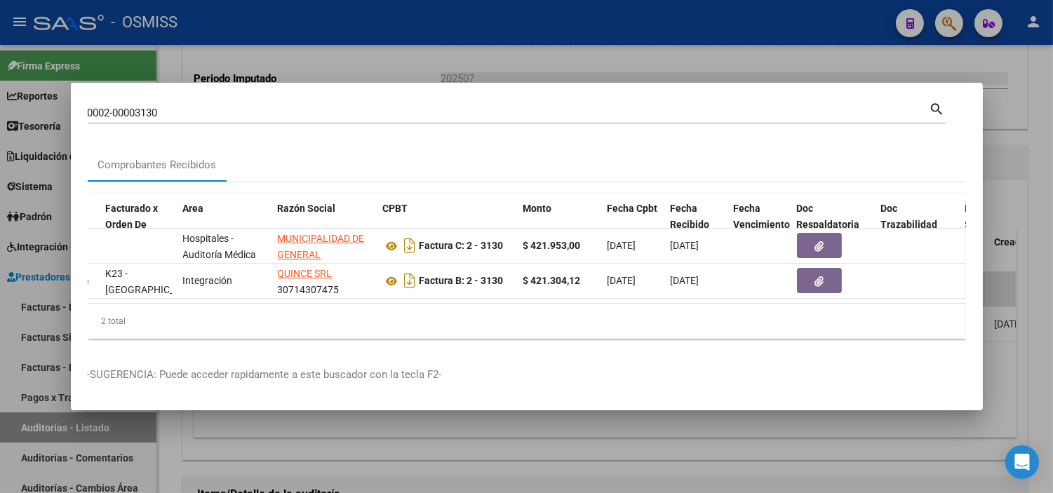
scroll to position [0, 156]
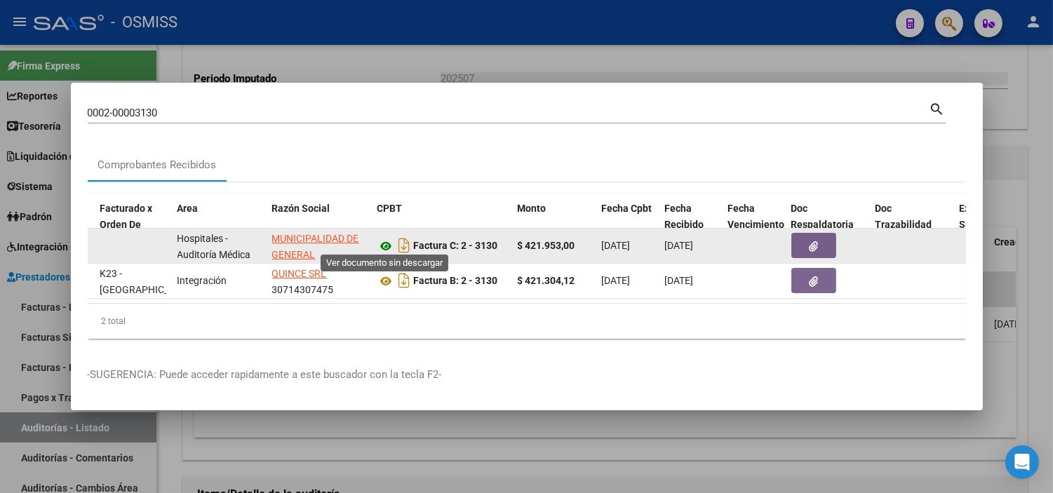
click at [381, 239] on icon at bounding box center [386, 246] width 18 height 17
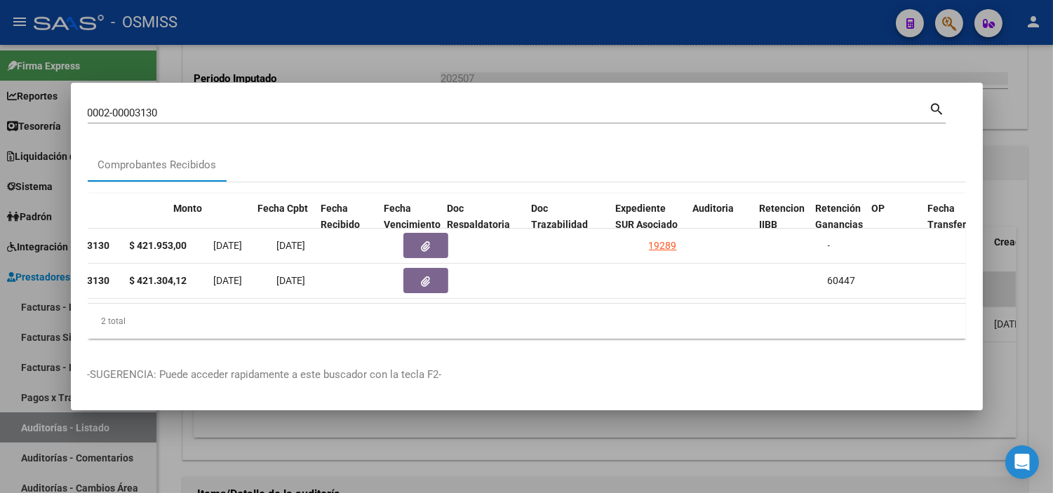
scroll to position [0, 578]
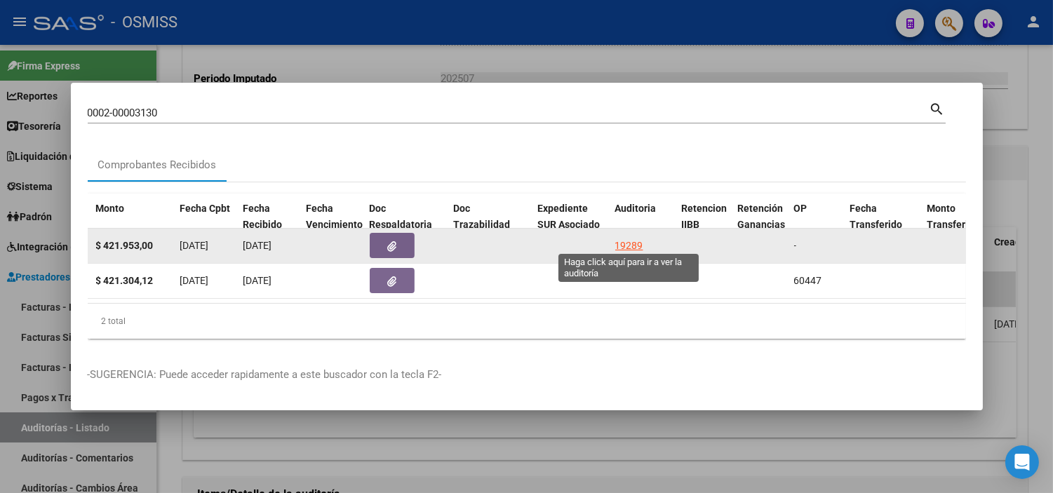
click at [629, 238] on div "19289" at bounding box center [629, 246] width 28 height 16
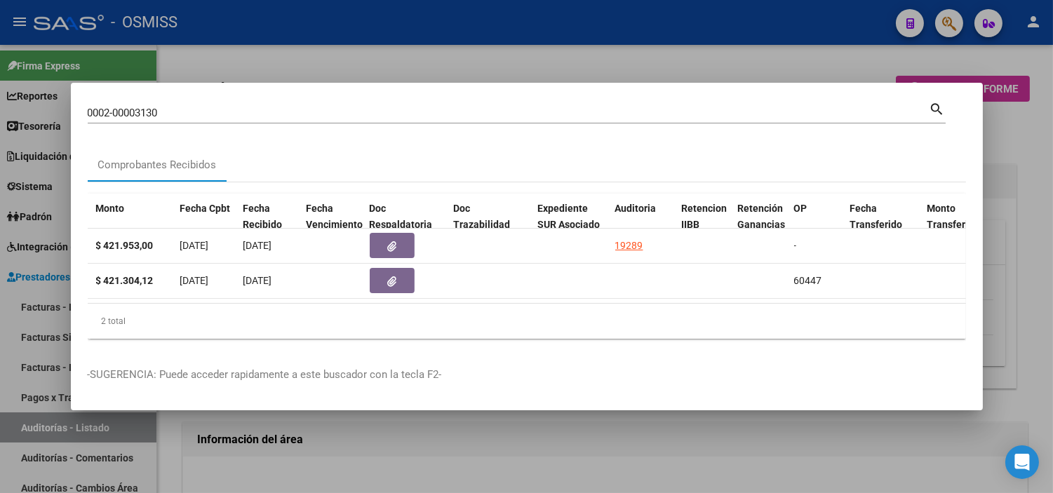
click at [541, 487] on div at bounding box center [526, 246] width 1053 height 493
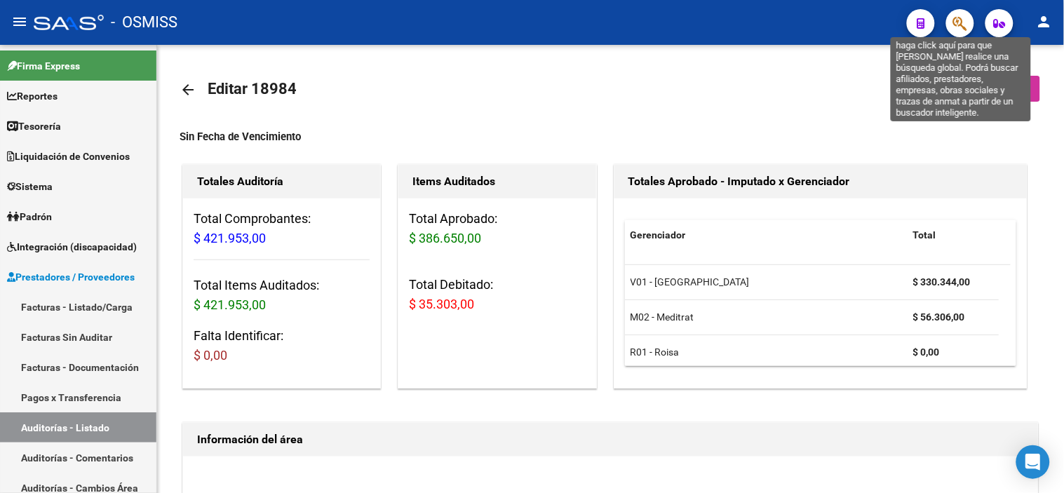
click at [965, 24] on icon "button" at bounding box center [960, 23] width 14 height 16
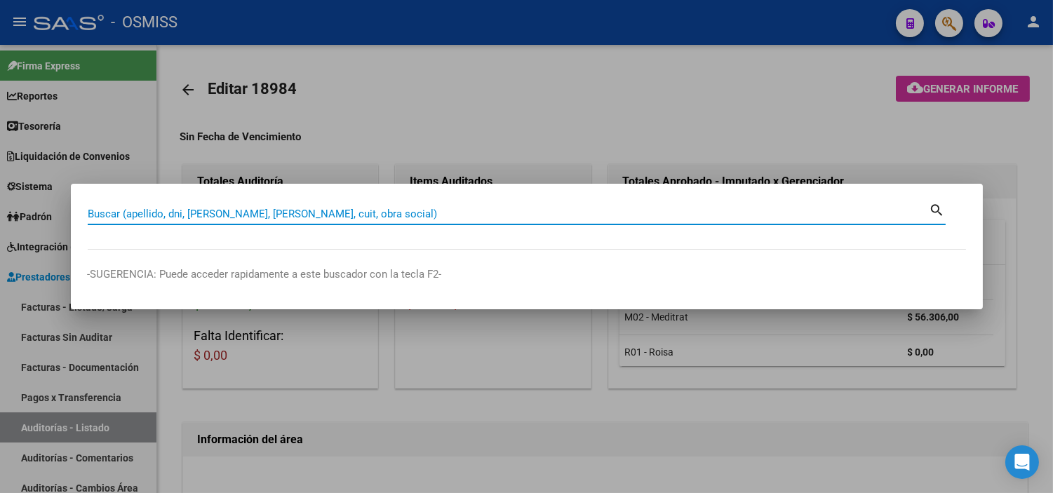
paste input "0002-00003130"
type input "0002-00003130"
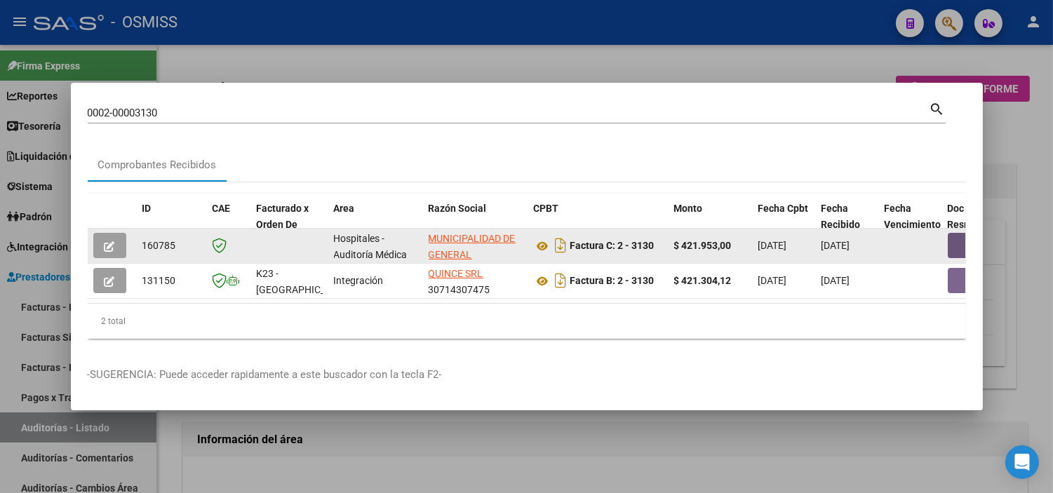
click at [952, 249] on button "button" at bounding box center [970, 245] width 45 height 25
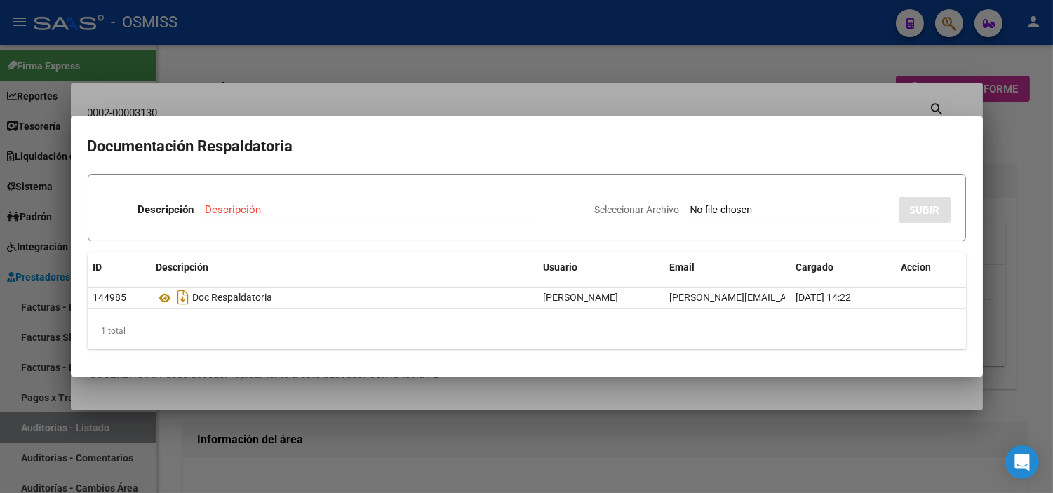
click at [798, 201] on div "Seleccionar Archivo SUBIR" at bounding box center [773, 207] width 356 height 43
click at [782, 210] on input "Seleccionar Archivo" at bounding box center [783, 210] width 186 height 13
type input "C:\fakepath\N.C 479 CTRO VISTA LINDA FC 3130.pdf"
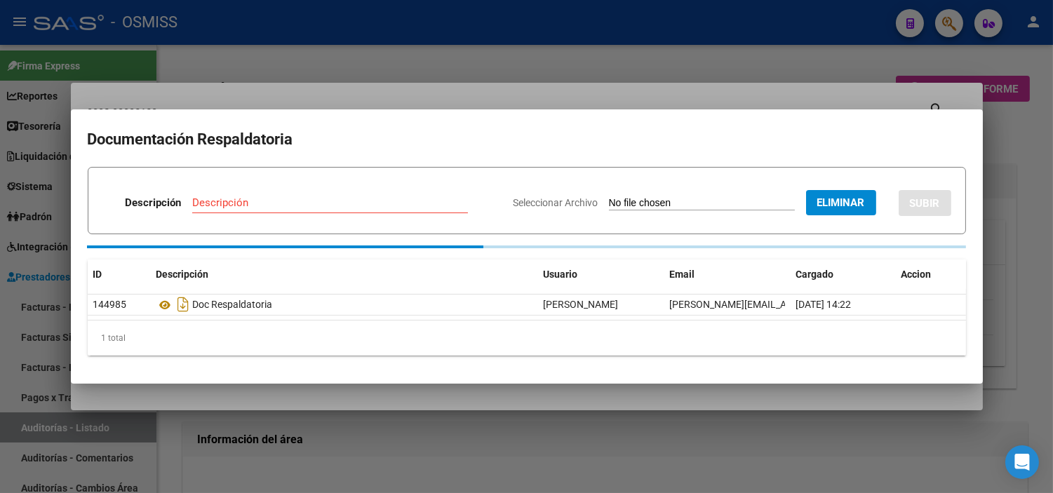
click at [319, 198] on input "Descripción" at bounding box center [330, 202] width 276 height 13
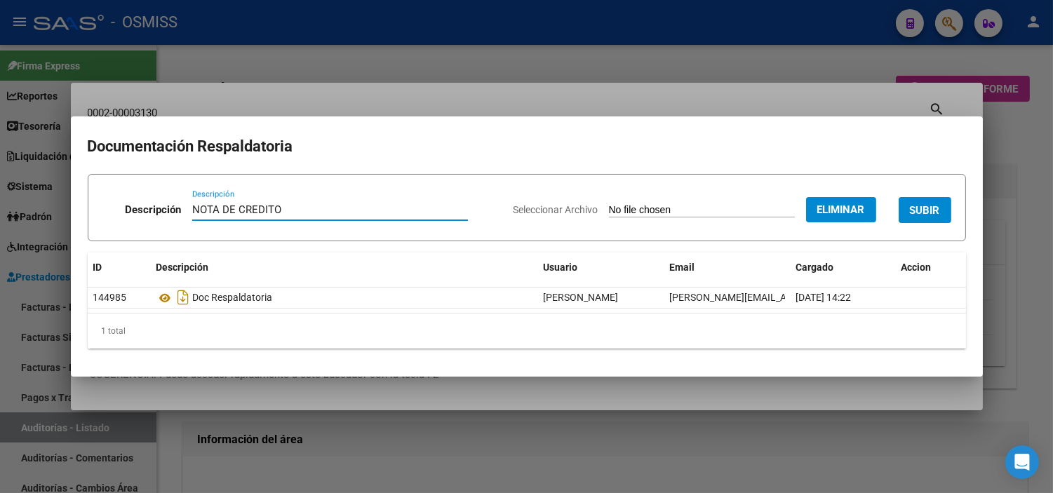
type input "NOTA DE CREDITO"
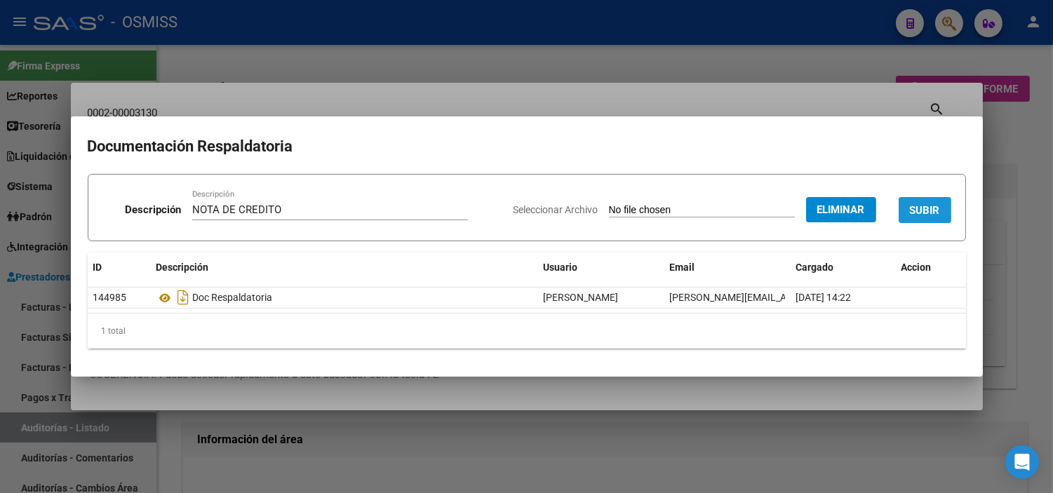
click at [923, 215] on span "SUBIR" at bounding box center [925, 210] width 30 height 13
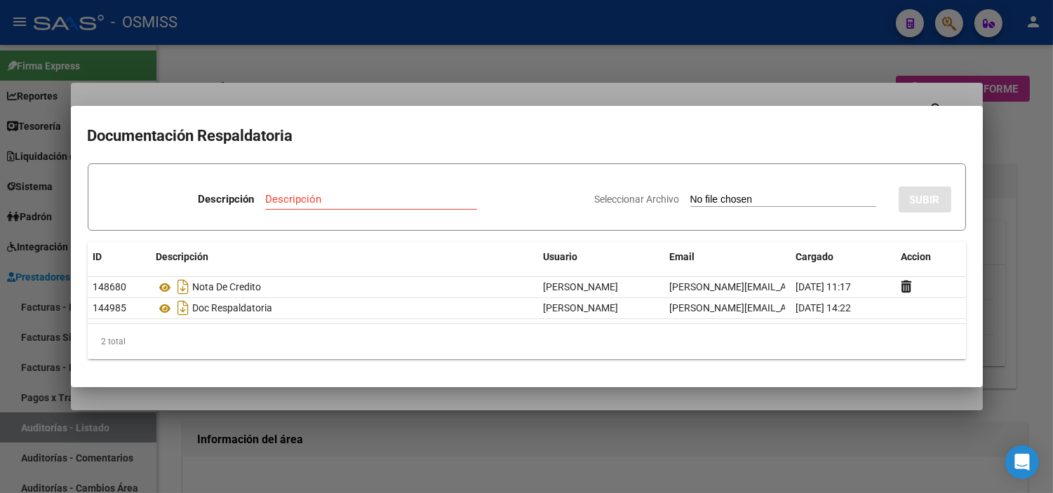
click at [276, 48] on div at bounding box center [526, 246] width 1053 height 493
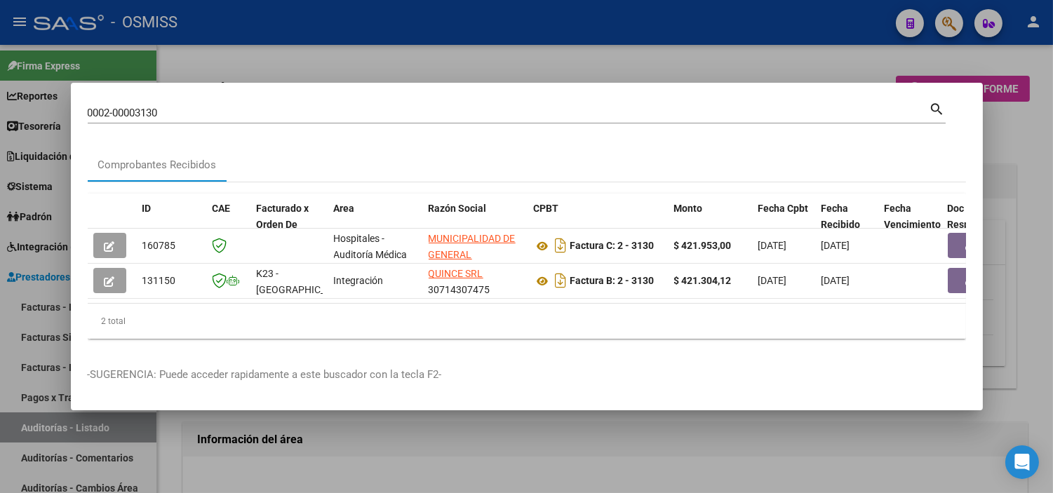
click at [213, 109] on input "0002-00003130" at bounding box center [509, 113] width 842 height 13
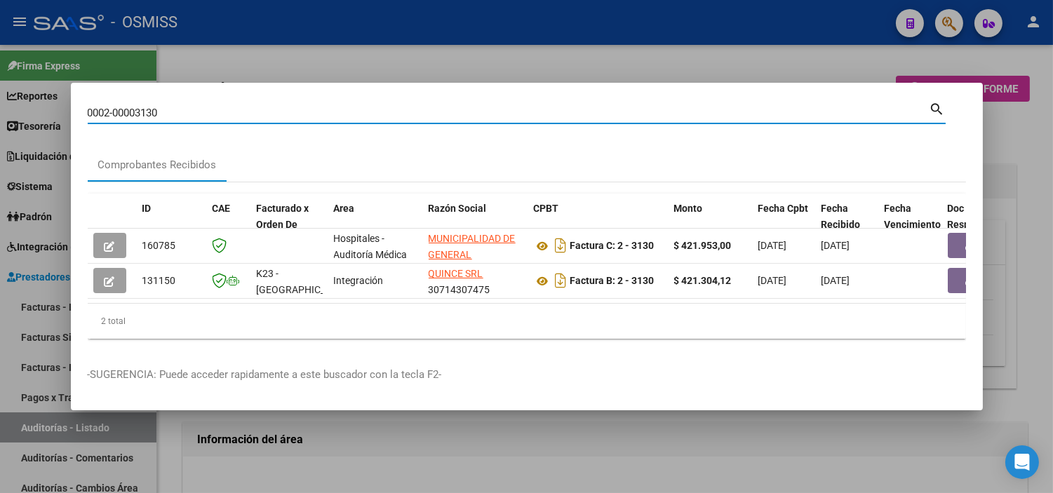
click at [213, 109] on input "0002-00003130" at bounding box center [509, 113] width 842 height 13
paste input "00003128"
type input "0002- 00003128"
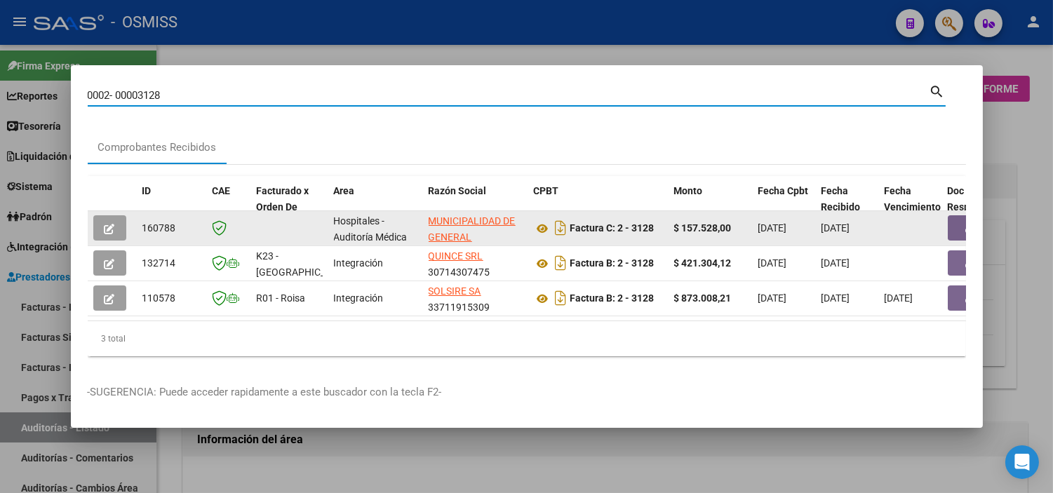
click at [956, 220] on button "button" at bounding box center [970, 227] width 45 height 25
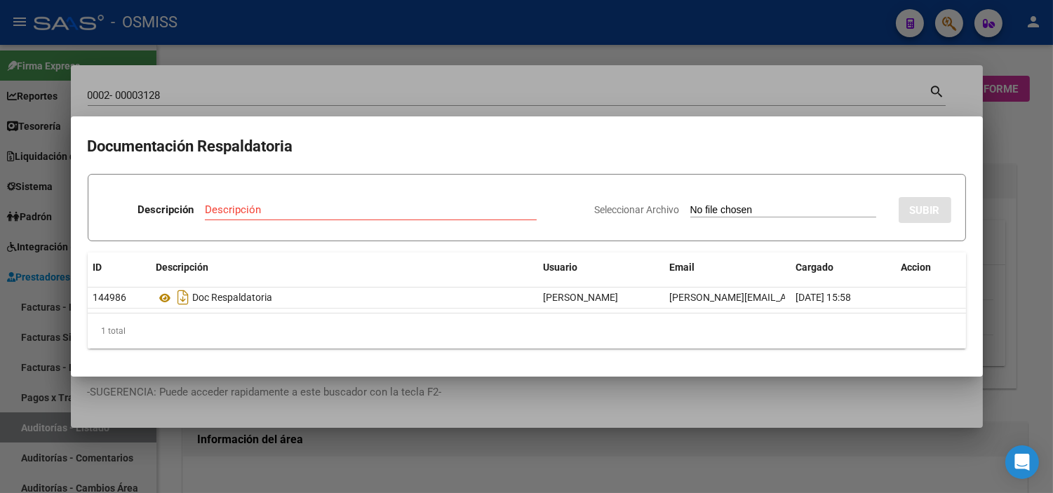
click at [347, 65] on div at bounding box center [526, 246] width 1053 height 493
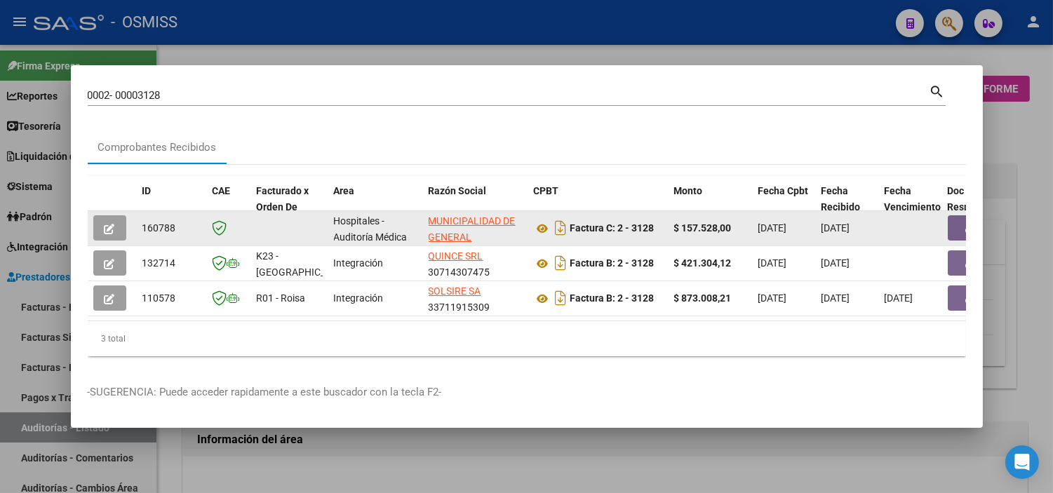
click at [963, 218] on button "button" at bounding box center [970, 227] width 45 height 25
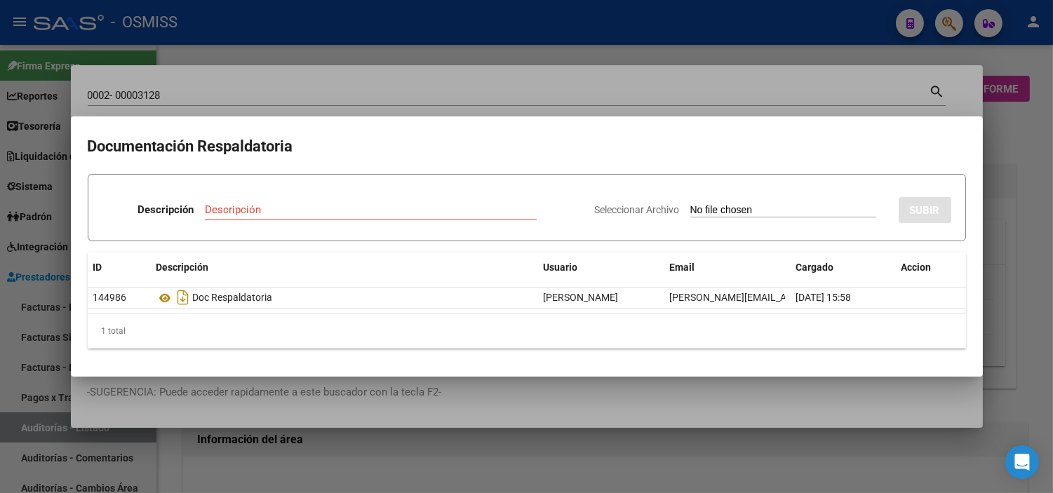
click at [745, 203] on app-file-uploader "Seleccionar Archivo" at bounding box center [741, 209] width 293 height 13
click at [742, 212] on input "Seleccionar Archivo" at bounding box center [783, 210] width 186 height 13
type input "C:\fakepath\NC 478 CTRO VISTA LINDA 3128.pdf"
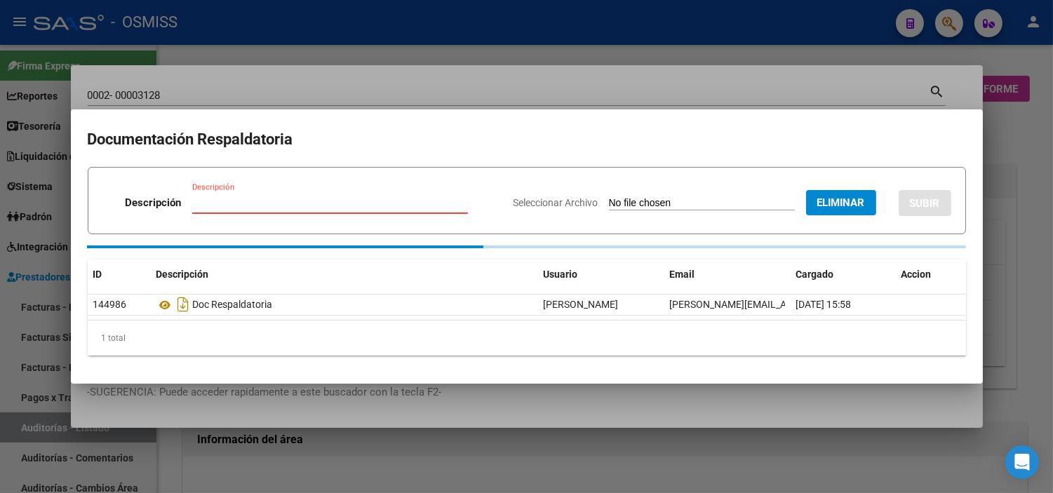
click at [269, 207] on input "Descripción" at bounding box center [330, 202] width 276 height 13
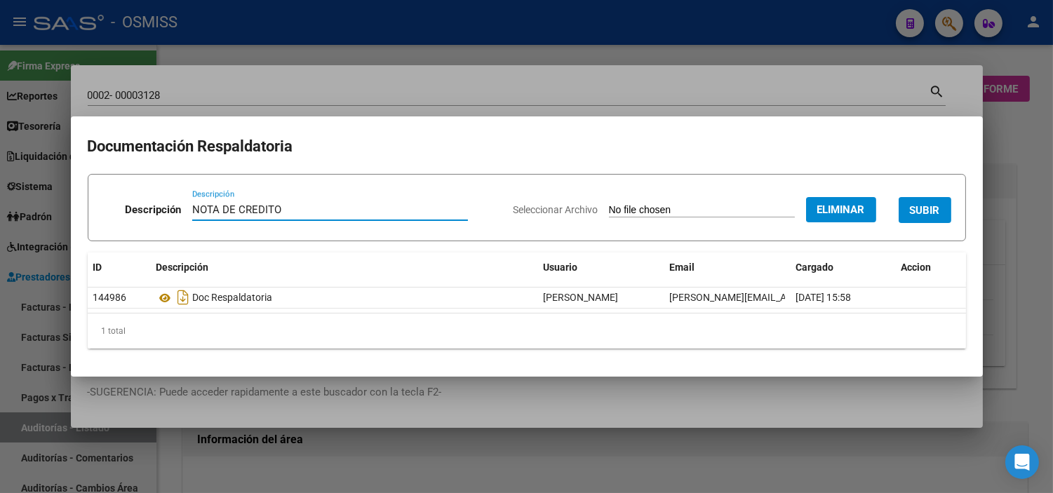
type input "NOTA DE CREDITO"
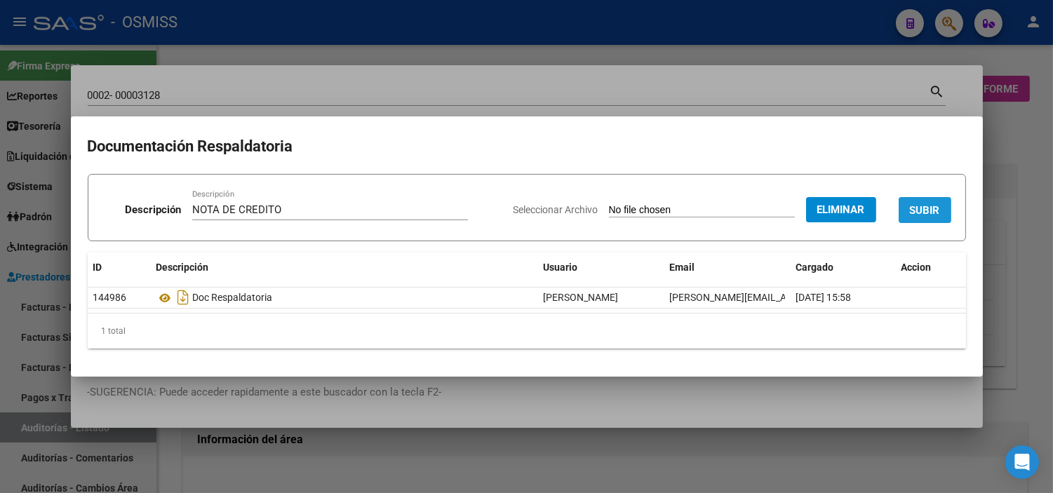
click at [928, 210] on span "SUBIR" at bounding box center [925, 210] width 30 height 13
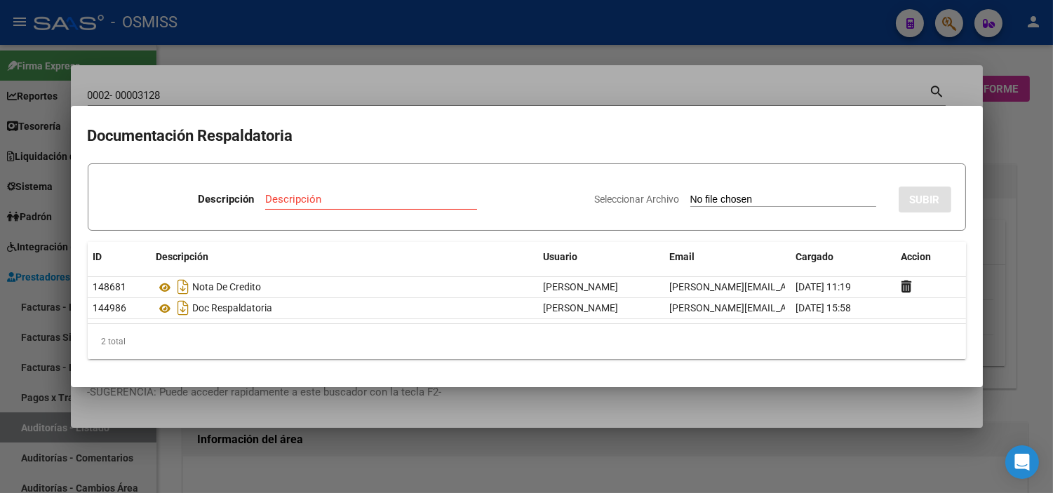
click at [0, 292] on div at bounding box center [526, 246] width 1053 height 493
